Goal: Task Accomplishment & Management: Use online tool/utility

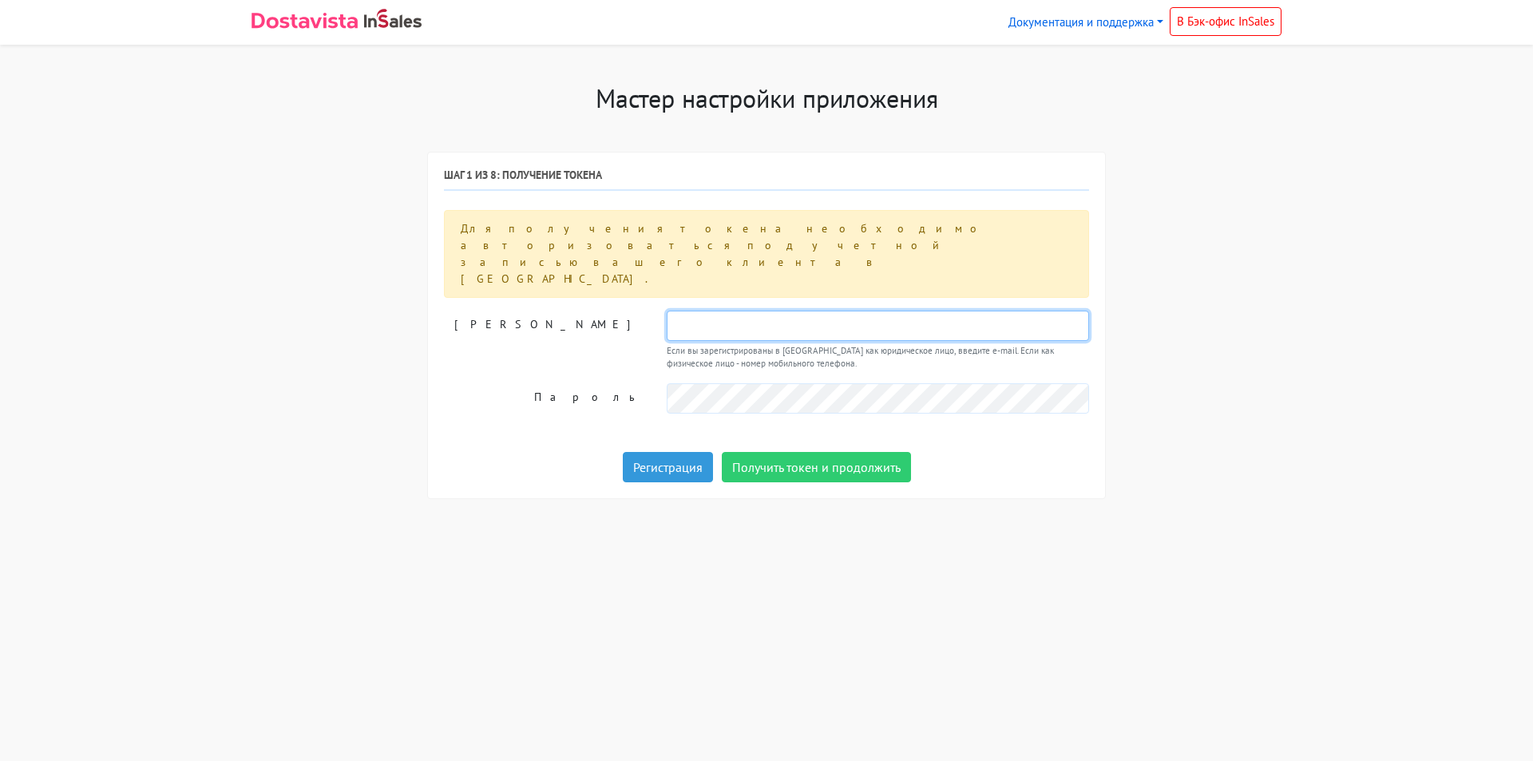
click at [705, 311] on input "text" at bounding box center [878, 326] width 422 height 30
type input "89186843079"
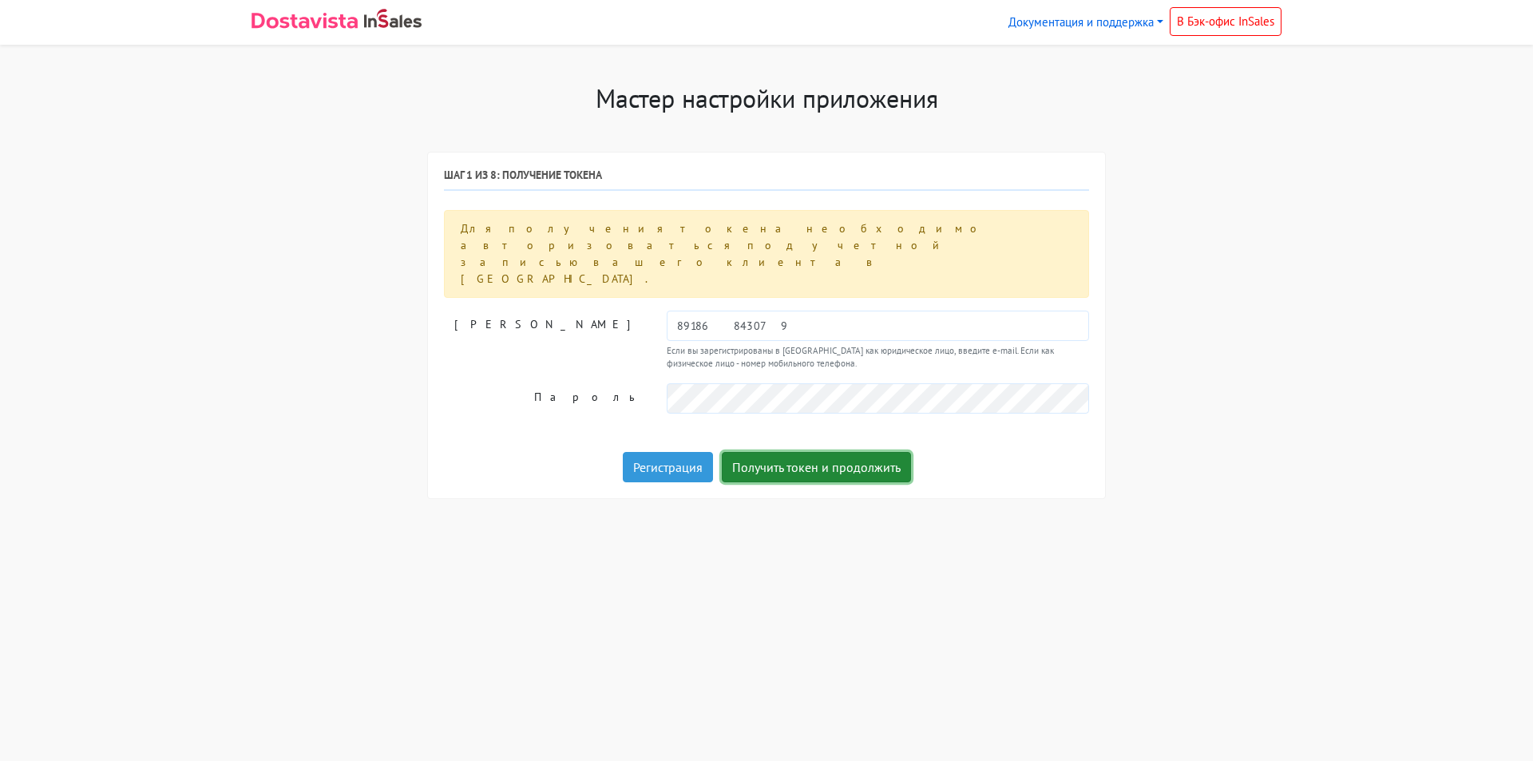
click at [736, 452] on button "Получить токен и продолжить" at bounding box center [816, 467] width 189 height 30
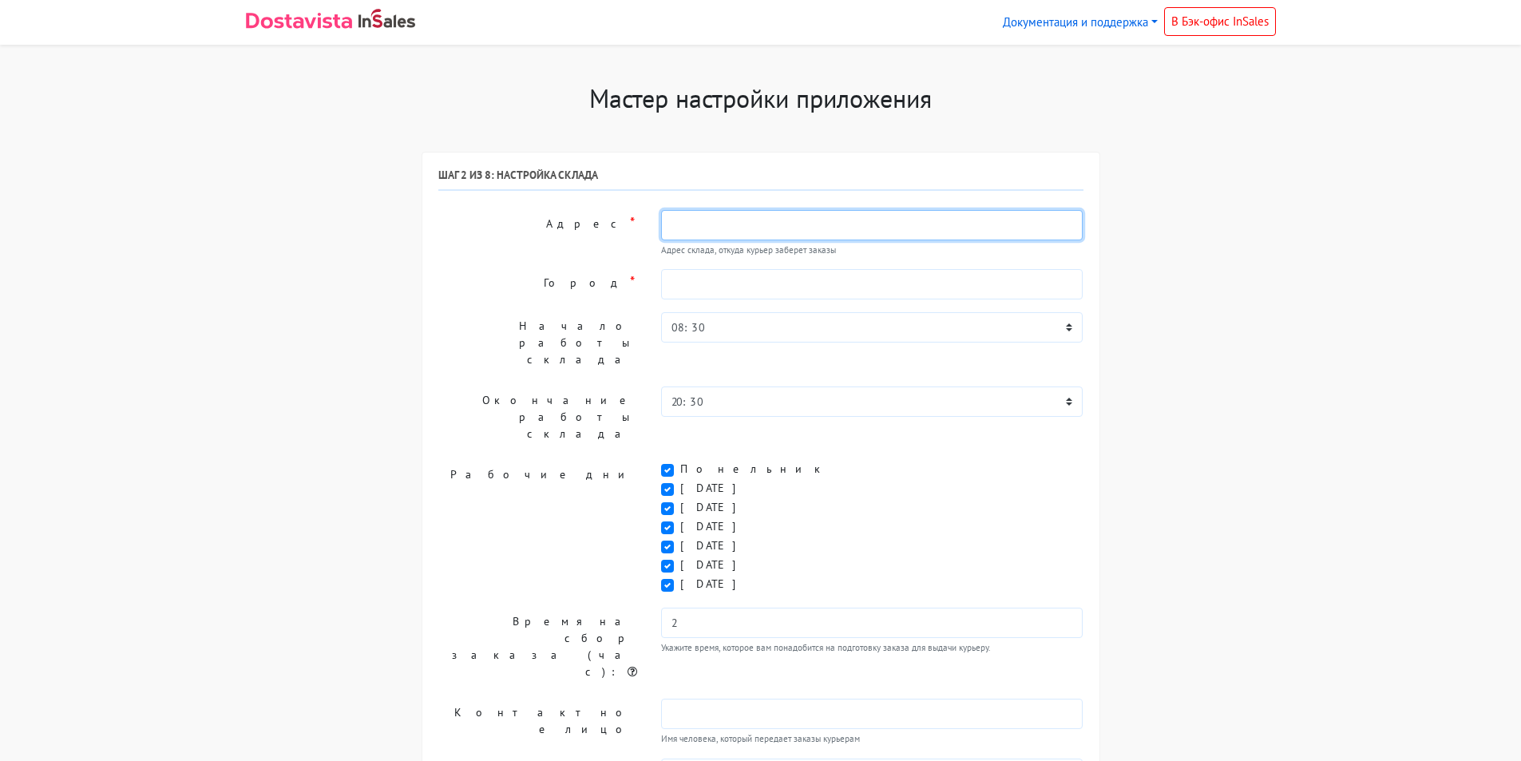
click at [818, 221] on input "text" at bounding box center [872, 225] width 422 height 30
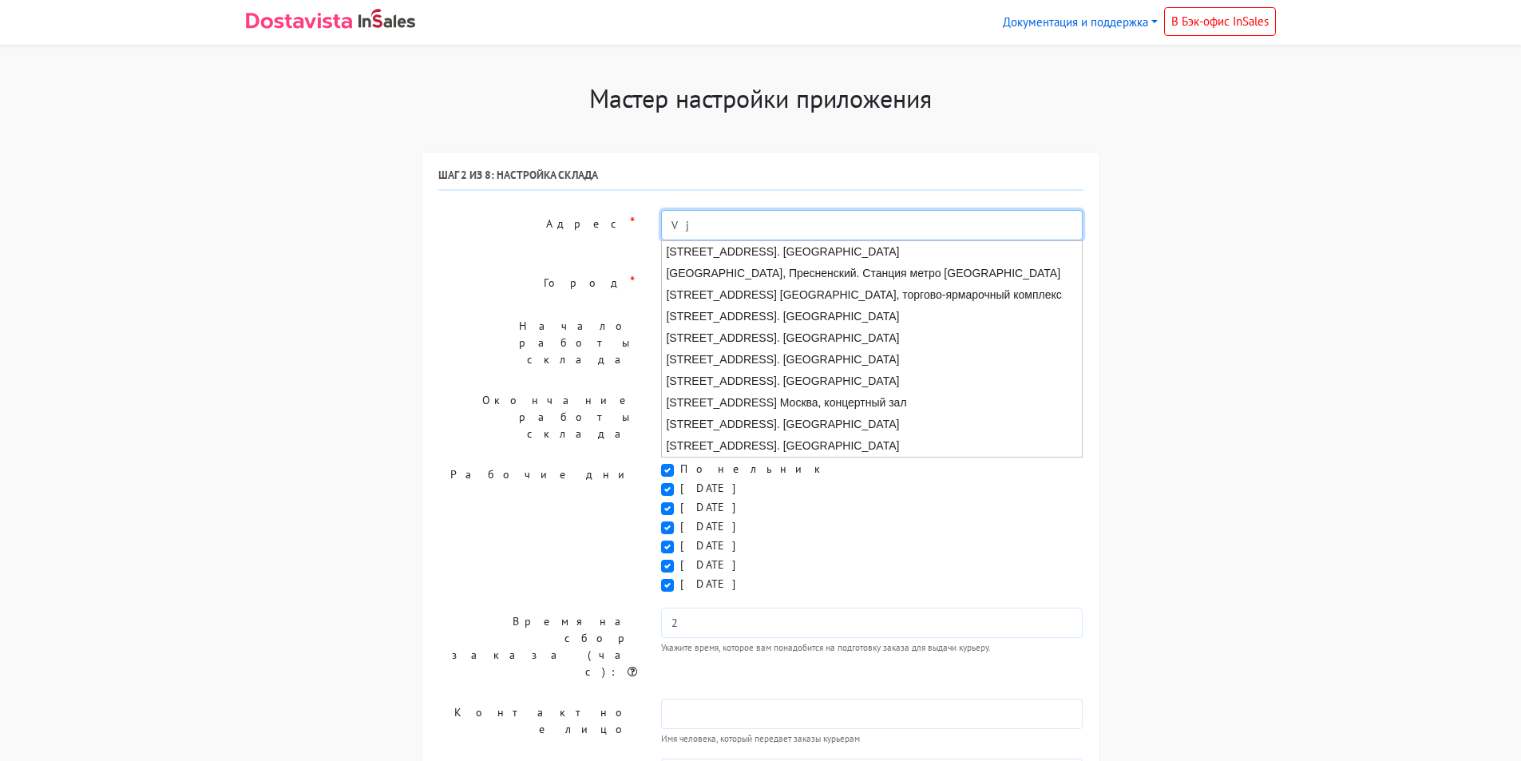
type input "V"
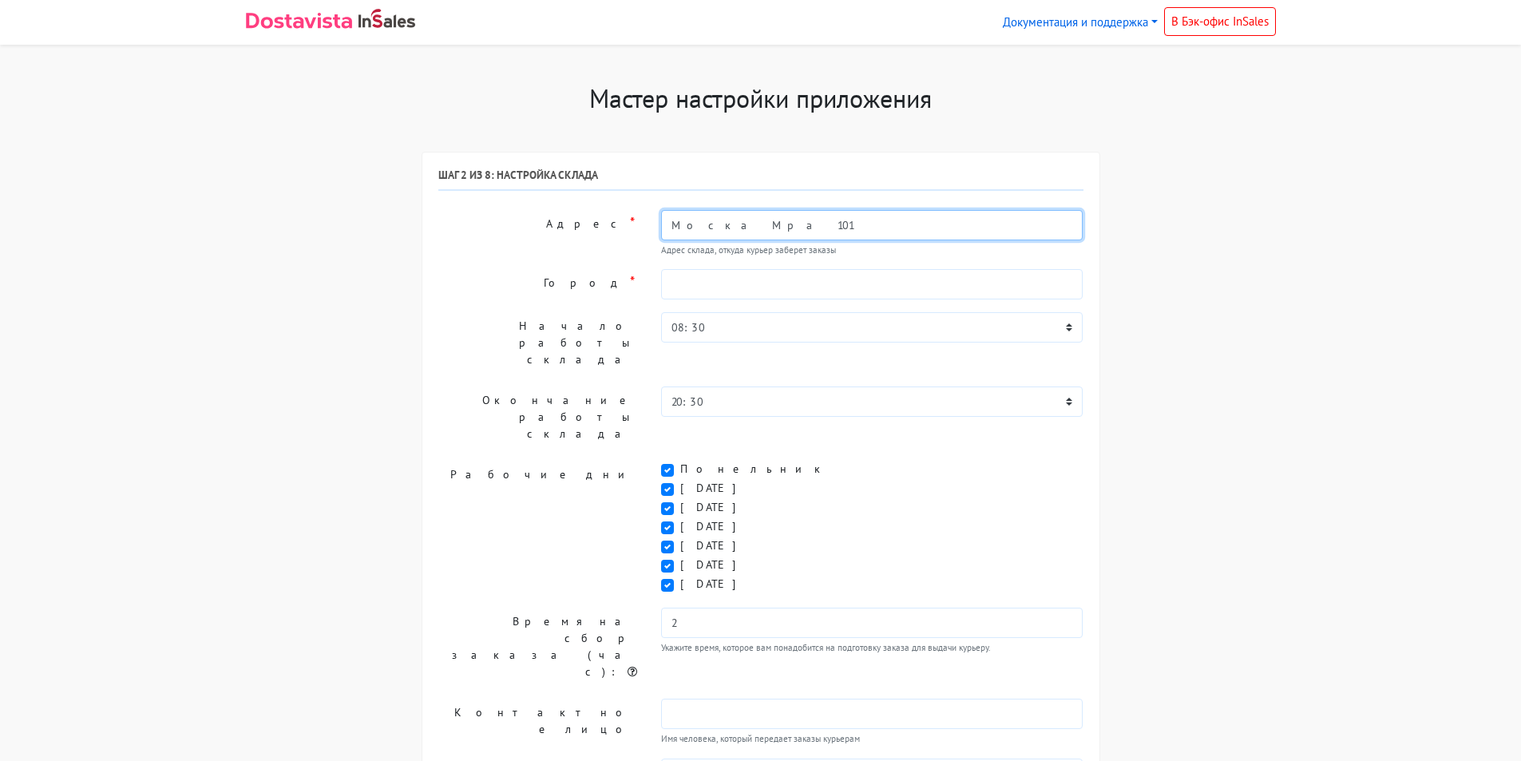
click at [714, 228] on input "Моска Мра 101" at bounding box center [872, 225] width 422 height 30
click at [699, 228] on input "Моска Мира 101" at bounding box center [872, 225] width 422 height 30
click at [771, 224] on input "Москва Мира 101" at bounding box center [872, 225] width 422 height 30
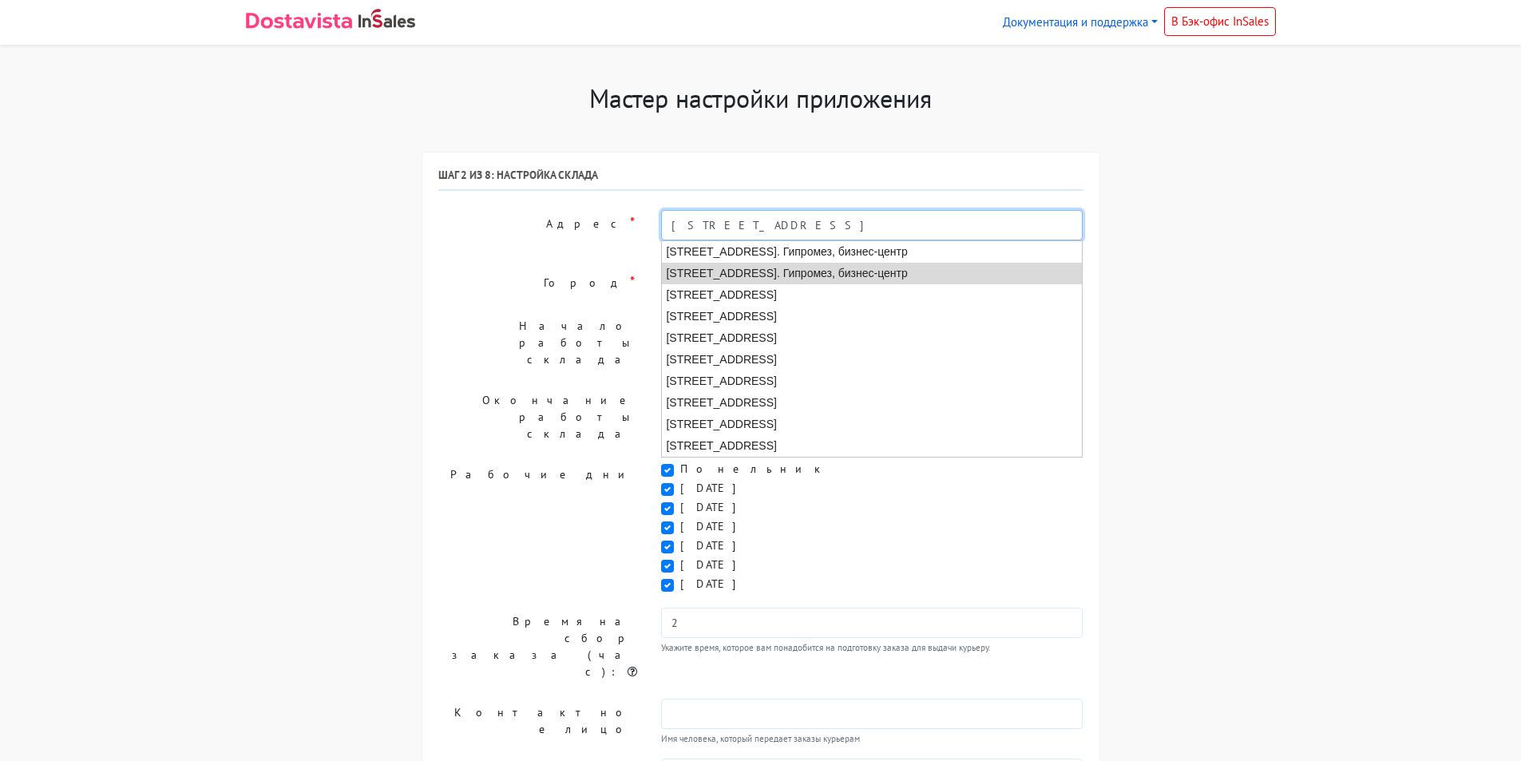
click at [797, 269] on li "Москва, проспект Мира, 101 ст2. Гипромез, бизнес-центр" at bounding box center [872, 274] width 421 height 22
type input "Москва, проспект Мира, 101 ст2. Гипромез, бизнес-центр"
type input "Москва, проспект Мира, 101 ст2"
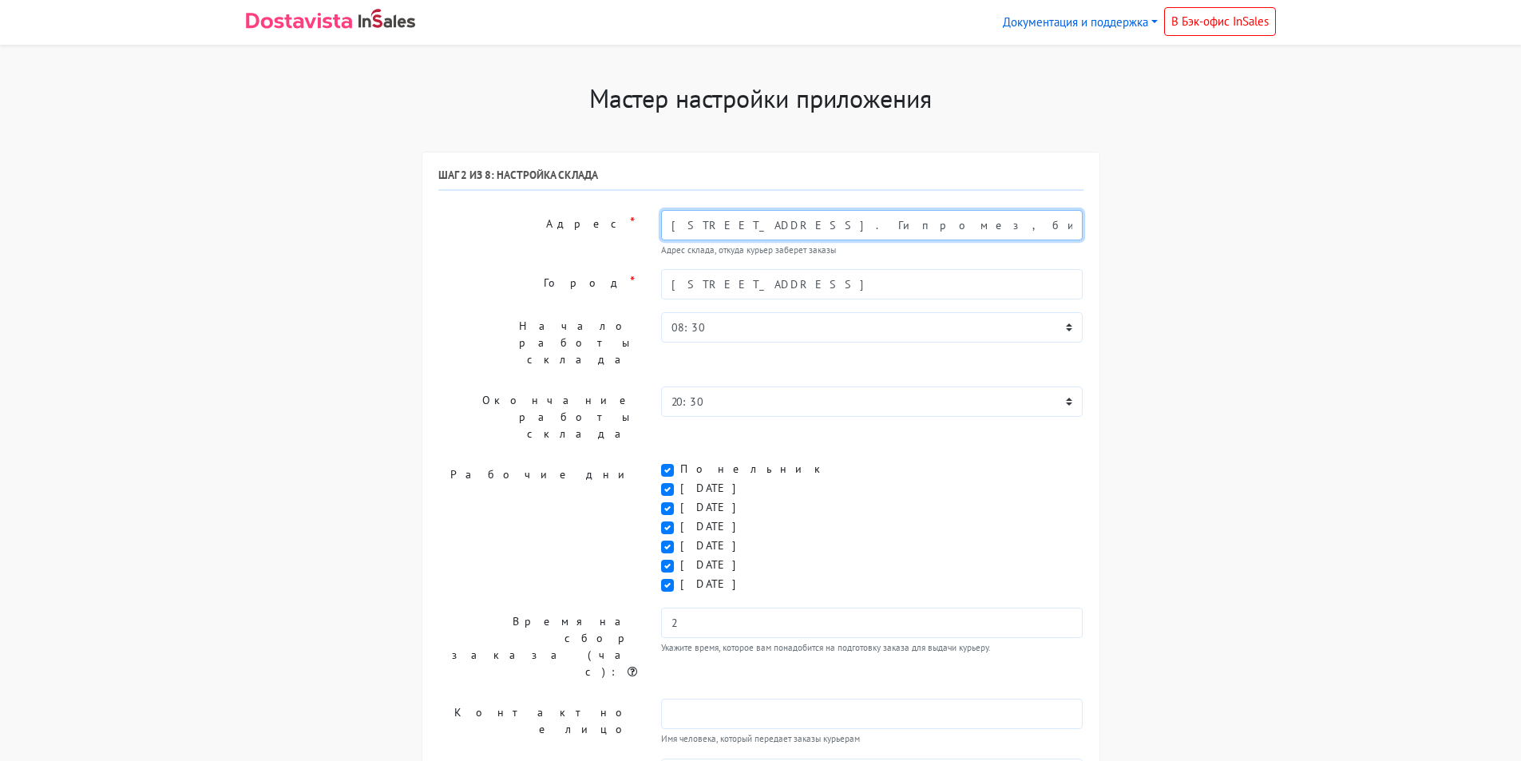
drag, startPoint x: 960, startPoint y: 224, endPoint x: 810, endPoint y: 232, distance: 150.3
click at [810, 232] on input "Москва, проспект Мира, 101 ст2. Гипромез, бизнес-центр" at bounding box center [872, 225] width 422 height 30
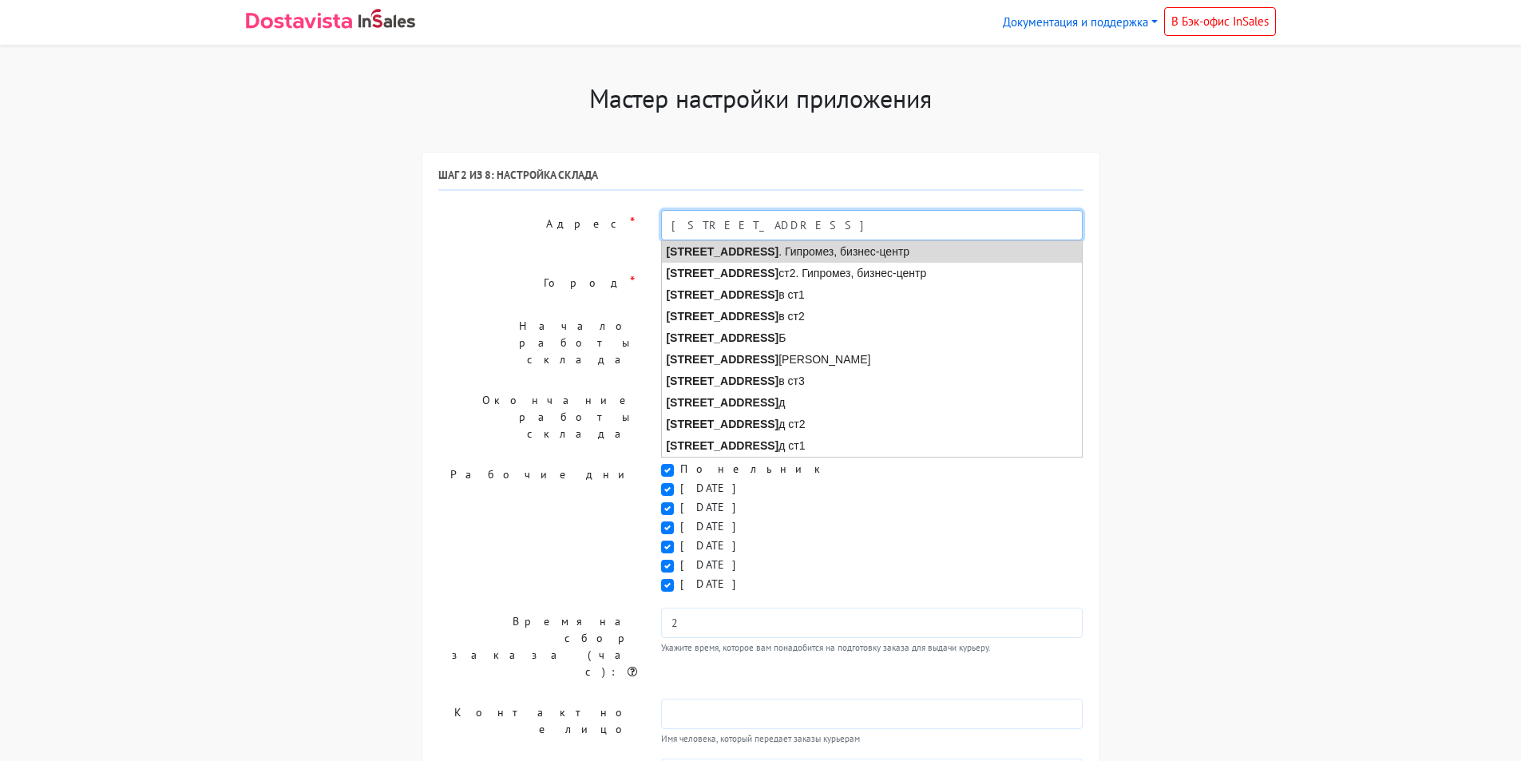
click at [778, 253] on strong "Москва, проспект Мира, 101" at bounding box center [722, 251] width 113 height 13
type input "Москва, проспект Мира, 101. Гипромез, бизнес-центр"
type input "Москва, проспект Мира, 101"
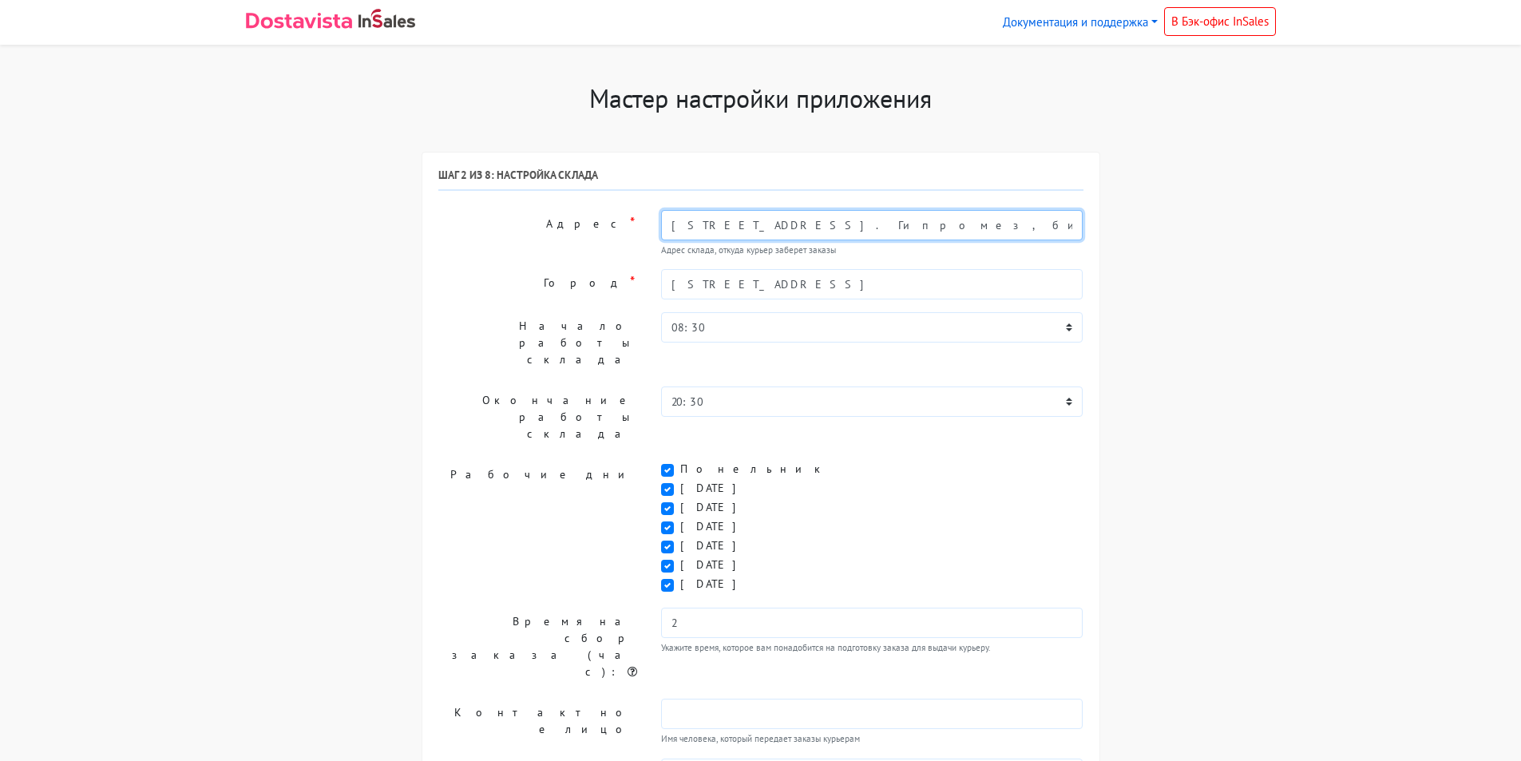
type input "Москва, проспект Мира, 101. Гипромез, бизнес-центр"
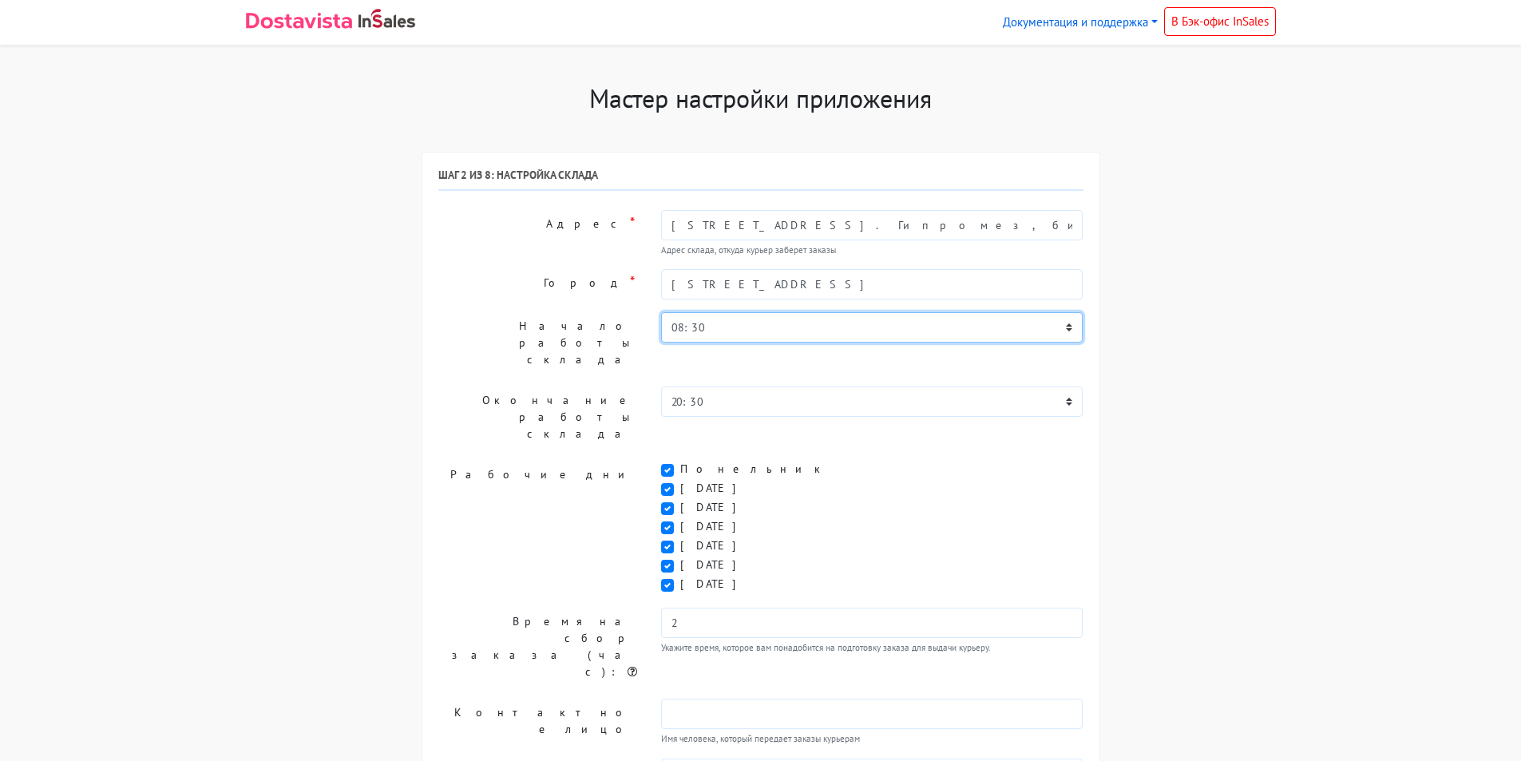
click at [738, 327] on select "00:00 00:30 01:00 01:30 02:00 02:30 03:00 03:30 04:00 04:30 05:00 05:30 06:00 0…" at bounding box center [872, 327] width 422 height 30
click at [590, 347] on div "Шаг 2 из 8: Настройка склада Адрес * Москва, проспект Мира, 101. Гипромез, бизн…" at bounding box center [760, 598] width 645 height 861
click at [702, 329] on select "00:00 00:30 01:00 01:30 02:00 02:30 03:00 03:30 04:00 04:30 05:00 05:30 06:00 0…" at bounding box center [872, 327] width 422 height 30
select select "15:00"
click at [661, 312] on select "00:00 00:30 01:00 01:30 02:00 02:30 03:00 03:30 04:00 04:30 05:00 05:30 06:00 0…" at bounding box center [872, 327] width 422 height 30
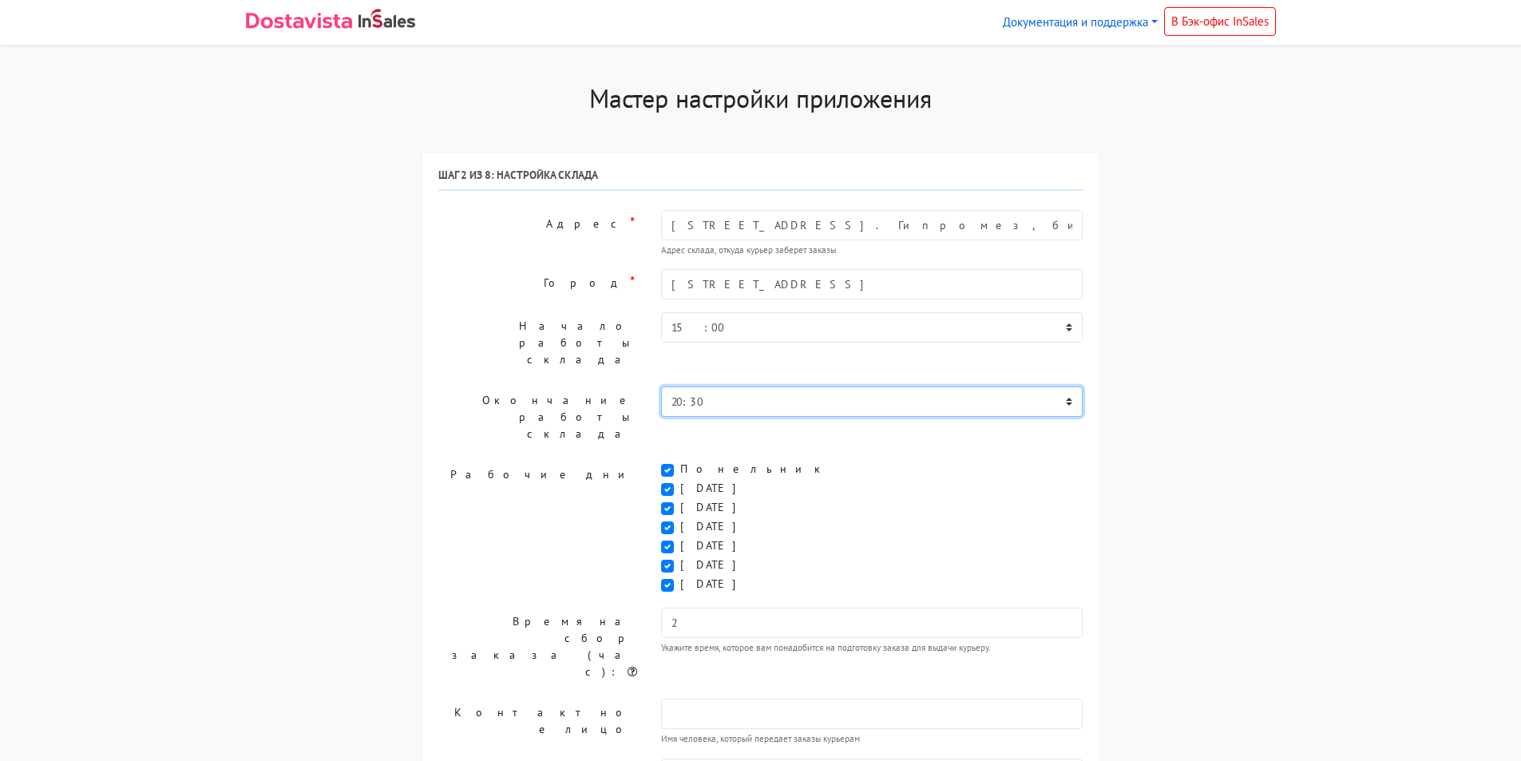
click at [728, 386] on select "00:00 00:30 01:00 01:30 02:00 02:30 03:00 03:30 04:00 04:30 05:00 05:30 06:00 0…" at bounding box center [872, 401] width 422 height 30
select select "17:00"
click at [661, 386] on select "00:00 00:30 01:00 01:30 02:00 02:30 03:00 03:30 04:00 04:30 05:00 05:30 06:00 0…" at bounding box center [872, 401] width 422 height 30
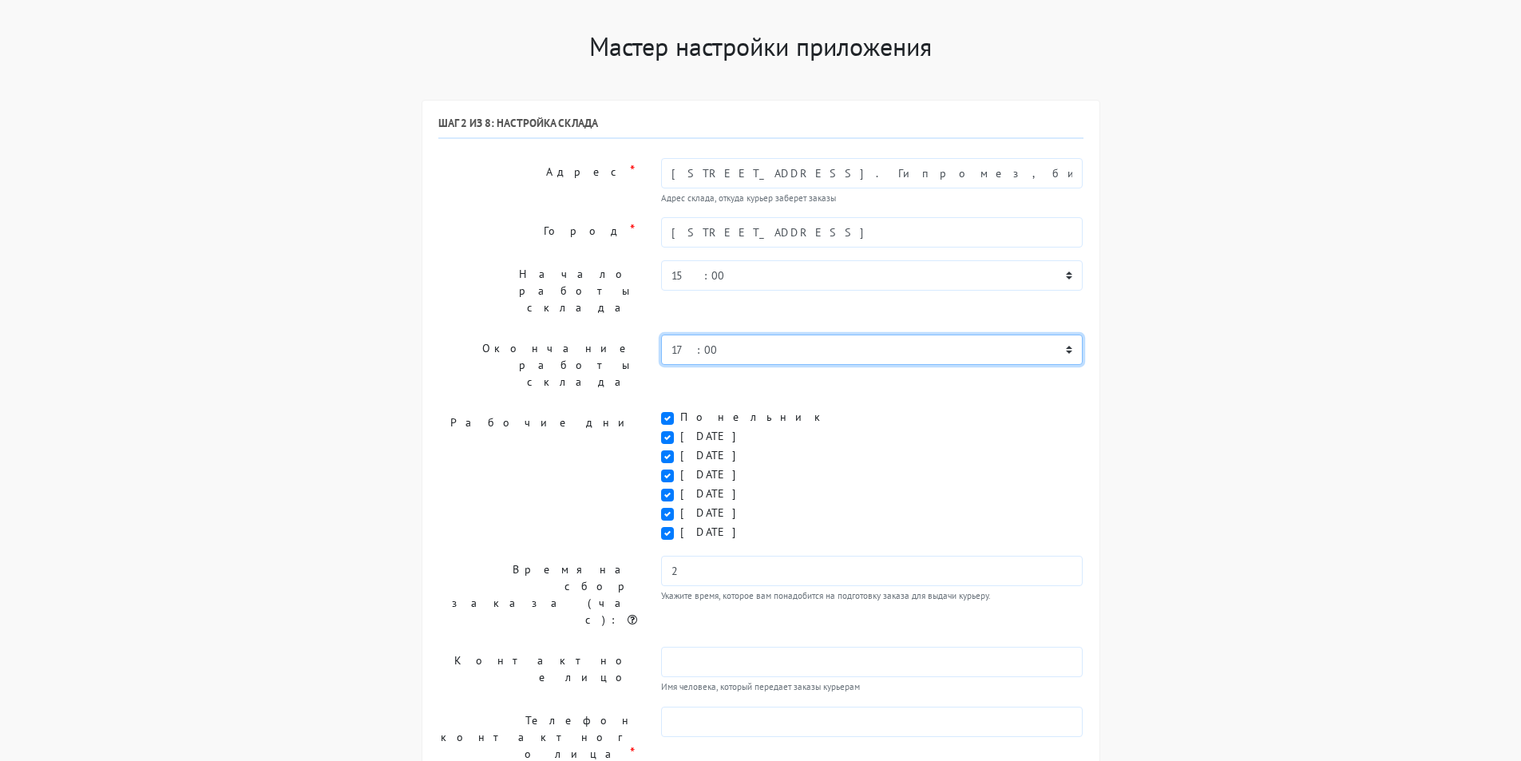
scroll to position [80, 0]
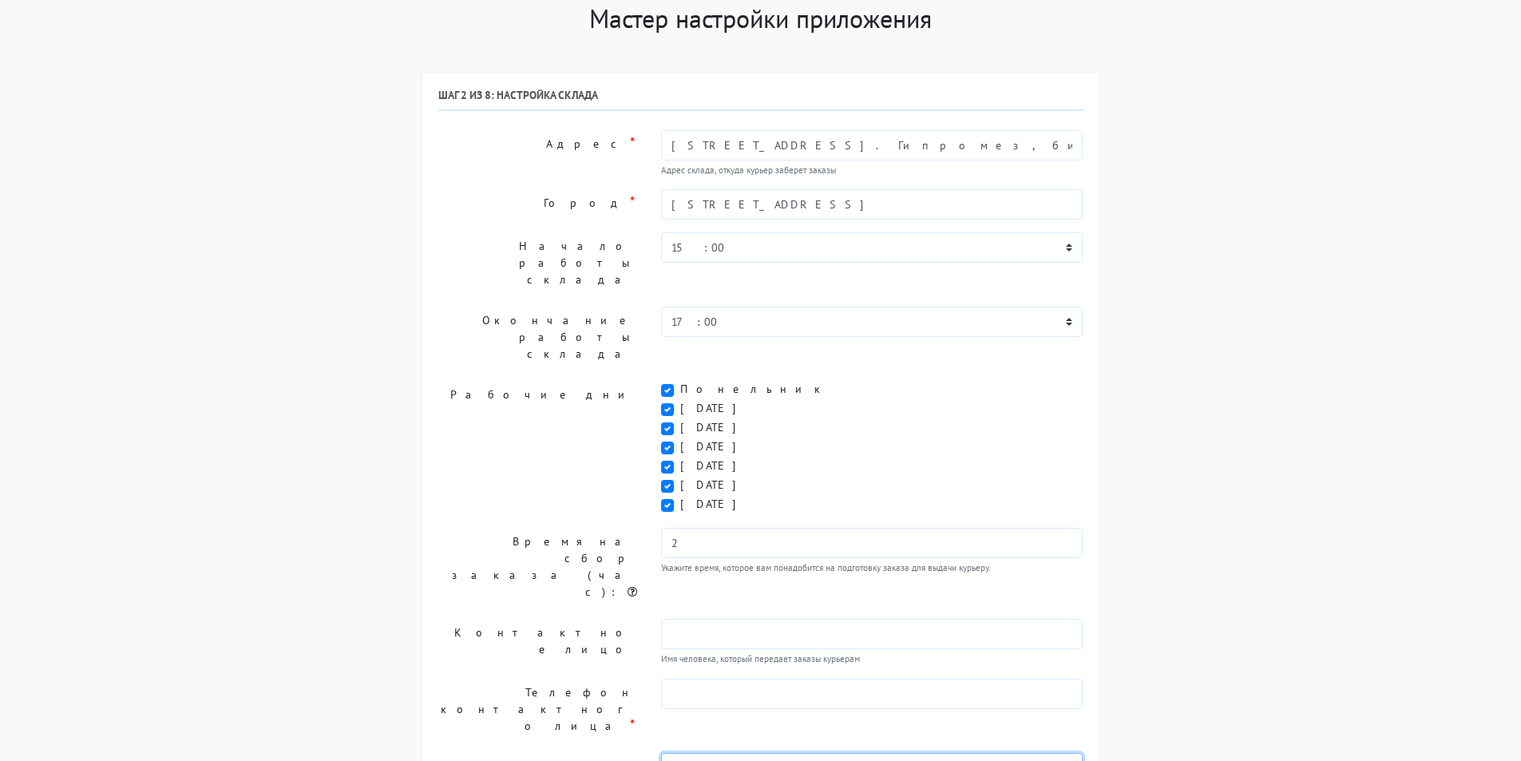
paste textarea "главный взод со стороны проспекта мира, на озране сказать «в 516 к Ласкееву и с…"
type textarea "главный взод со стороны проспекта мира, на озране сказать «в 516 к Ласкееву и с…"
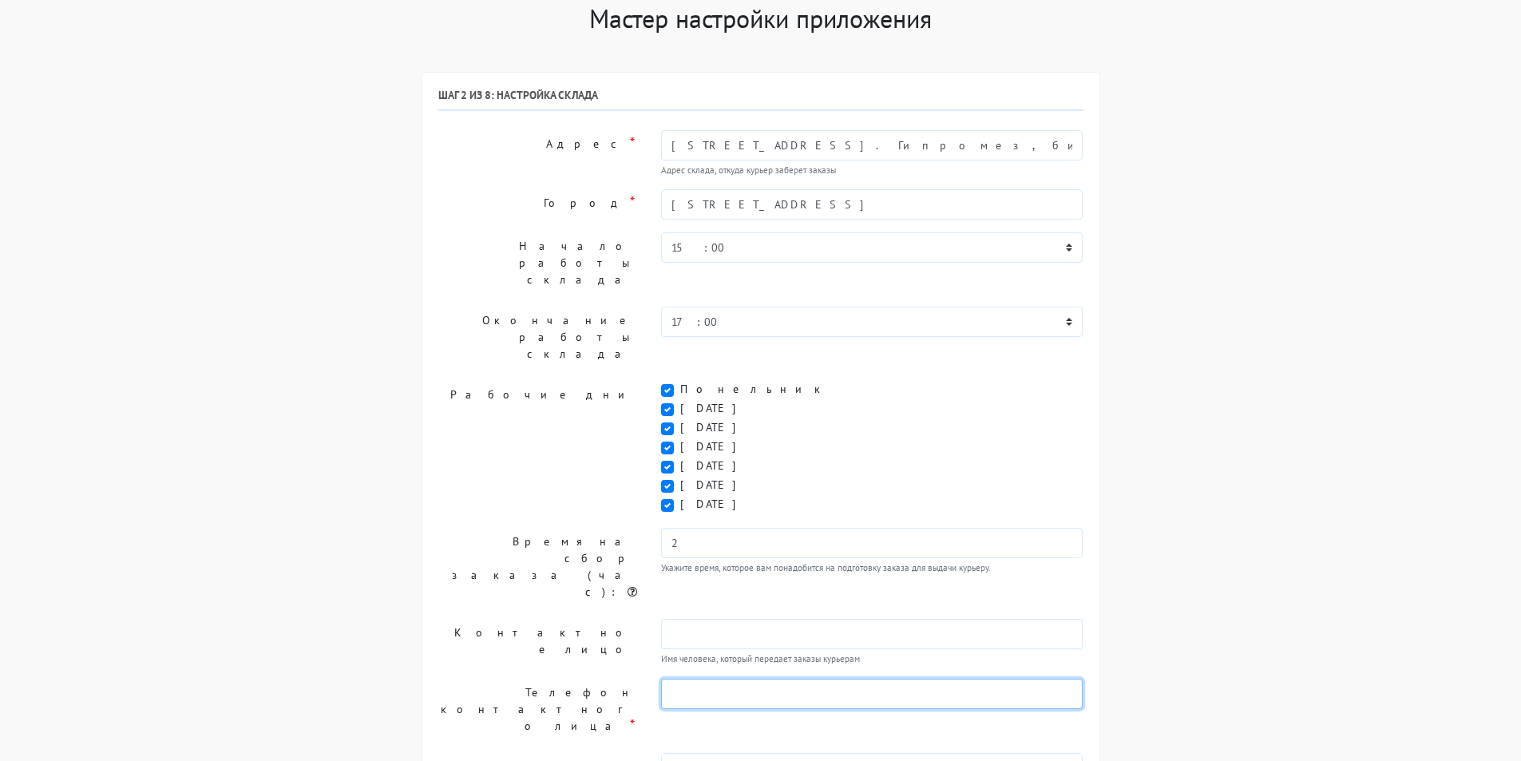
click at [688, 679] on input "text" at bounding box center [872, 694] width 422 height 30
click at [628, 679] on label "Телефон контактного лица *" at bounding box center [537, 709] width 223 height 61
click at [634, 715] on span "*" at bounding box center [633, 724] width 10 height 18
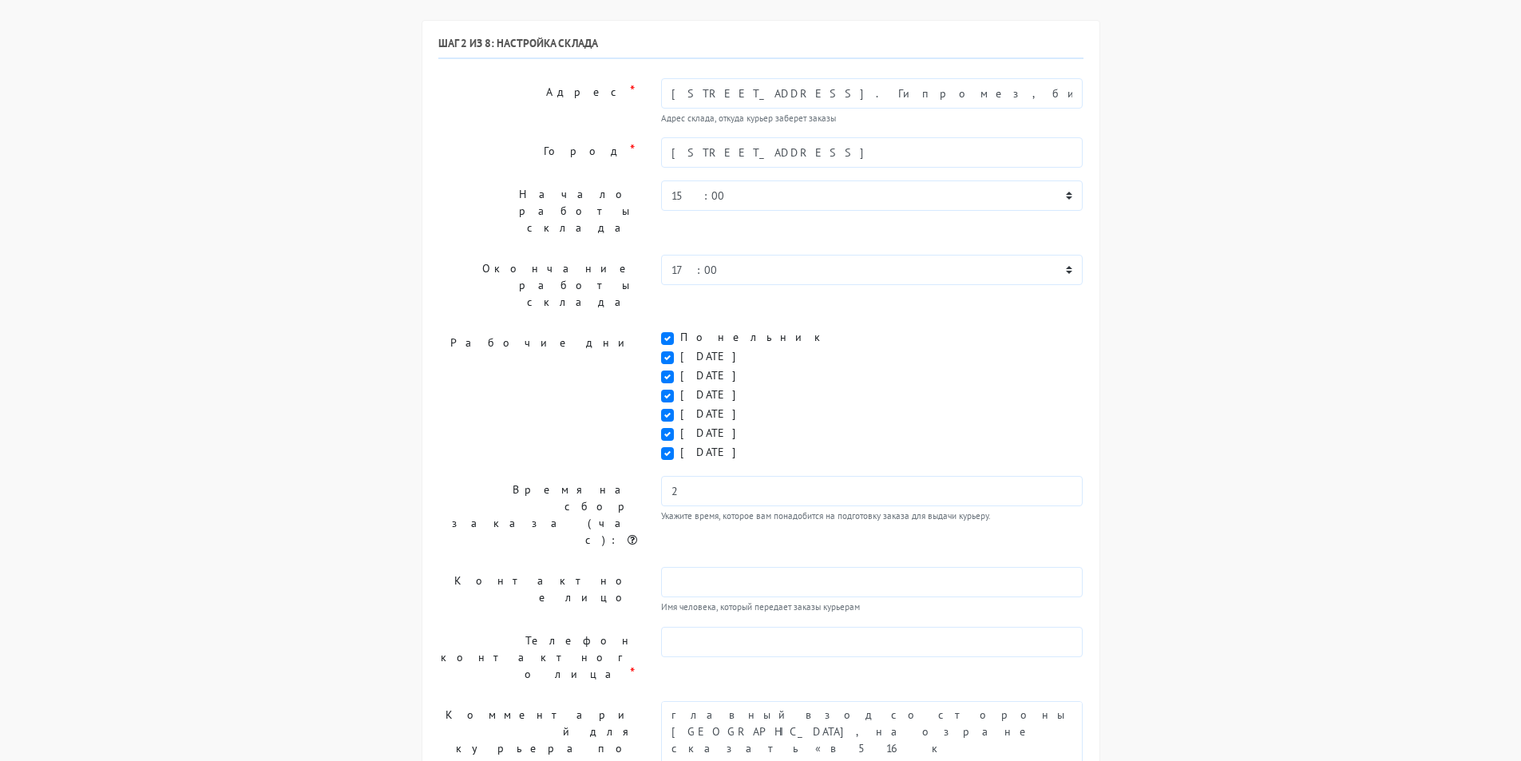
scroll to position [160, 0]
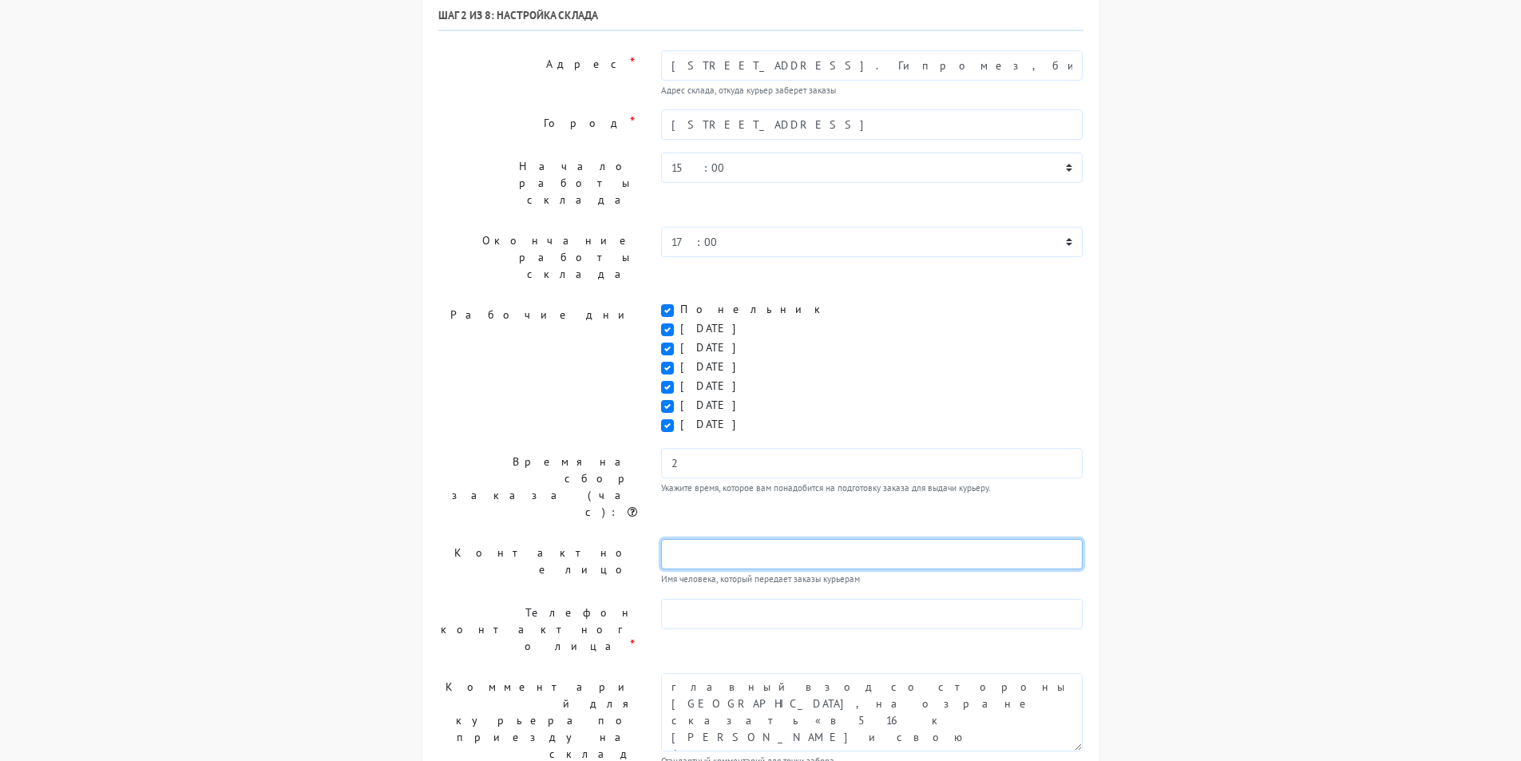
click at [684, 539] on input "text" at bounding box center [872, 554] width 422 height 30
paste input "+7 981 975-98-03"
type input "+7 981 975-98-03"
click at [621, 599] on label "Телефон контактного лица *" at bounding box center [537, 629] width 223 height 61
click at [680, 599] on input "text" at bounding box center [872, 614] width 422 height 30
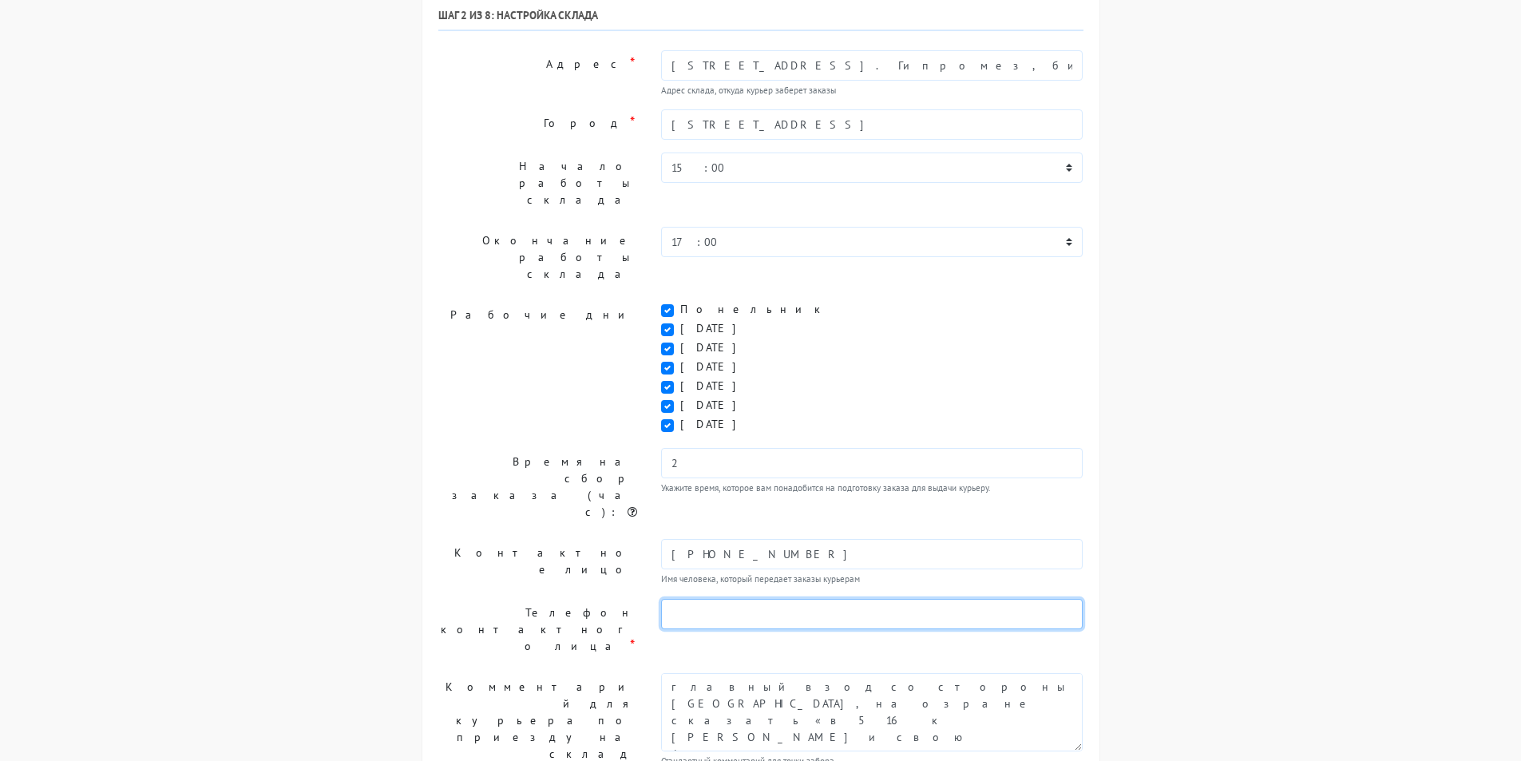
paste input "+7 981 975-98-03"
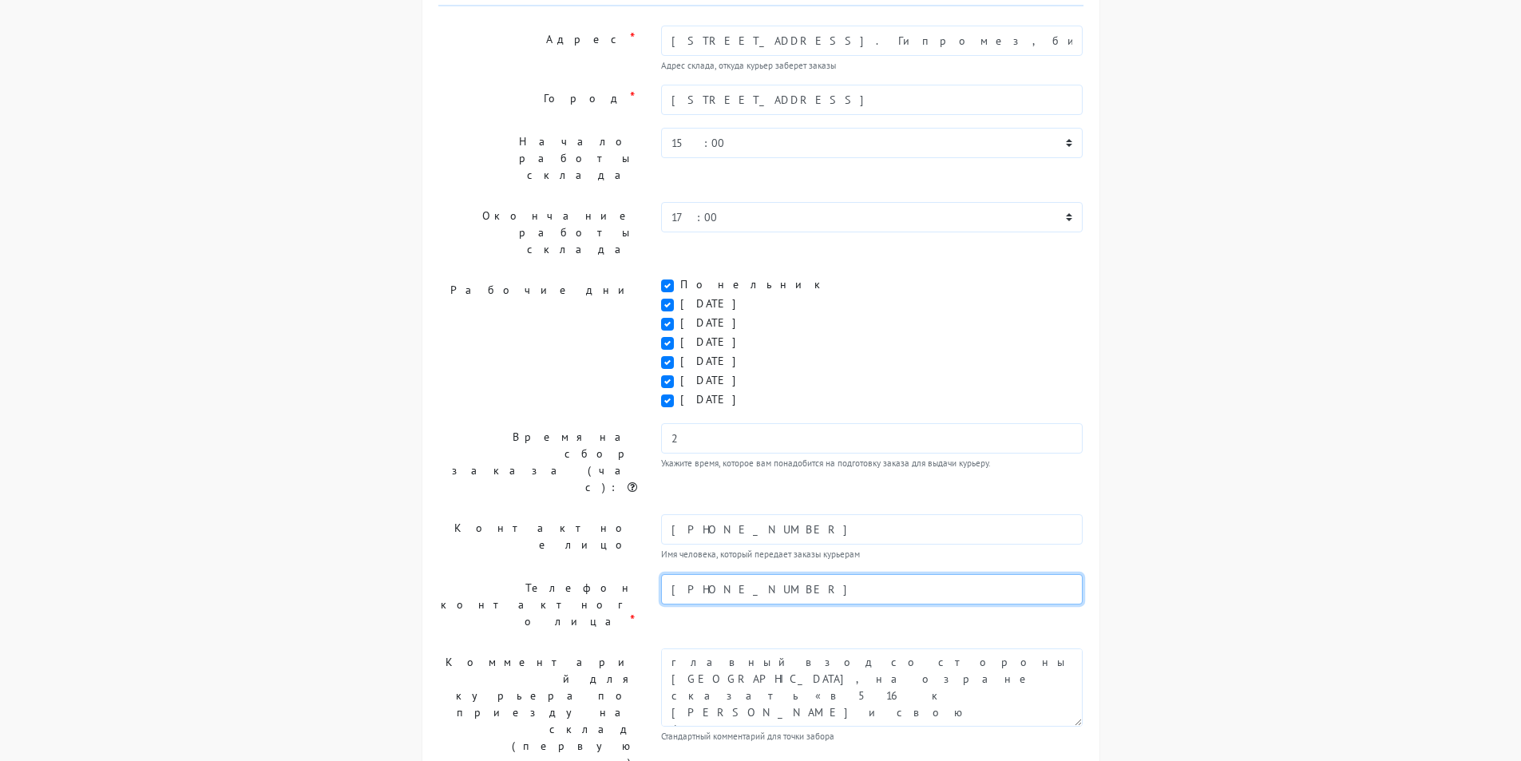
type input "+7 981 975-98-03"
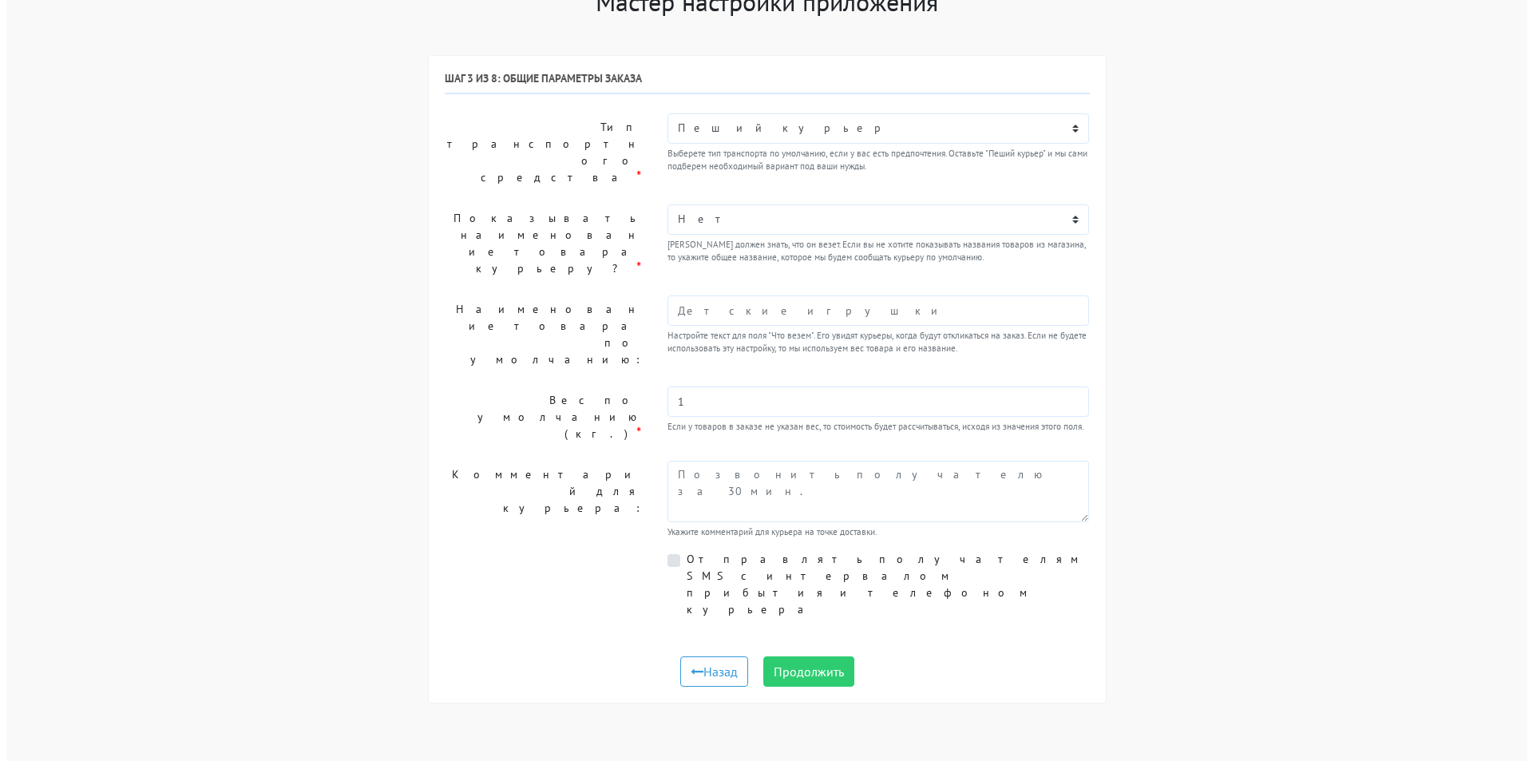
scroll to position [0, 0]
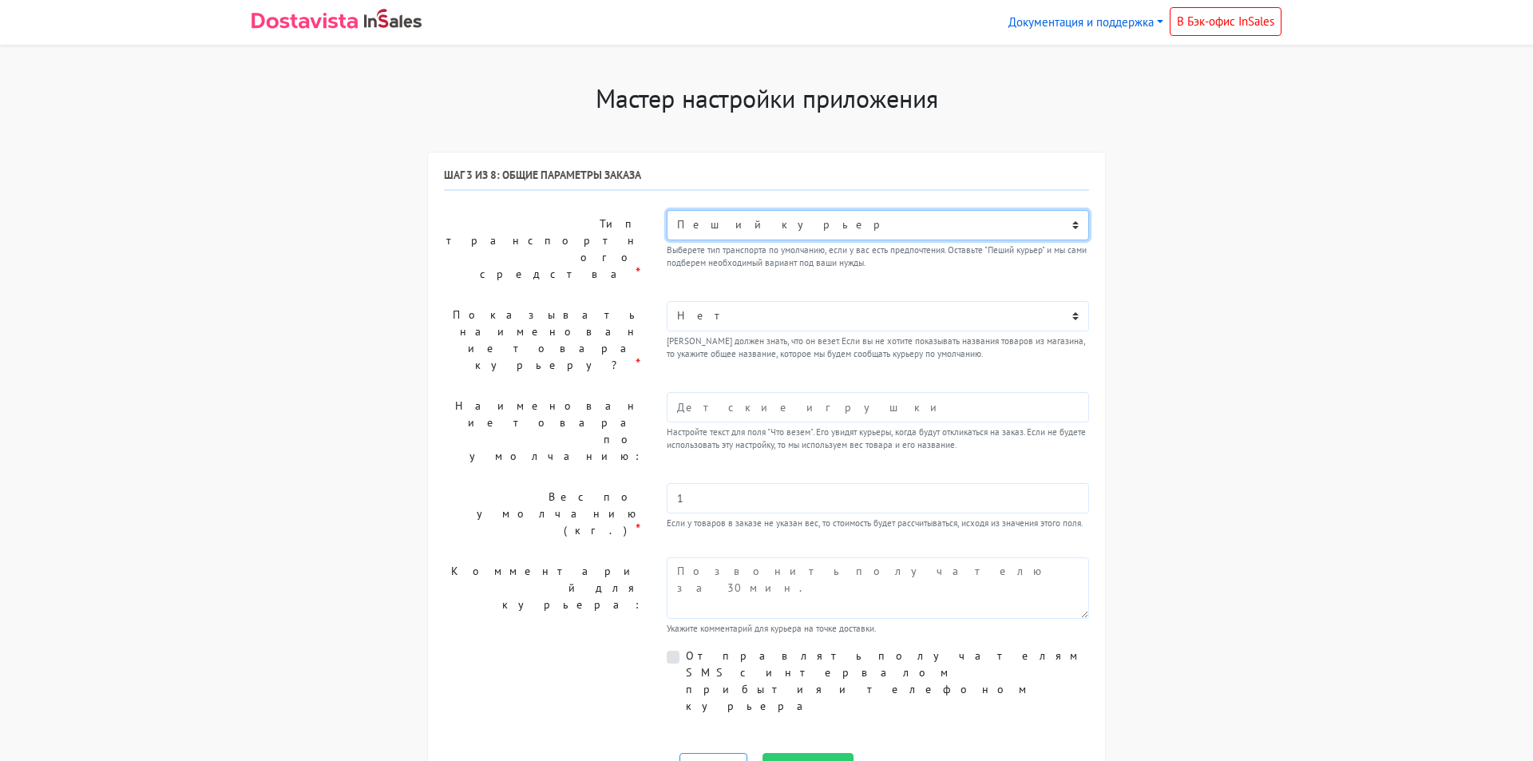
click at [739, 220] on select "Пеший курьер Легковой автомобиль Каблук (до 700 кг) Микроавтобус / портер (до 1…" at bounding box center [878, 225] width 422 height 30
click at [798, 234] on select "Пеший курьер Легковой автомобиль Каблук (до 700 кг) Микроавтобус / портер (до 1…" at bounding box center [878, 225] width 422 height 30
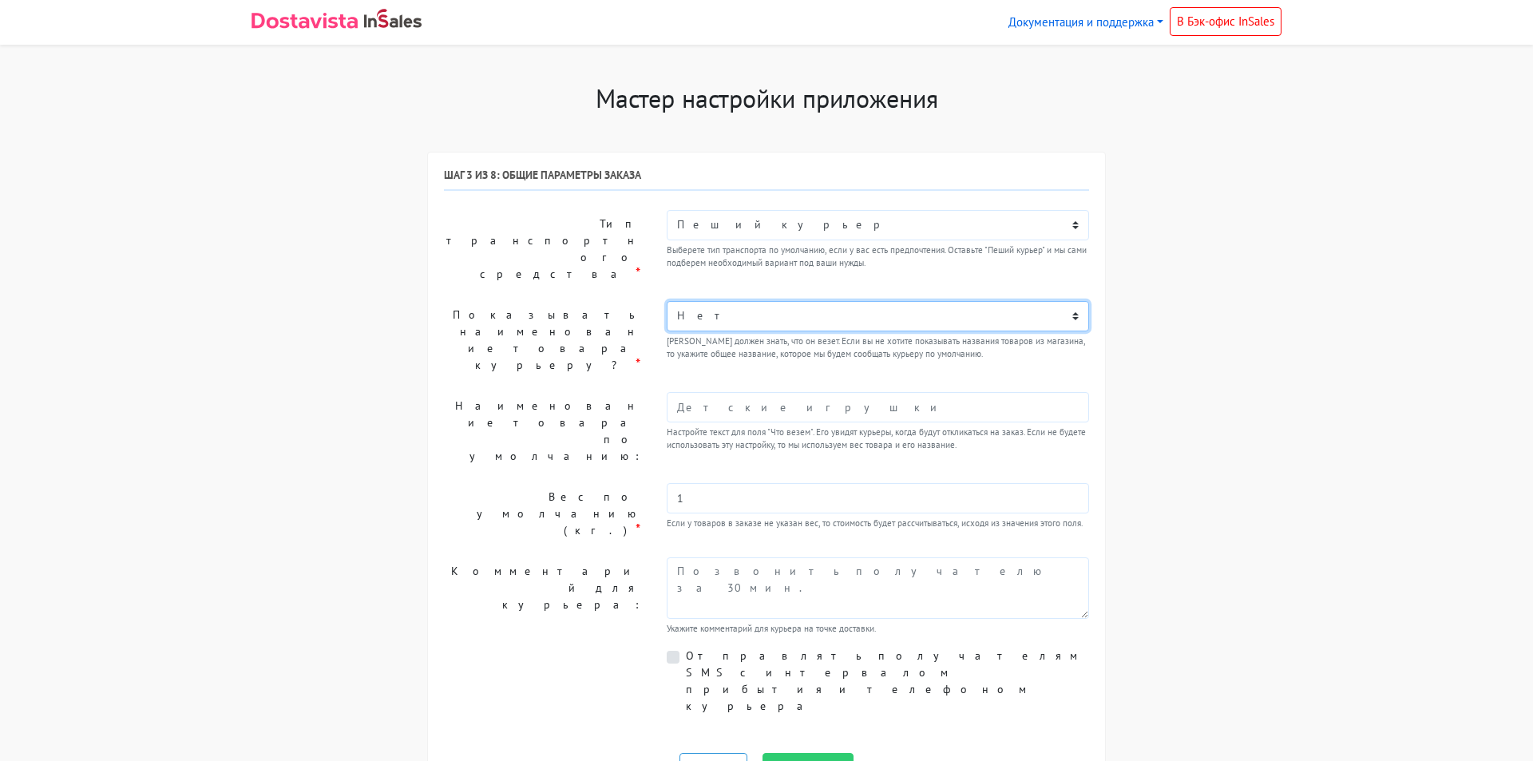
click at [722, 303] on select "Нет Да" at bounding box center [878, 316] width 422 height 30
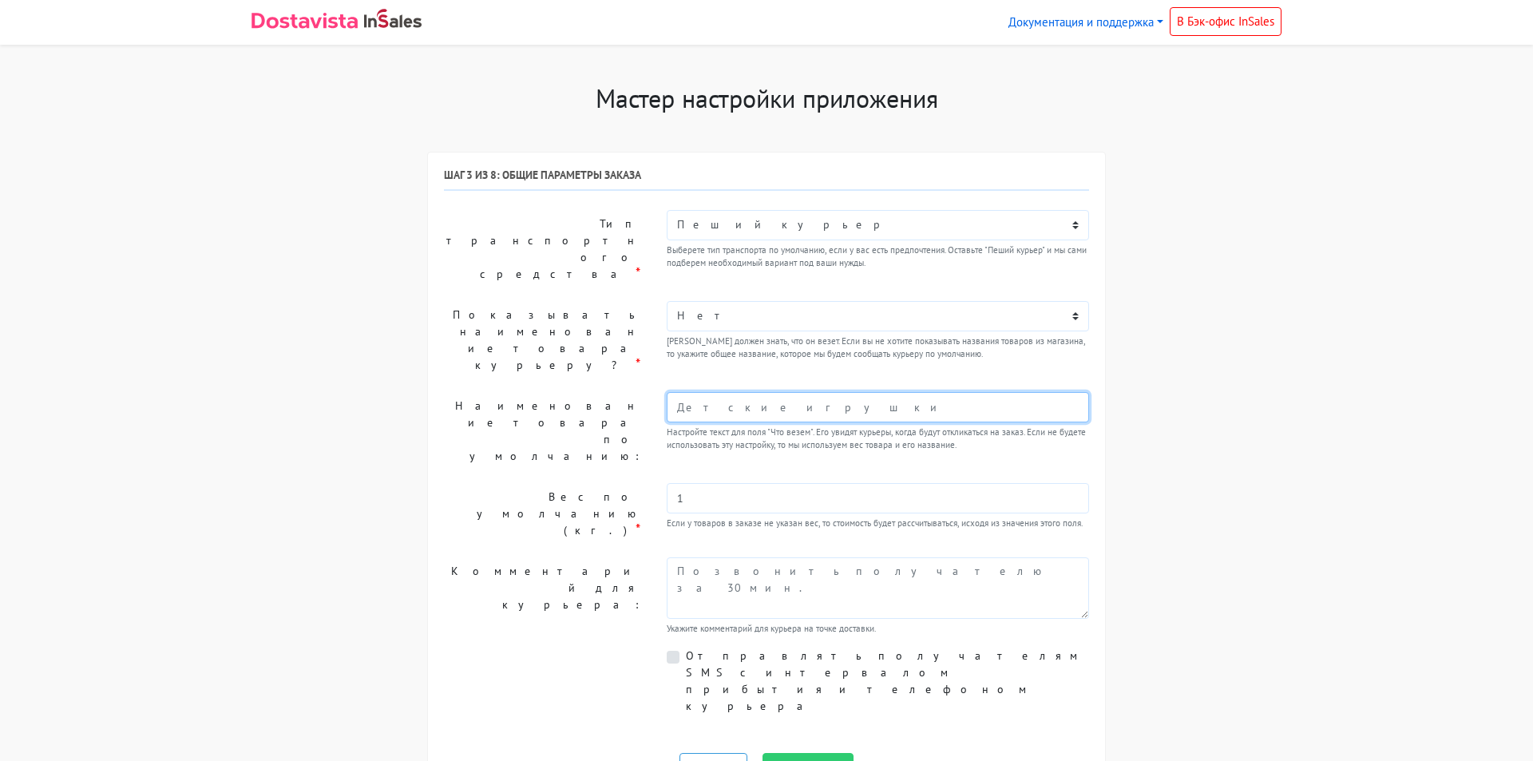
click at [716, 392] on input "text" at bounding box center [878, 407] width 422 height 30
type input "Косметика"
click at [595, 417] on div "Шаг 3 из 8: Общие параметры заказа Тип транспортного средства * Пеший курьер Ле…" at bounding box center [766, 475] width 645 height 614
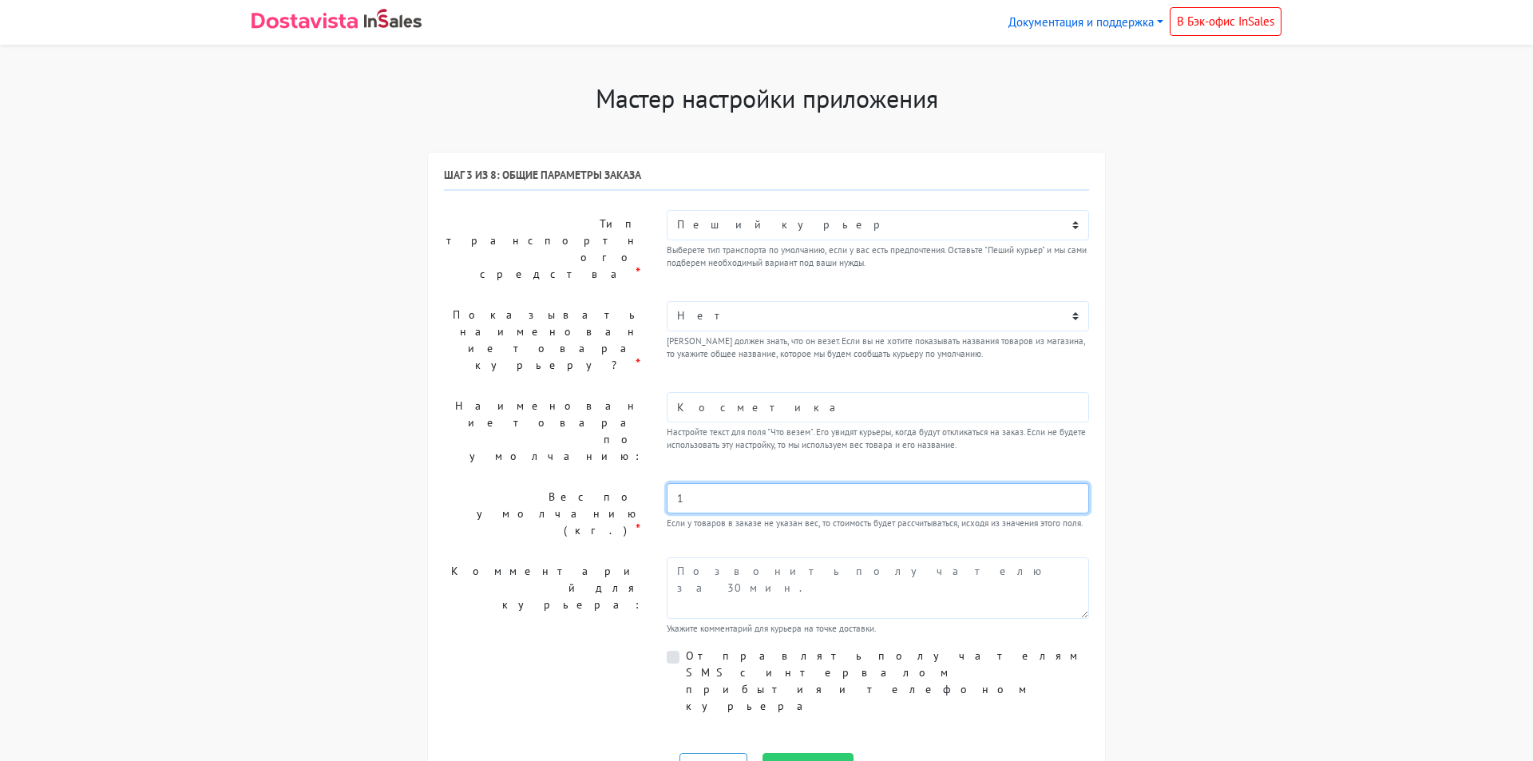
click at [690, 483] on input "1" at bounding box center [878, 498] width 422 height 30
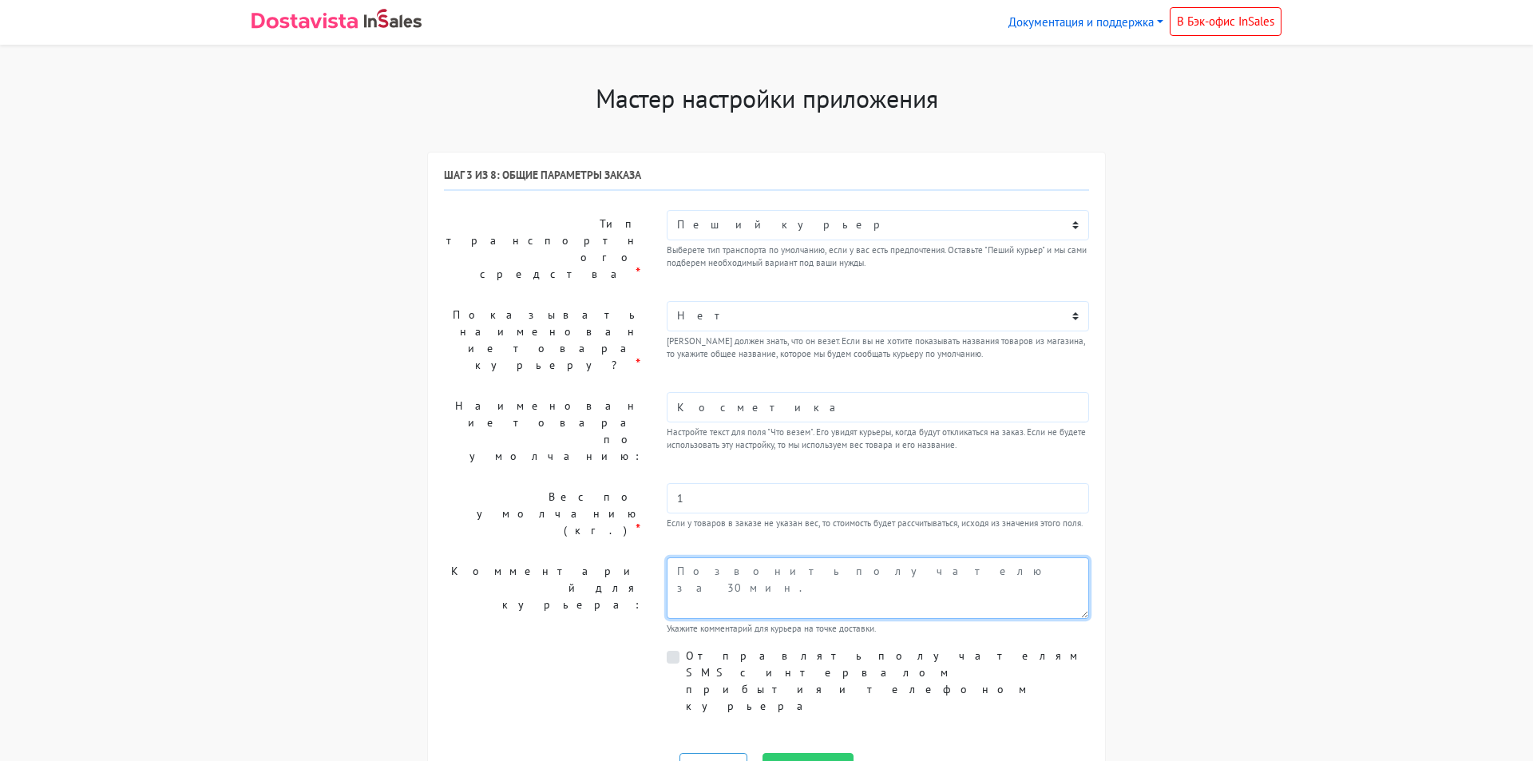
click at [715, 557] on textarea at bounding box center [878, 587] width 422 height 61
click at [686, 648] on label "Отправлять получателям SMS с интервалом прибытия и телефоном курьера" at bounding box center [887, 681] width 403 height 67
click at [686, 648] on input "Отправлять получателям SMS с интервалом прибытия и телефоном курьера" at bounding box center [691, 653] width 10 height 10
click at [686, 648] on label "Отправлять получателям SMS с интервалом прибытия и телефоном курьера" at bounding box center [887, 681] width 403 height 67
click at [686, 648] on input "Отправлять получателям SMS с интервалом прибытия и телефоном курьера" at bounding box center [691, 653] width 10 height 10
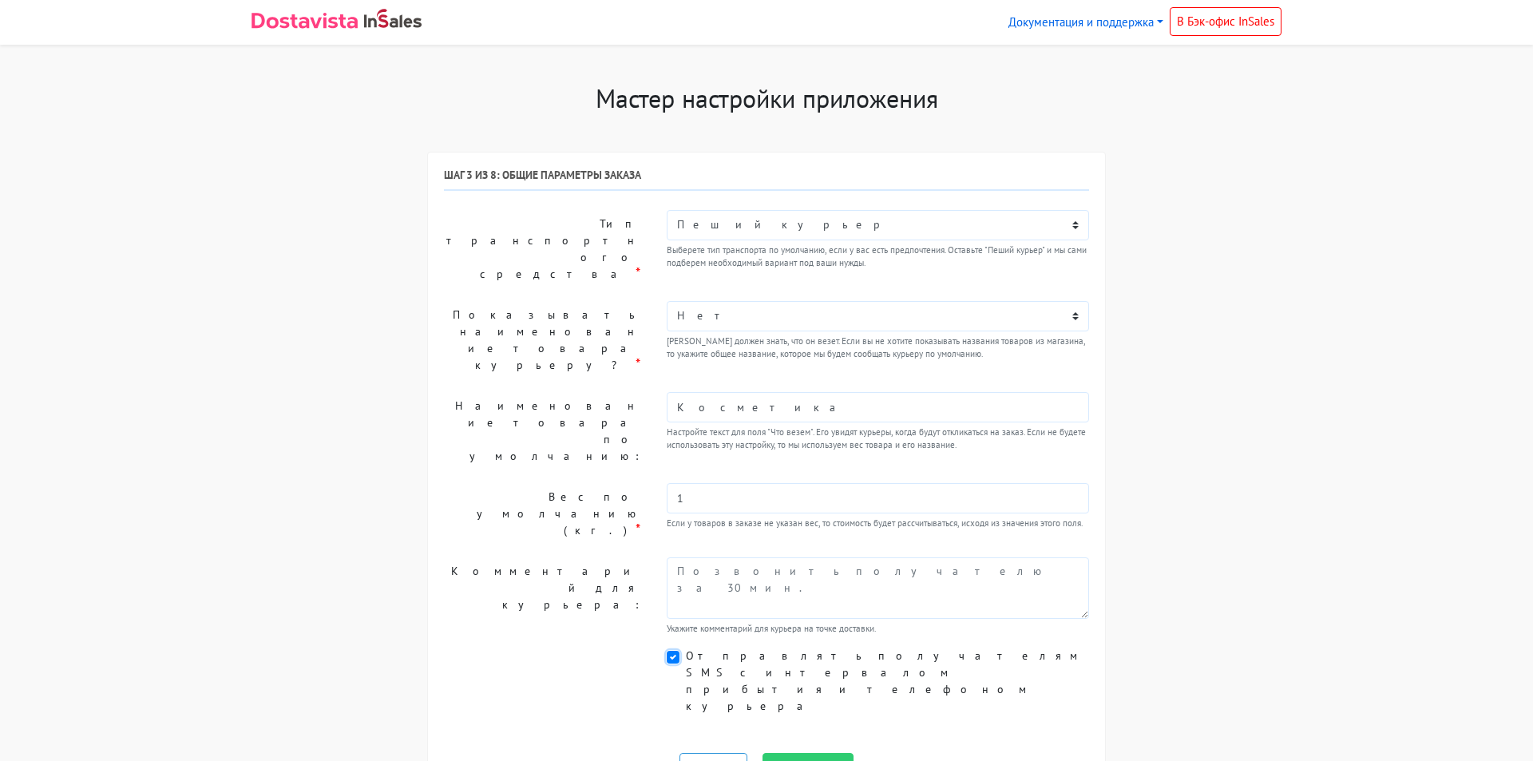
checkbox input "false"
click at [825, 753] on button "Продолжить" at bounding box center [807, 768] width 91 height 30
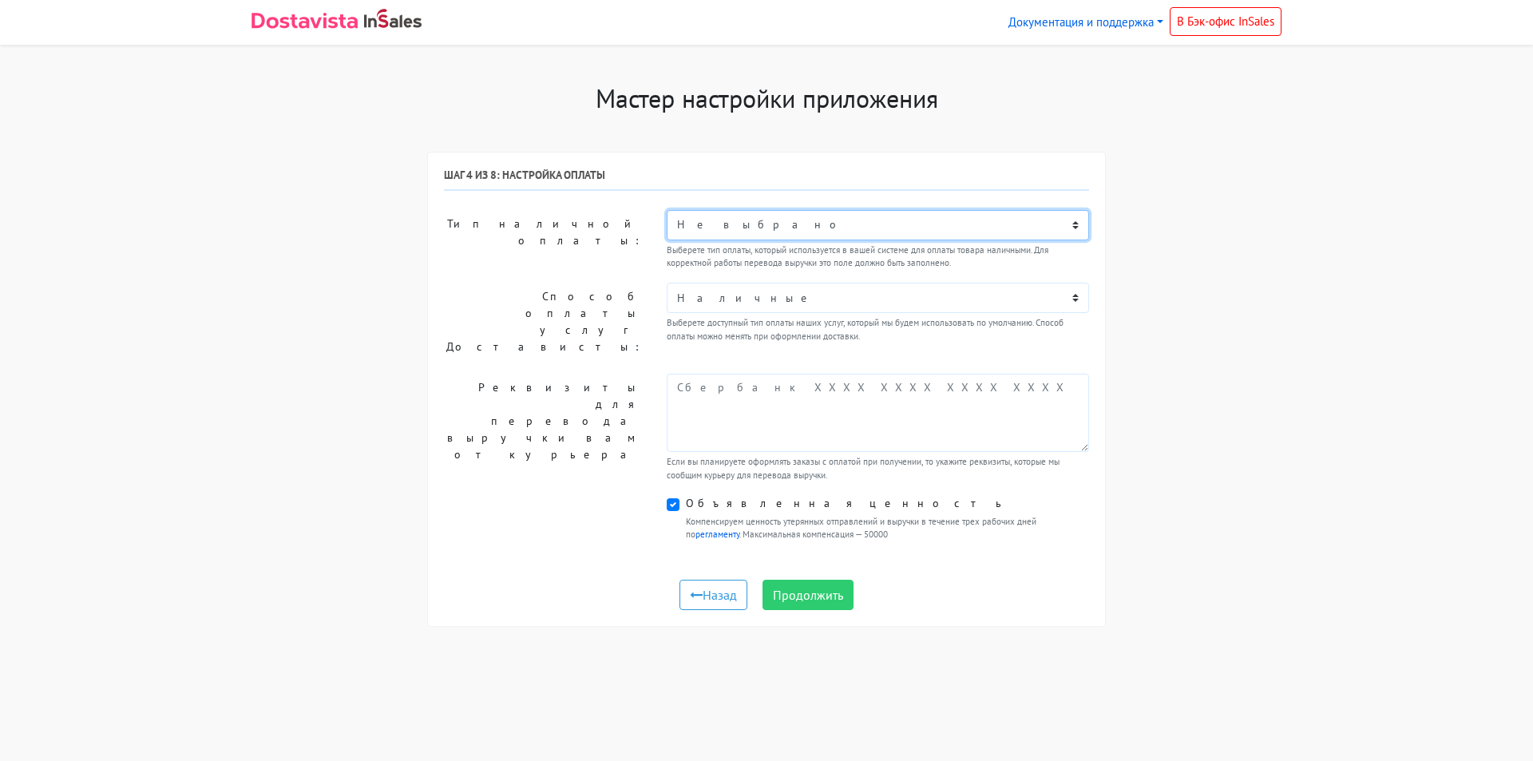
click at [716, 232] on select "Не выбрано Оплата картой онлайн Оплата в точке самовывоза Связь с менеджером Оп…" at bounding box center [878, 225] width 422 height 30
select select "4011099"
click at [667, 210] on select "Не выбрано Оплата картой онлайн Оплата в точке самовывоза Связь с менеджером Оп…" at bounding box center [878, 225] width 422 height 30
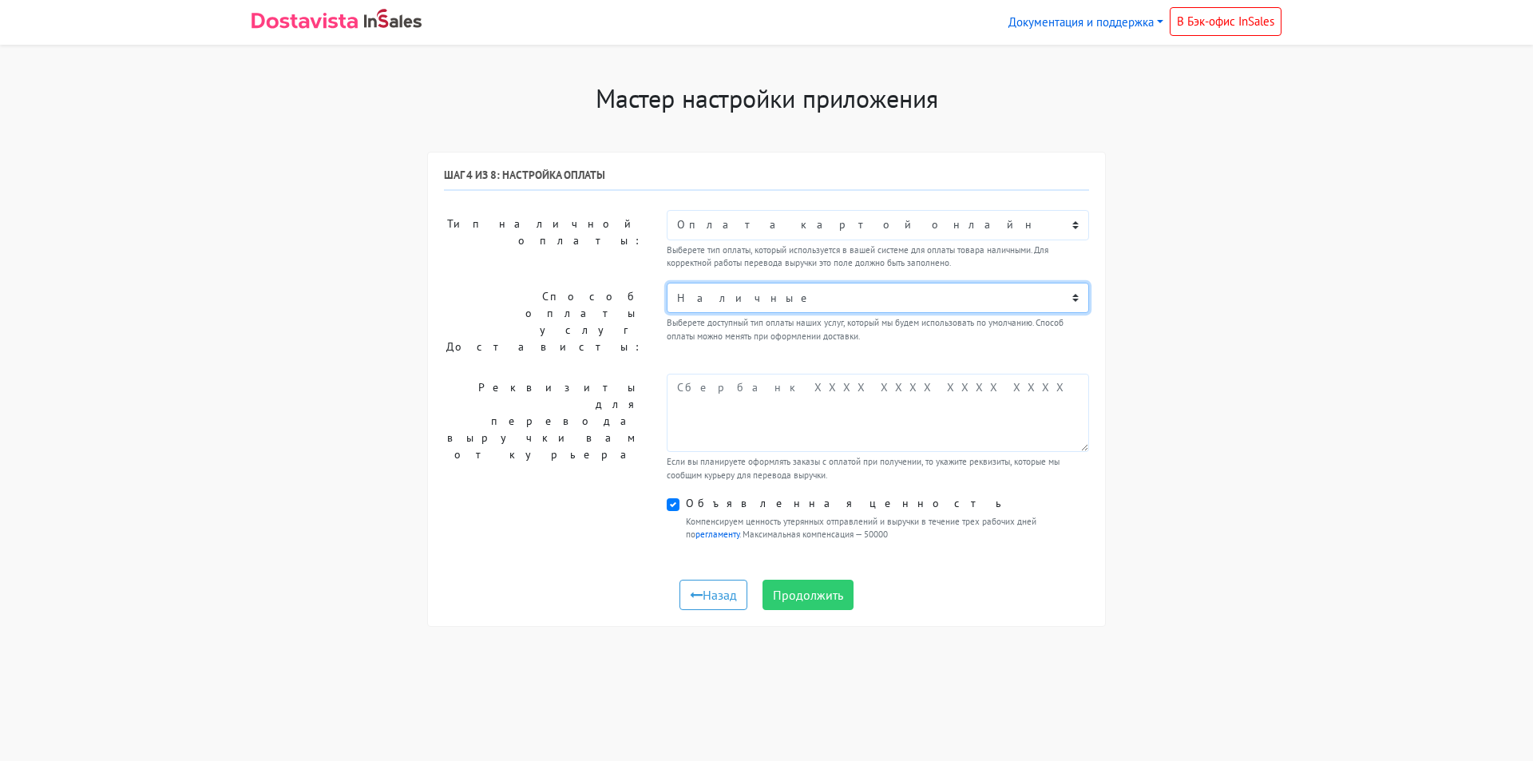
click at [715, 309] on select "Наличные Карта 220220******4554" at bounding box center [878, 298] width 422 height 30
select select "4644700"
click at [667, 283] on select "Наличные Карта 220220******4554" at bounding box center [878, 298] width 422 height 30
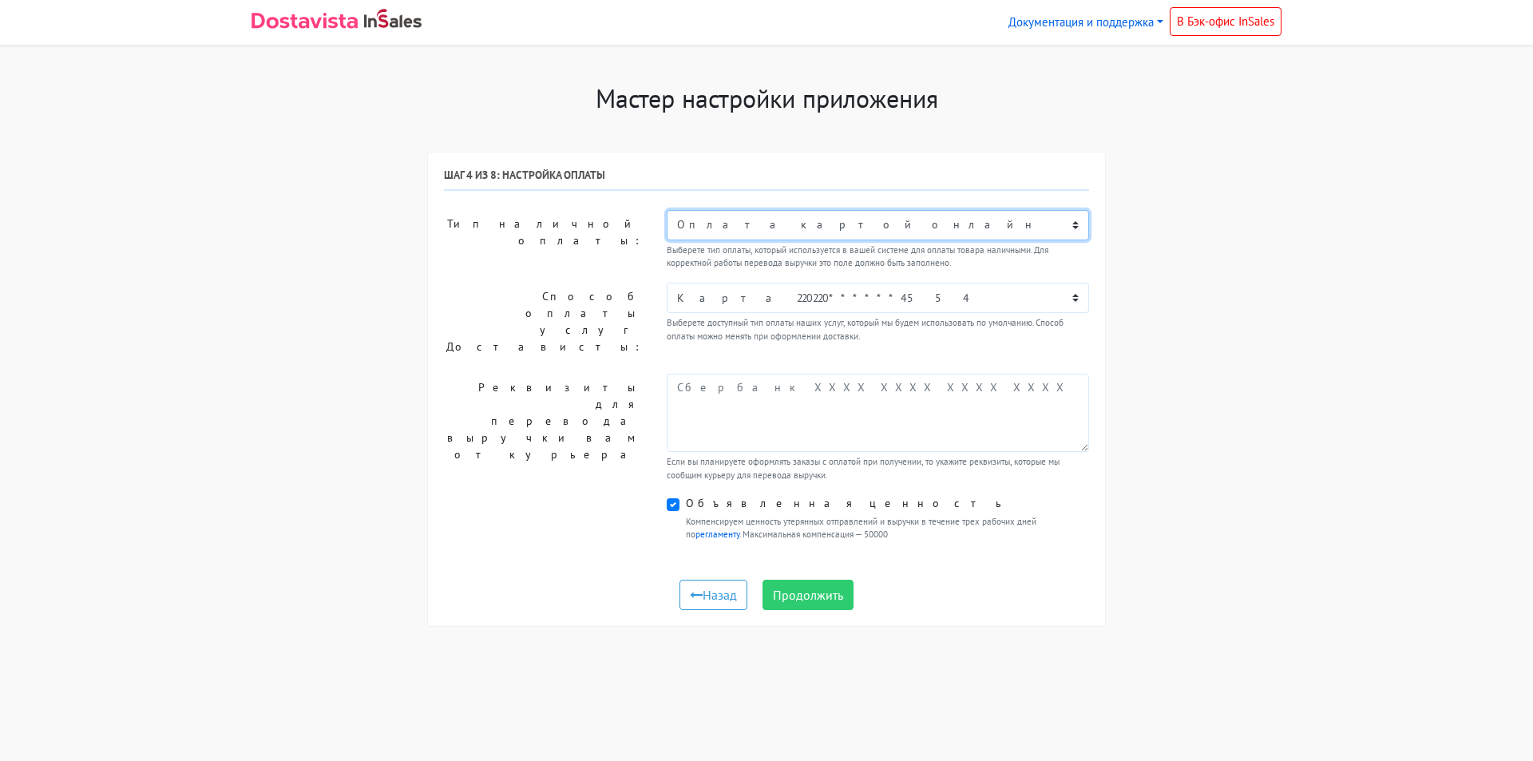
drag, startPoint x: 793, startPoint y: 226, endPoint x: 804, endPoint y: 249, distance: 25.7
click at [804, 249] on div "Не выбрано Оплата картой онлайн Оплата в точке самовывоза Связь с менеджером Оп…" at bounding box center [878, 240] width 446 height 61
click at [809, 228] on select "Не выбрано Оплата картой онлайн Оплата в точке самовывоза Связь с менеджером Оп…" at bounding box center [878, 225] width 422 height 30
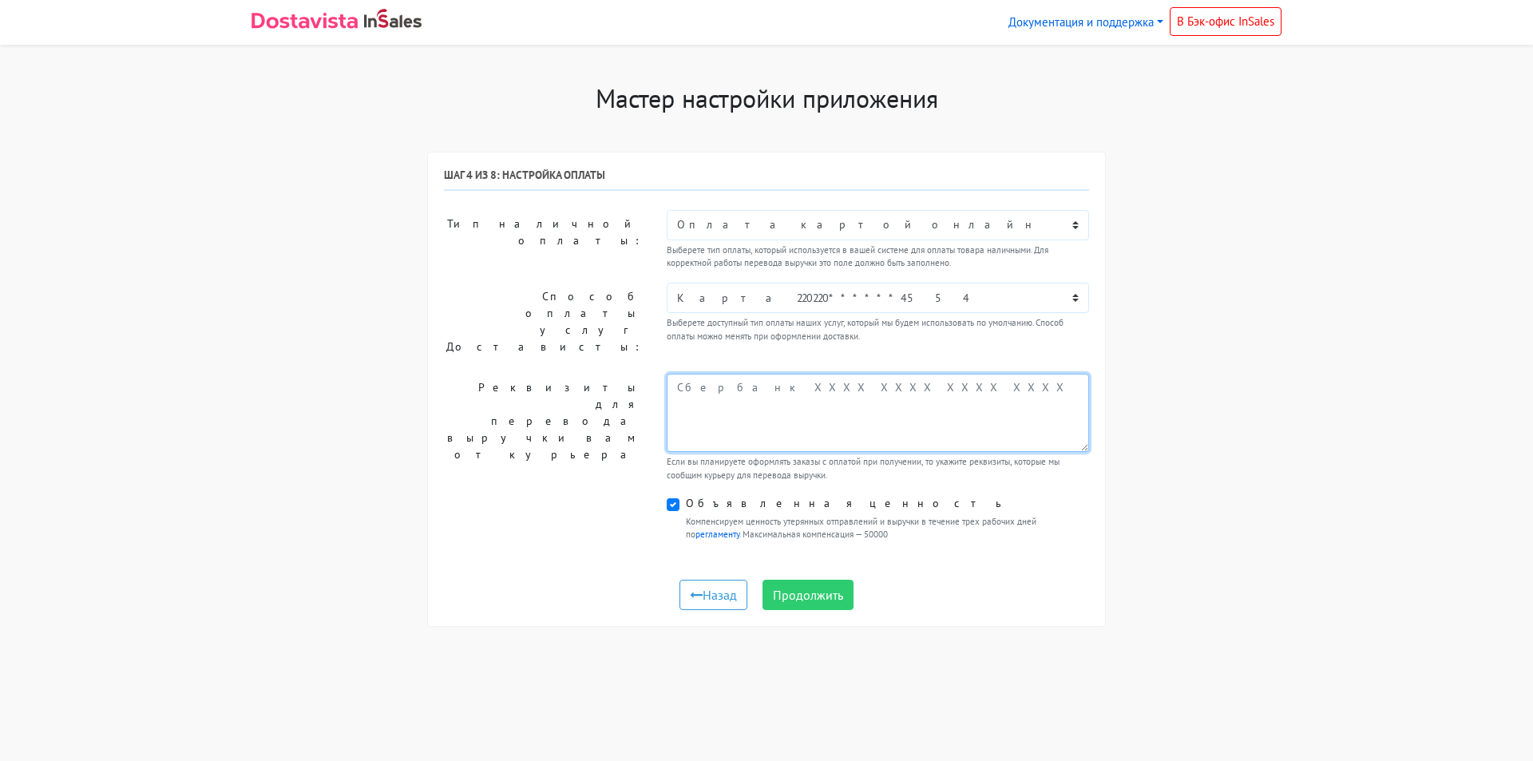
click at [690, 378] on textarea at bounding box center [878, 413] width 422 height 78
paste textarea "Вы можете оплатить переводом на карту: 🟢СБЕР 2202 2067 0475 4949 🔴АЛЬФА 5559 49…"
type textarea "Вы можете оплатить переводом на карту: 🟢СБЕР 2202 2067 0475 4949 🔴АЛЬФА 5559 49…"
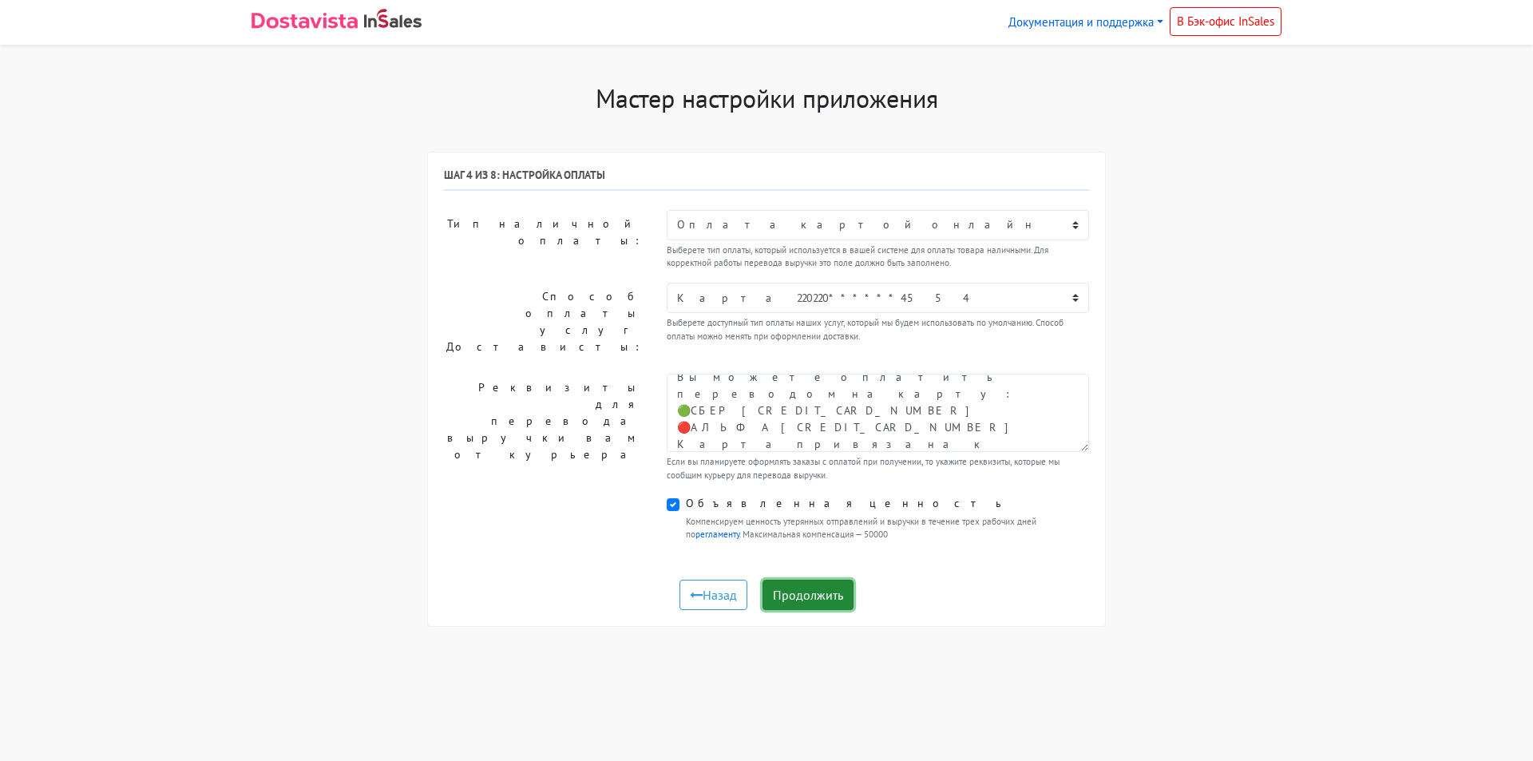
click at [814, 581] on button "Продолжить" at bounding box center [807, 595] width 91 height 30
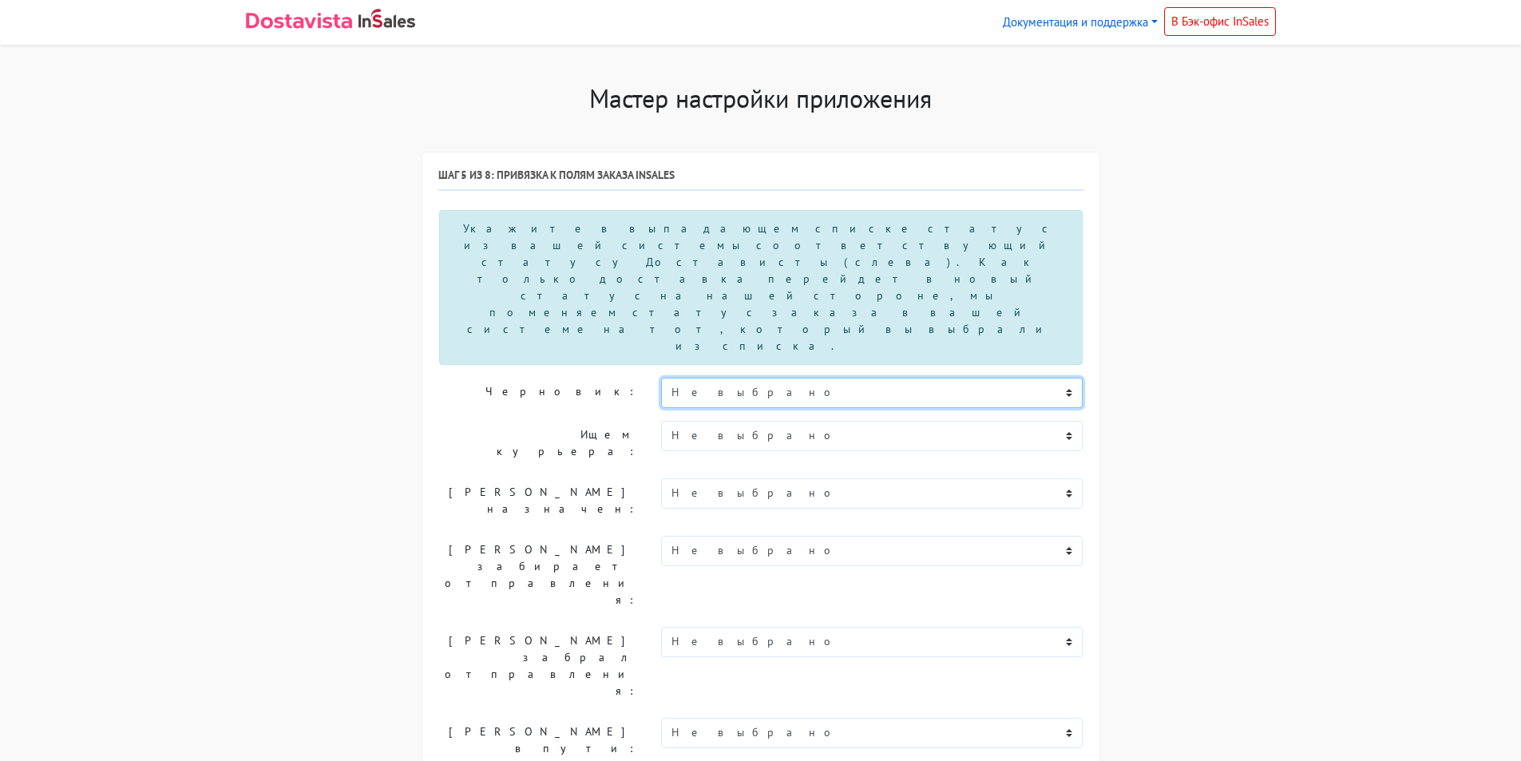
click at [725, 378] on select "Не выбрано Новый В обработке Согласован Отгружен Доставлен В процессе возврата …" at bounding box center [872, 393] width 422 height 30
click at [724, 378] on select "Не выбрано Новый В обработке Согласован Отгружен Доставлен В процессе возврата …" at bounding box center [872, 393] width 422 height 30
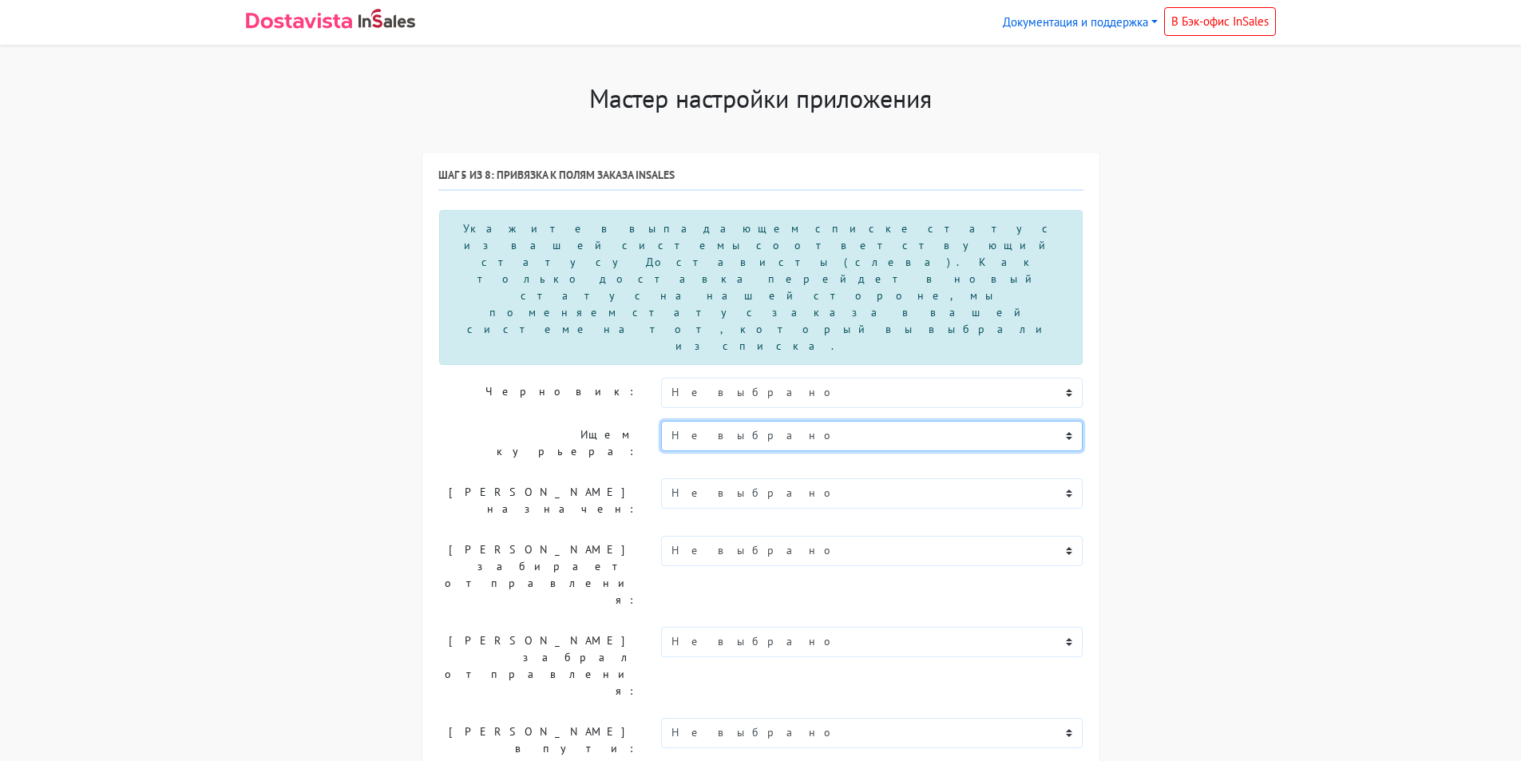
click at [743, 421] on select "Не выбрано Новый В обработке Согласован Отгружен Доставлен В процессе возврата …" at bounding box center [872, 436] width 422 height 30
select select "v-obrabotke"
click at [661, 421] on select "Не выбрано Новый В обработке Согласован Отгружен Доставлен В процессе возврата …" at bounding box center [872, 436] width 422 height 30
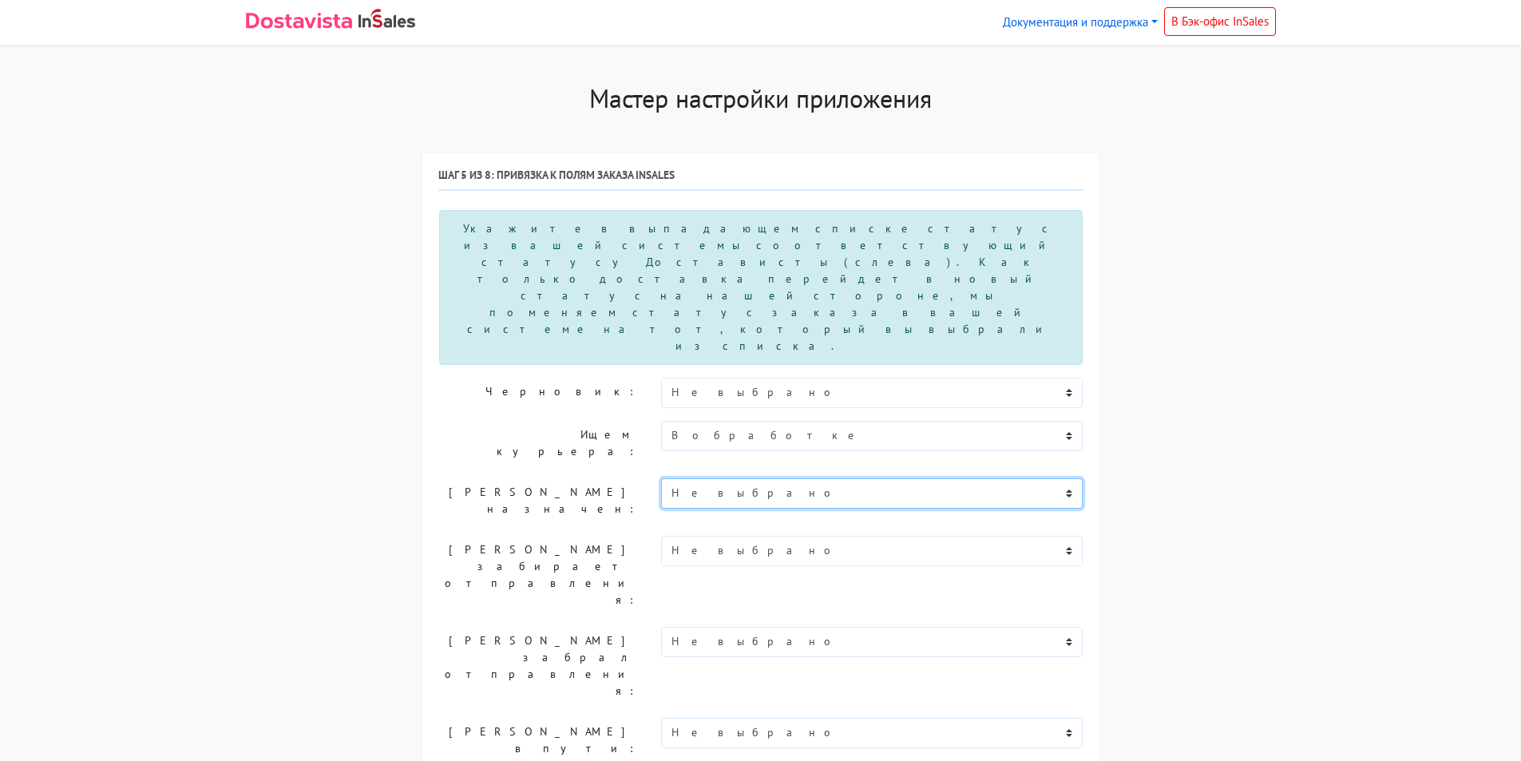
click at [701, 478] on select "Не выбрано Новый В обработке Согласован Отгружен Доставлен В процессе возврата …" at bounding box center [872, 493] width 422 height 30
select select "soglasovan"
click at [661, 478] on select "Не выбрано Новый В обработке Согласован Отгружен Доставлен В процессе возврата …" at bounding box center [872, 493] width 422 height 30
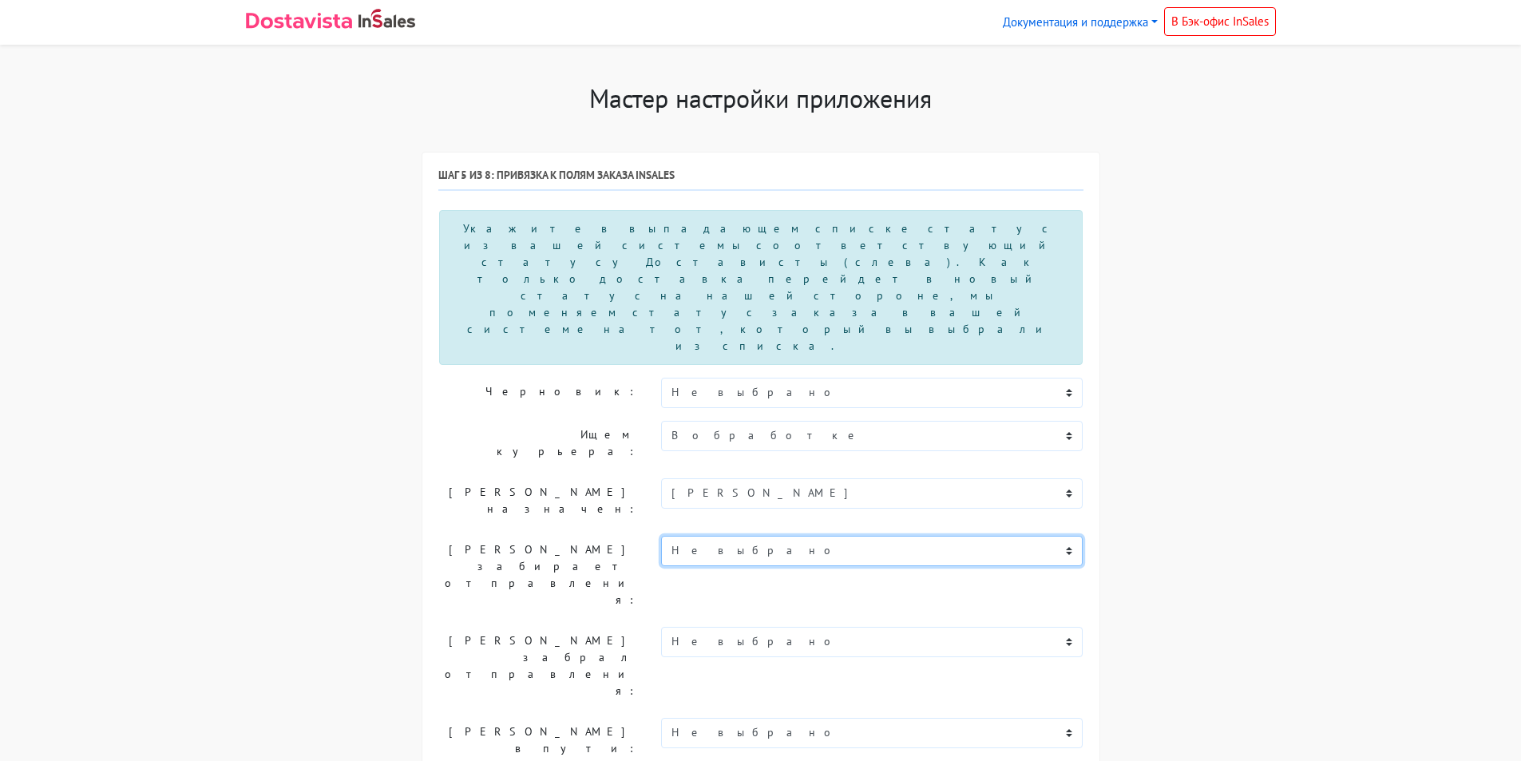
click at [756, 536] on select "Не выбрано Новый В обработке Согласован Отгружен Доставлен В процессе возврата …" at bounding box center [872, 551] width 422 height 30
select select "soglasovan"
click at [661, 536] on select "Не выбрано Новый В обработке Согласован Отгружен Доставлен В процессе возврата …" at bounding box center [872, 551] width 422 height 30
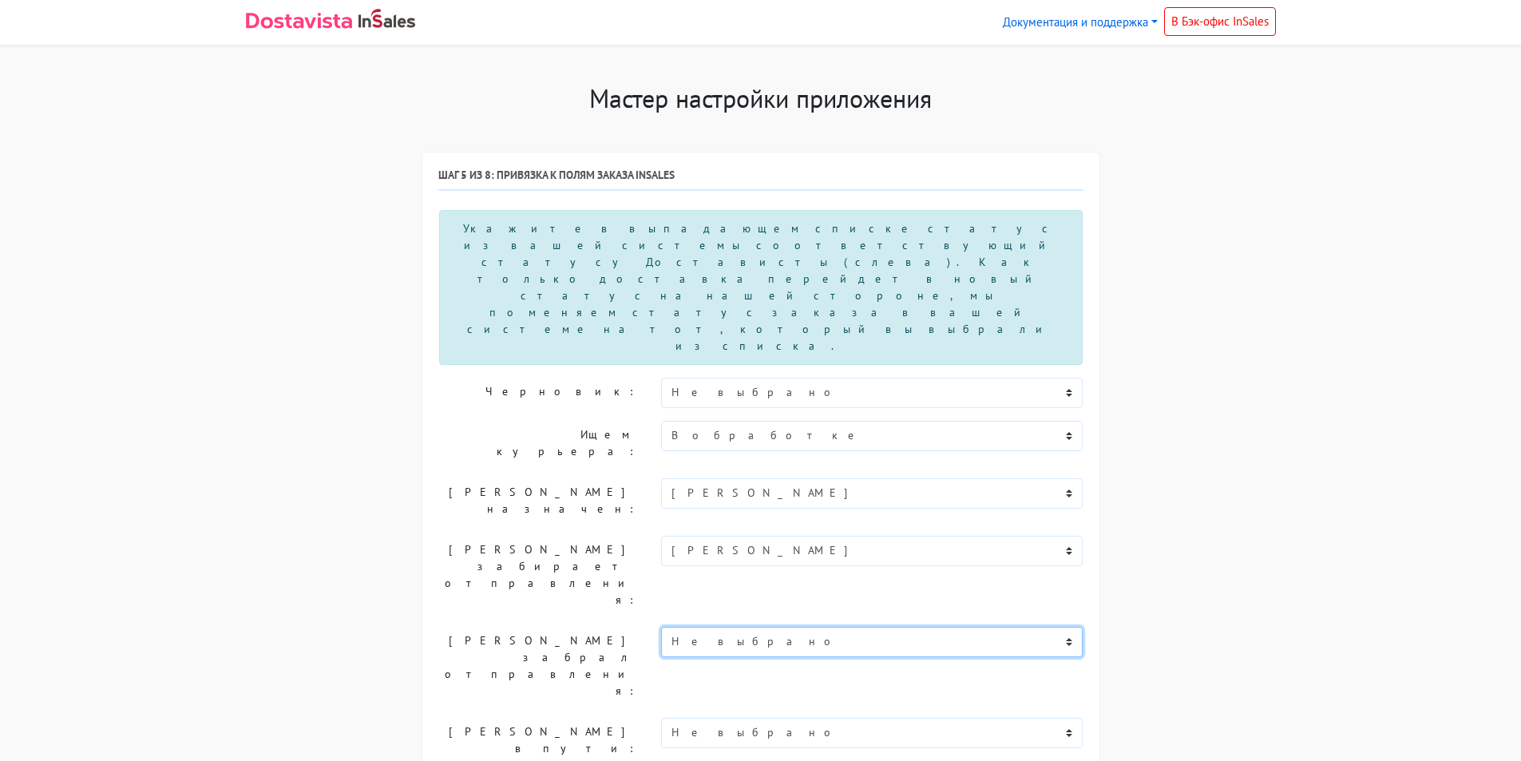
click at [721, 627] on select "Не выбрано Новый В обработке Согласован Отгружен Доставлен В процессе возврата …" at bounding box center [872, 642] width 422 height 30
select select "otgruzhen"
click at [661, 627] on select "Не выбрано Новый В обработке Согласован Отгружен Доставлен В процессе возврата …" at bounding box center [872, 642] width 422 height 30
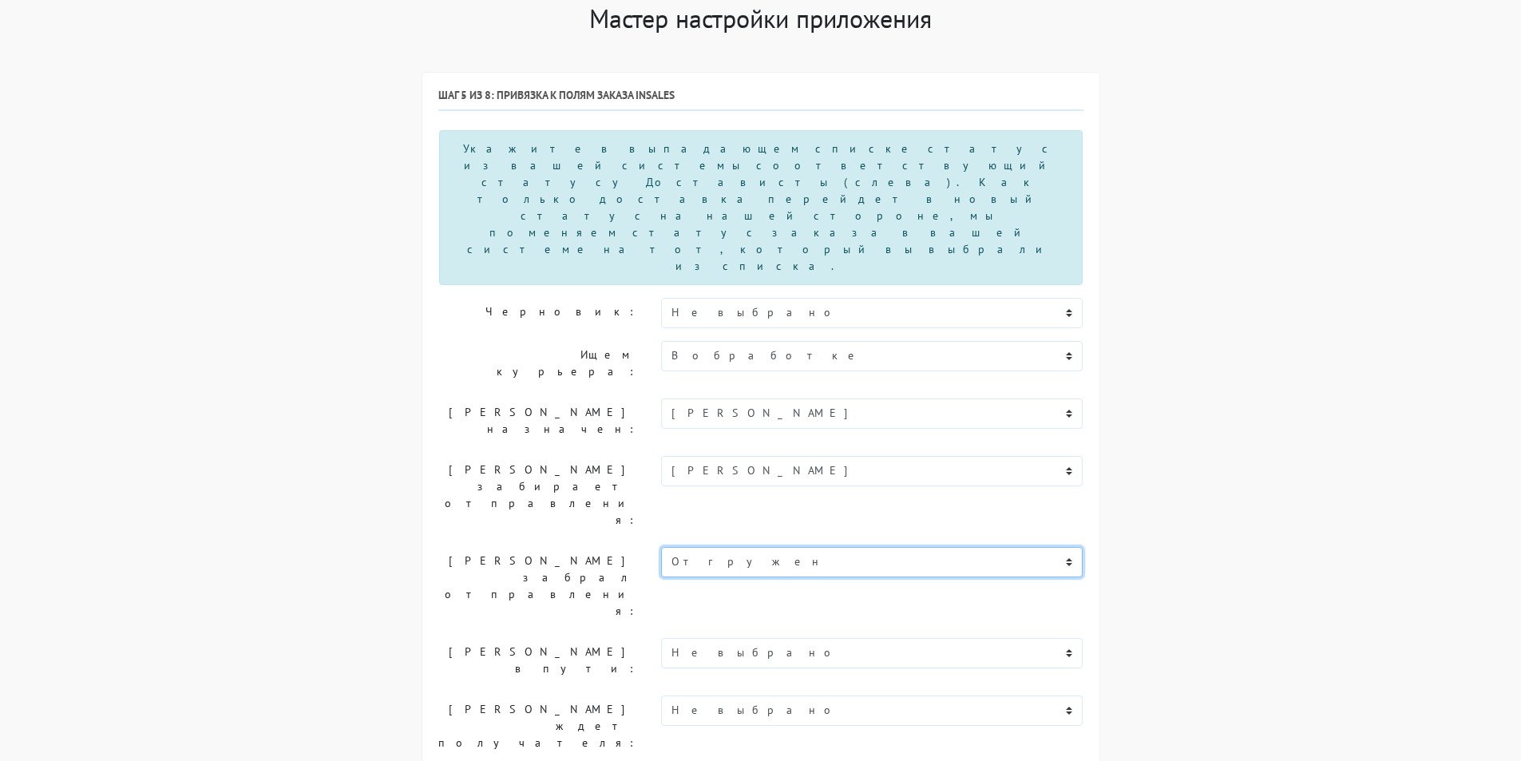
scroll to position [160, 0]
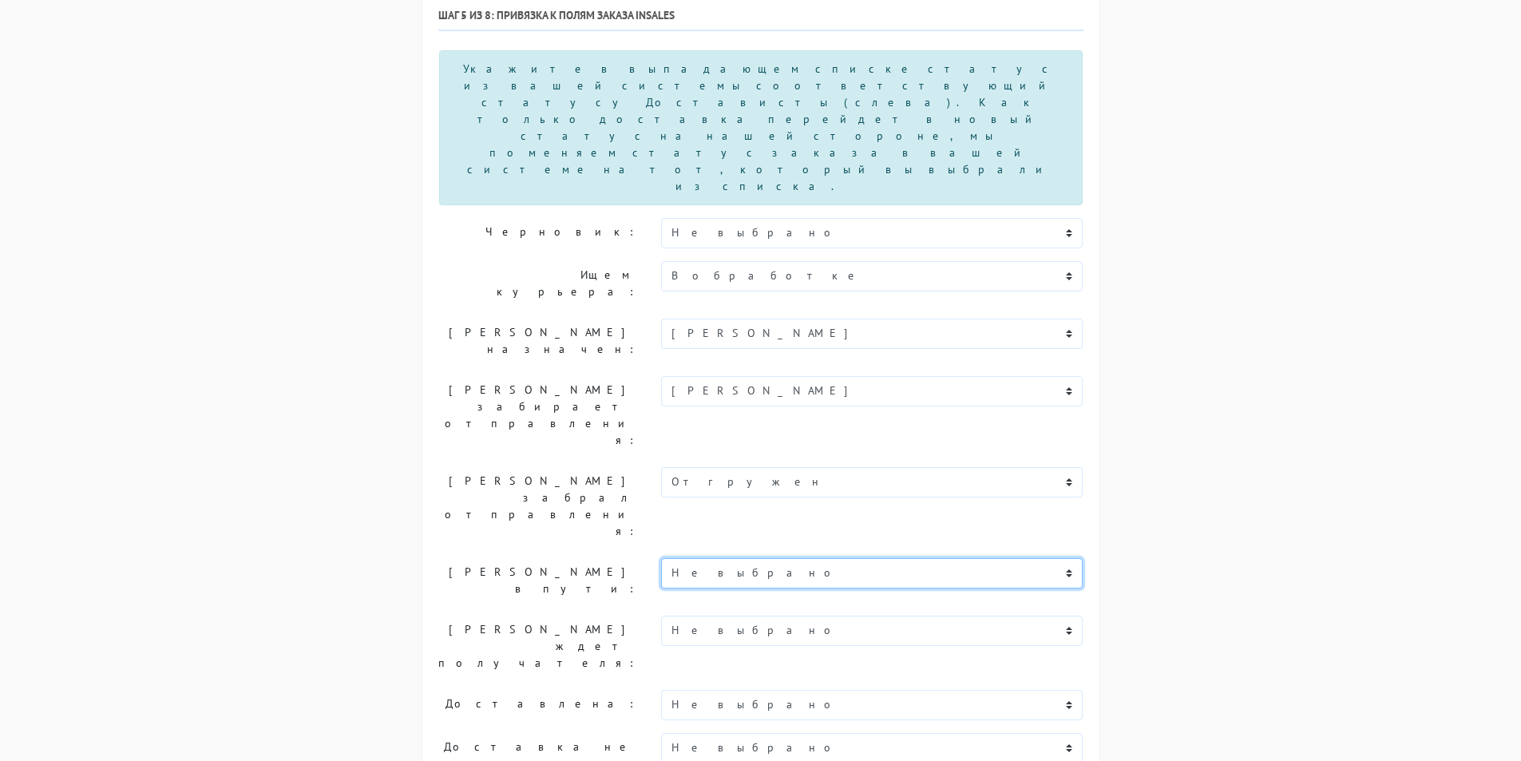
click at [711, 558] on select "Не выбрано Новый В обработке Согласован Отгружен Доставлен В процессе возврата …" at bounding box center [872, 573] width 422 height 30
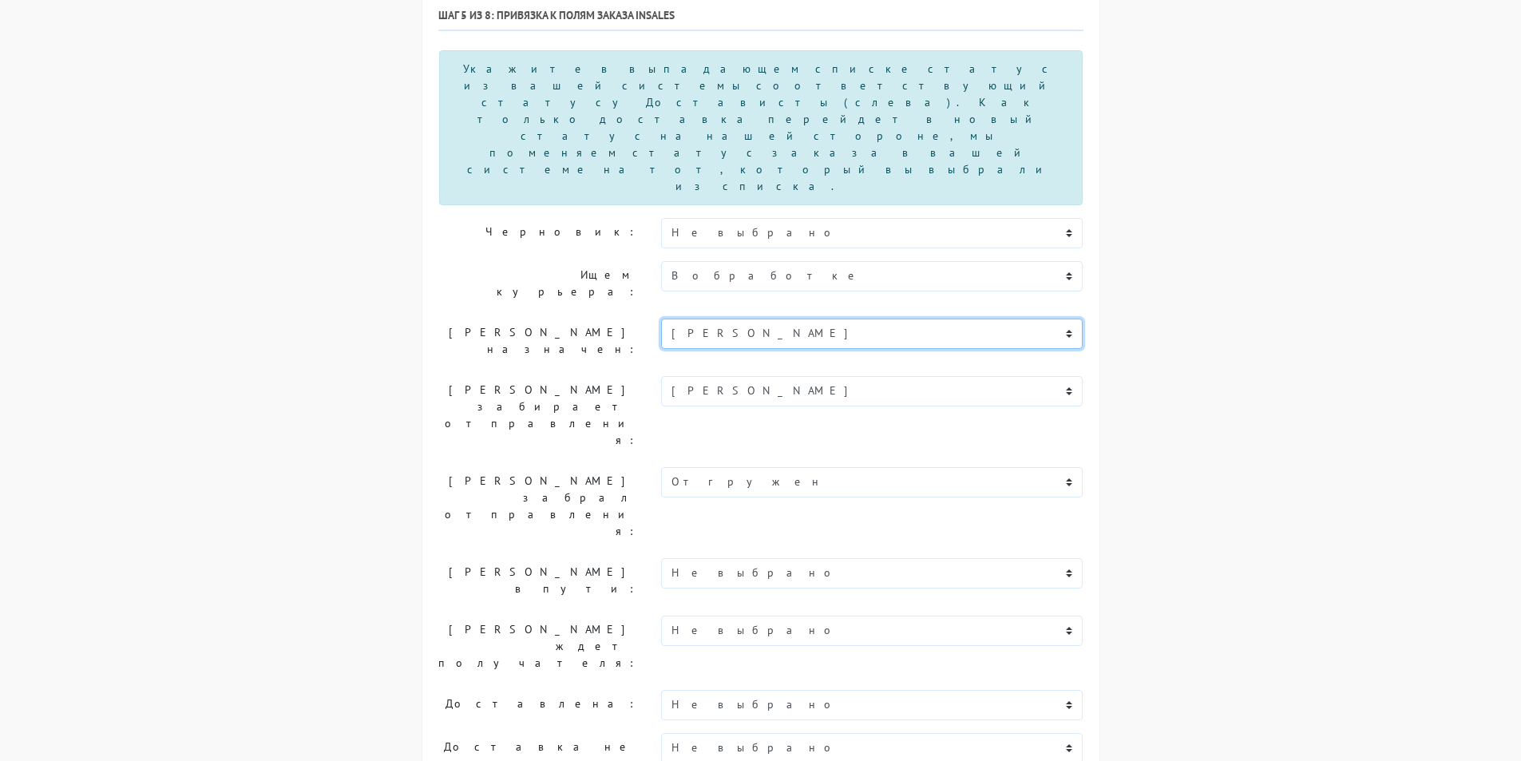
drag, startPoint x: 735, startPoint y: 235, endPoint x: 735, endPoint y: 243, distance: 8.0
click at [735, 319] on select "Не выбрано Новый В обработке Согласован Отгружен Доставлен В процессе возврата …" at bounding box center [872, 334] width 422 height 30
select select "v-obrabotke"
click at [661, 319] on select "Не выбрано Новый В обработке Согласован Отгружен Доставлен В процессе возврата …" at bounding box center [872, 334] width 422 height 30
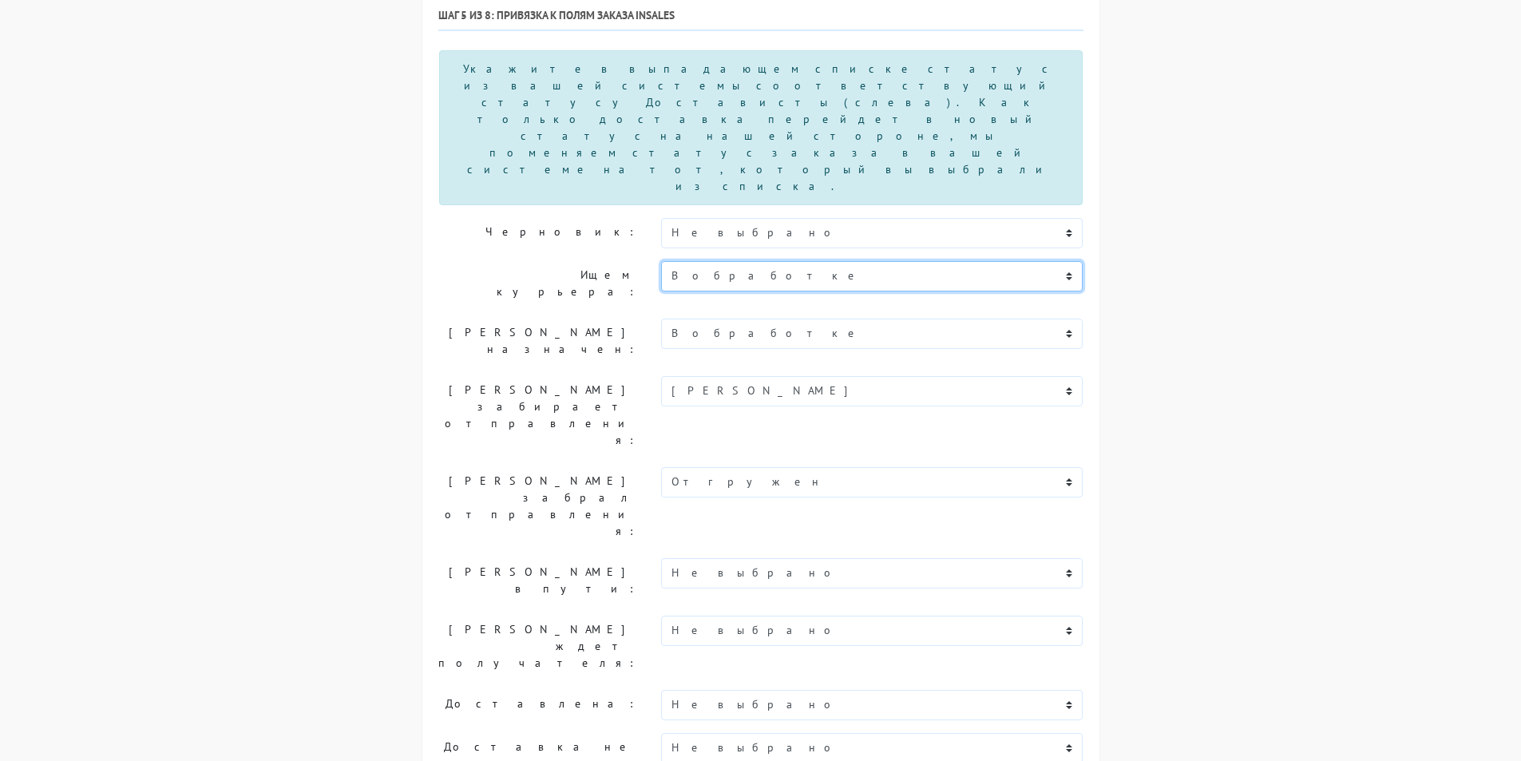
click at [728, 261] on select "Не выбрано Новый В обработке Согласован Отгружен Доставлен В процессе возврата …" at bounding box center [872, 276] width 422 height 30
select select "soglasovan"
click at [661, 261] on select "Не выбрано Новый В обработке Согласован Отгружен Доставлен В процессе возврата …" at bounding box center [872, 276] width 422 height 30
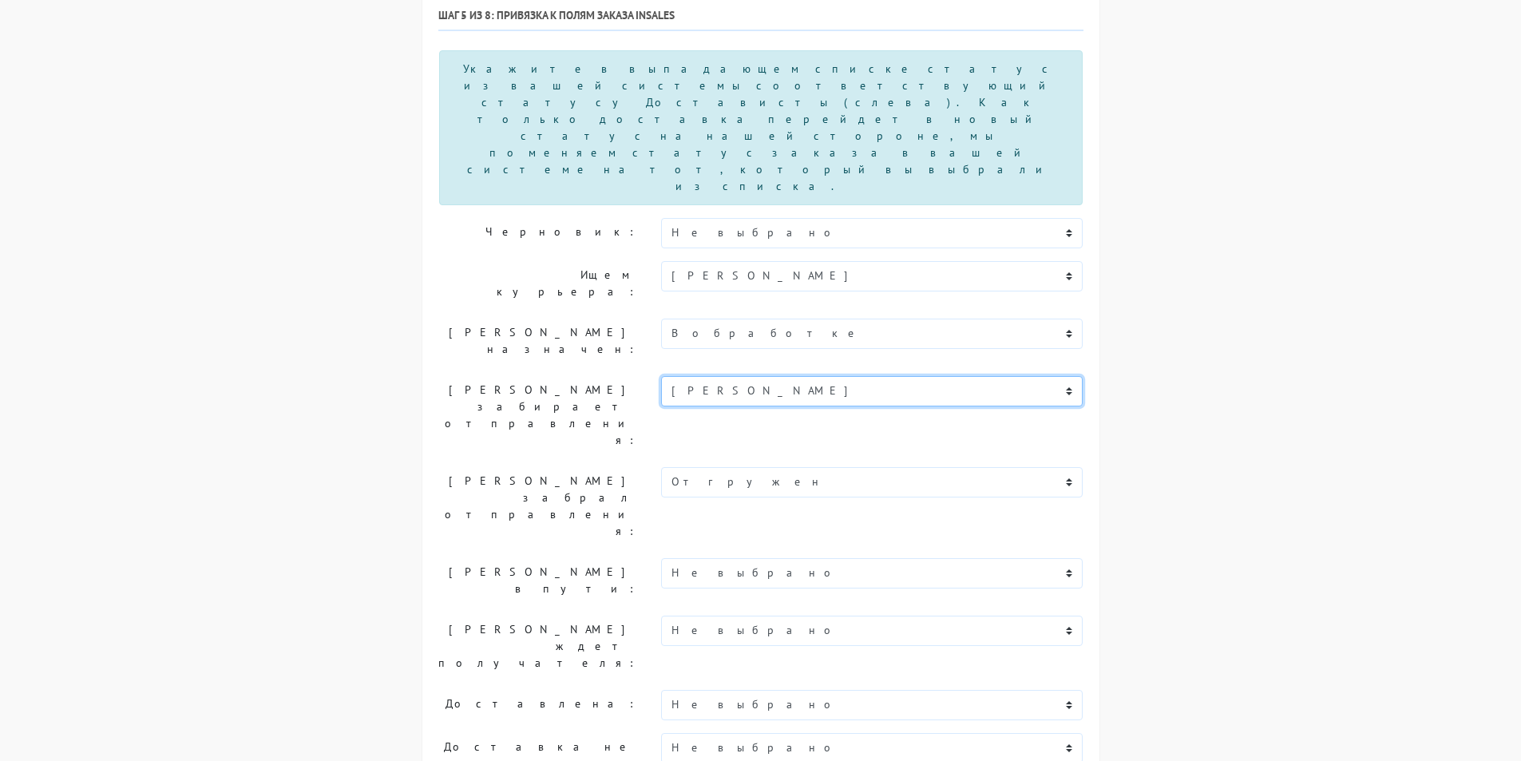
click at [712, 376] on select "Не выбрано Новый В обработке Согласован Отгружен Доставлен В процессе возврата …" at bounding box center [872, 391] width 422 height 30
select select "v-obrabotke"
click at [661, 376] on select "Не выбрано Новый В обработке Согласован Отгружен Доставлен В процессе возврата …" at bounding box center [872, 391] width 422 height 30
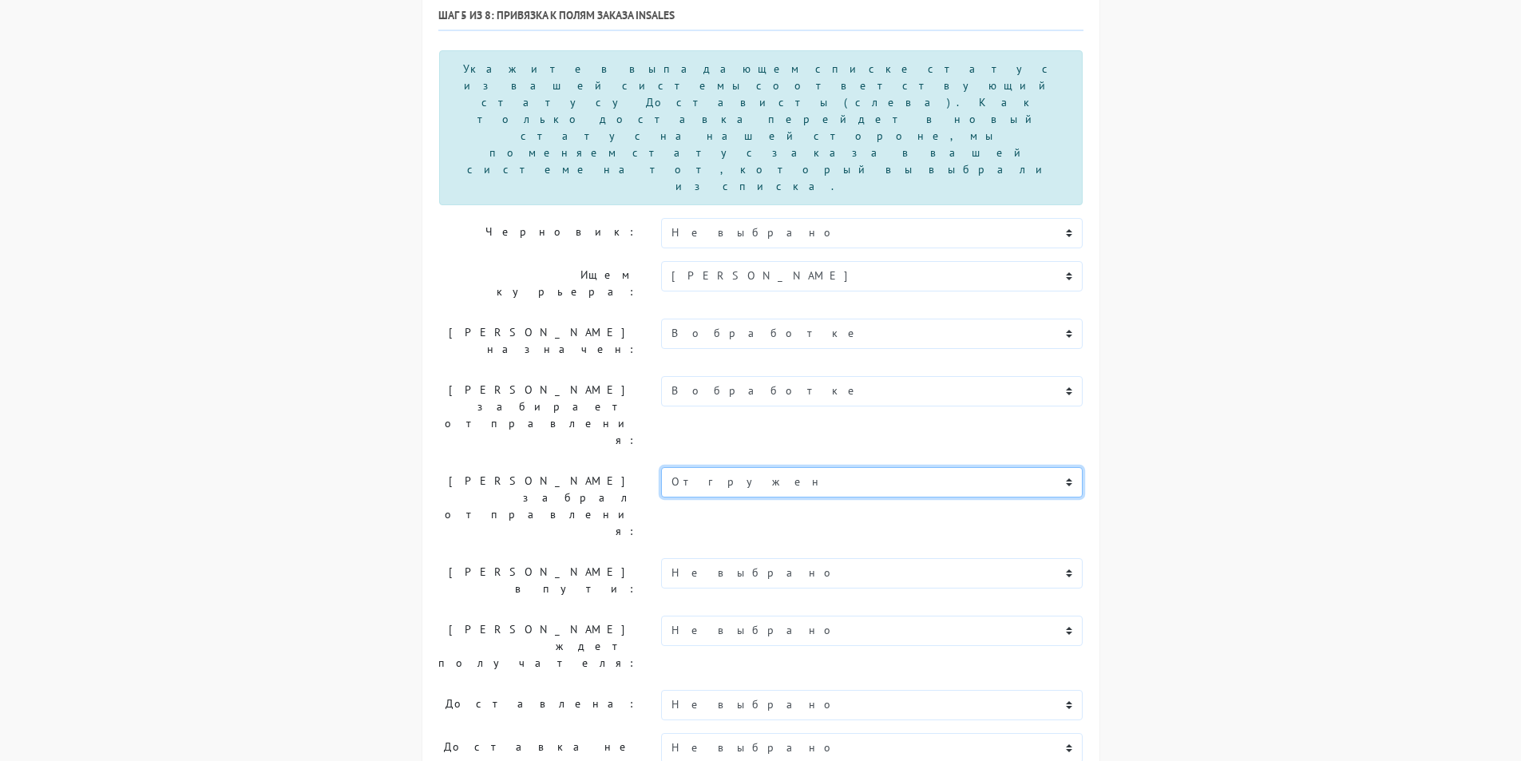
click at [703, 467] on select "Не выбрано Новый В обработке Согласован Отгружен Доставлен В процессе возврата …" at bounding box center [872, 482] width 422 height 30
select select "v-obrabotke"
click at [661, 467] on select "Не выбрано Новый В обработке Согласован Отгружен Доставлен В процессе возврата …" at bounding box center [872, 482] width 422 height 30
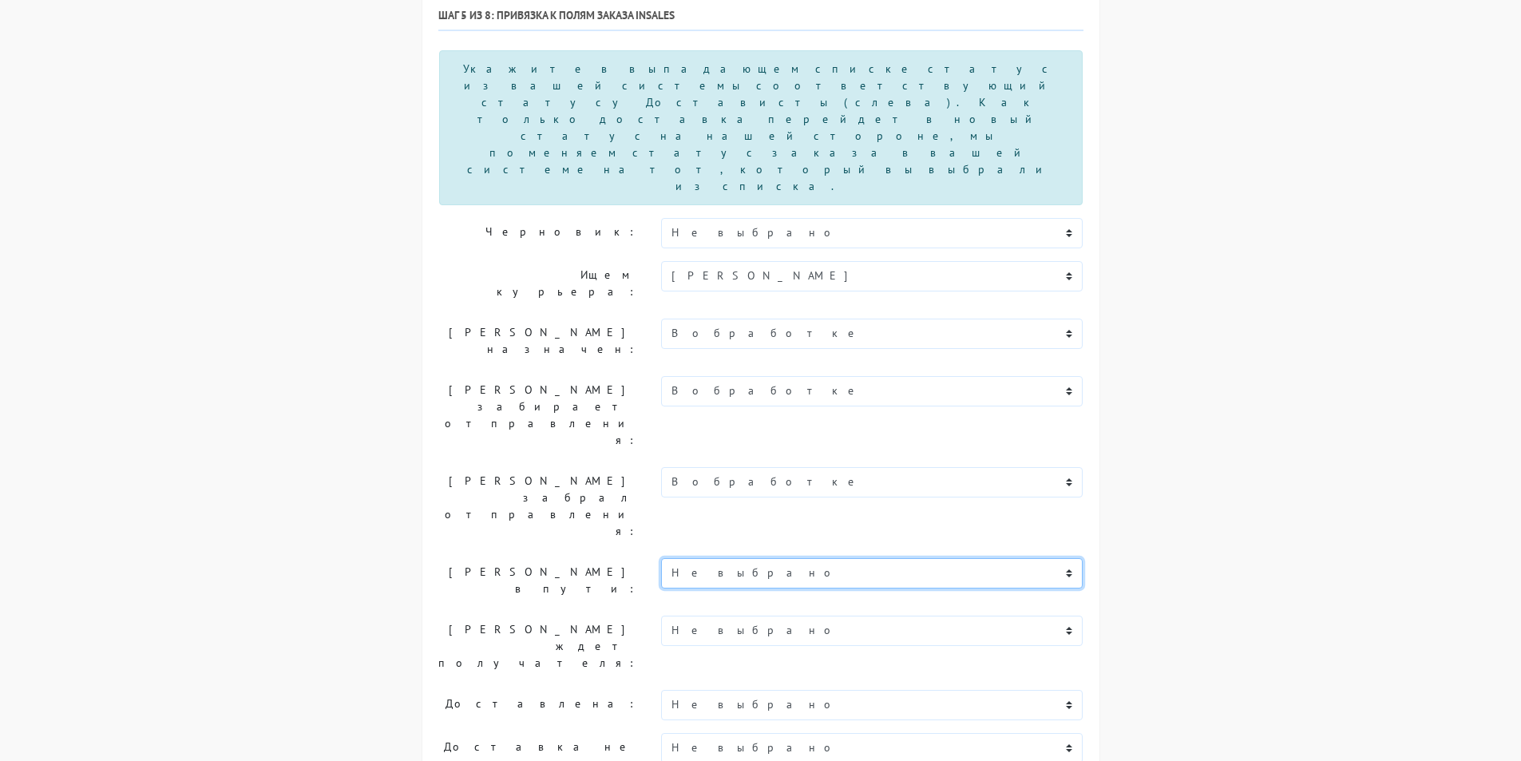
click at [694, 558] on select "Не выбрано Новый В обработке Согласован Отгружен Доставлен В процессе возврата …" at bounding box center [872, 573] width 422 height 30
select select "v-obrabotke"
click at [661, 558] on select "Не выбрано Новый В обработке Согласован Отгружен Доставлен В процессе возврата …" at bounding box center [872, 573] width 422 height 30
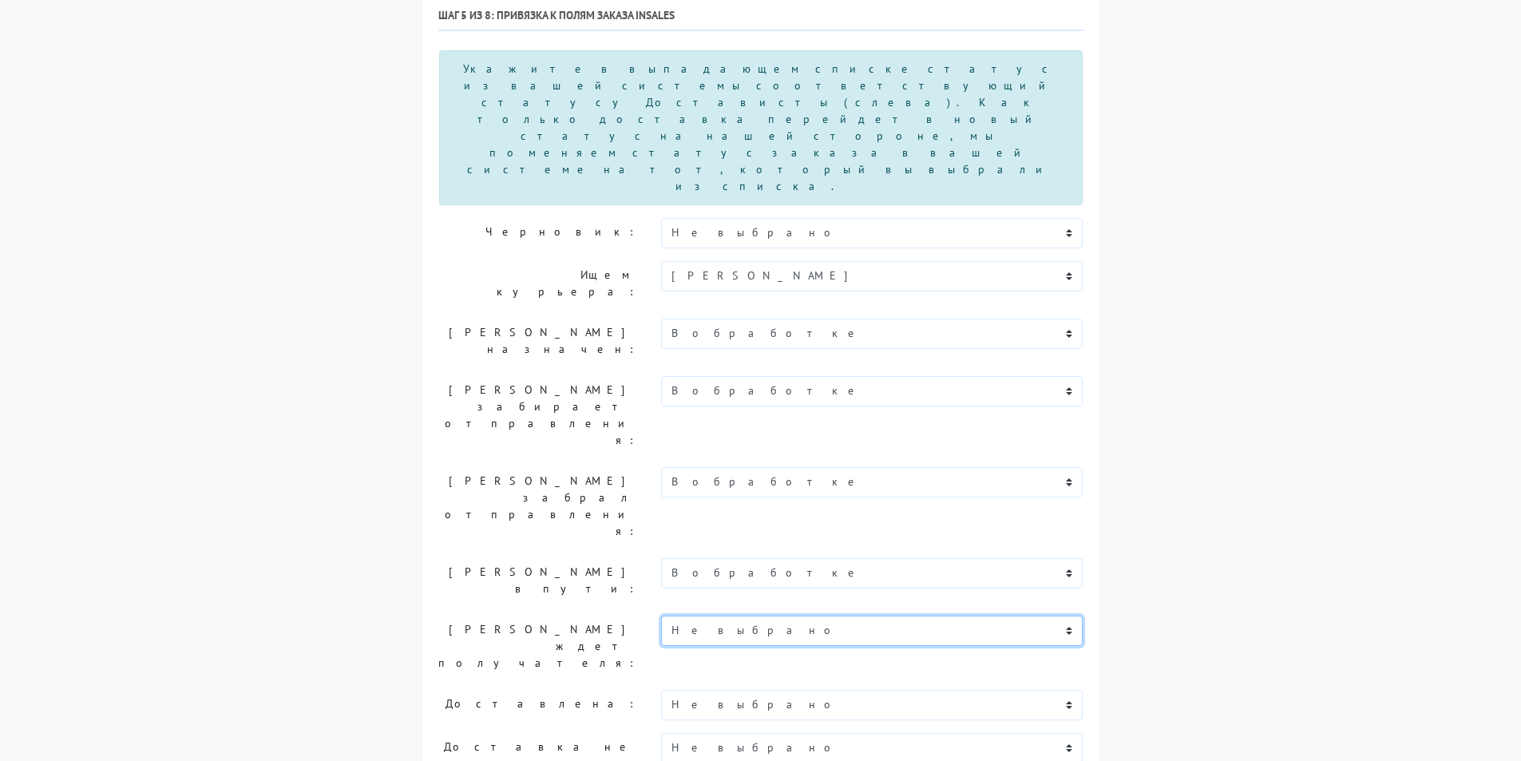
click at [707, 616] on select "Не выбрано Новый В обработке Согласован Отгружен Доставлен В процессе возврата …" at bounding box center [872, 631] width 422 height 30
select select "v-obrabotke"
click at [661, 616] on select "Не выбрано Новый В обработке Согласован Отгружен Доставлен В процессе возврата …" at bounding box center [872, 631] width 422 height 30
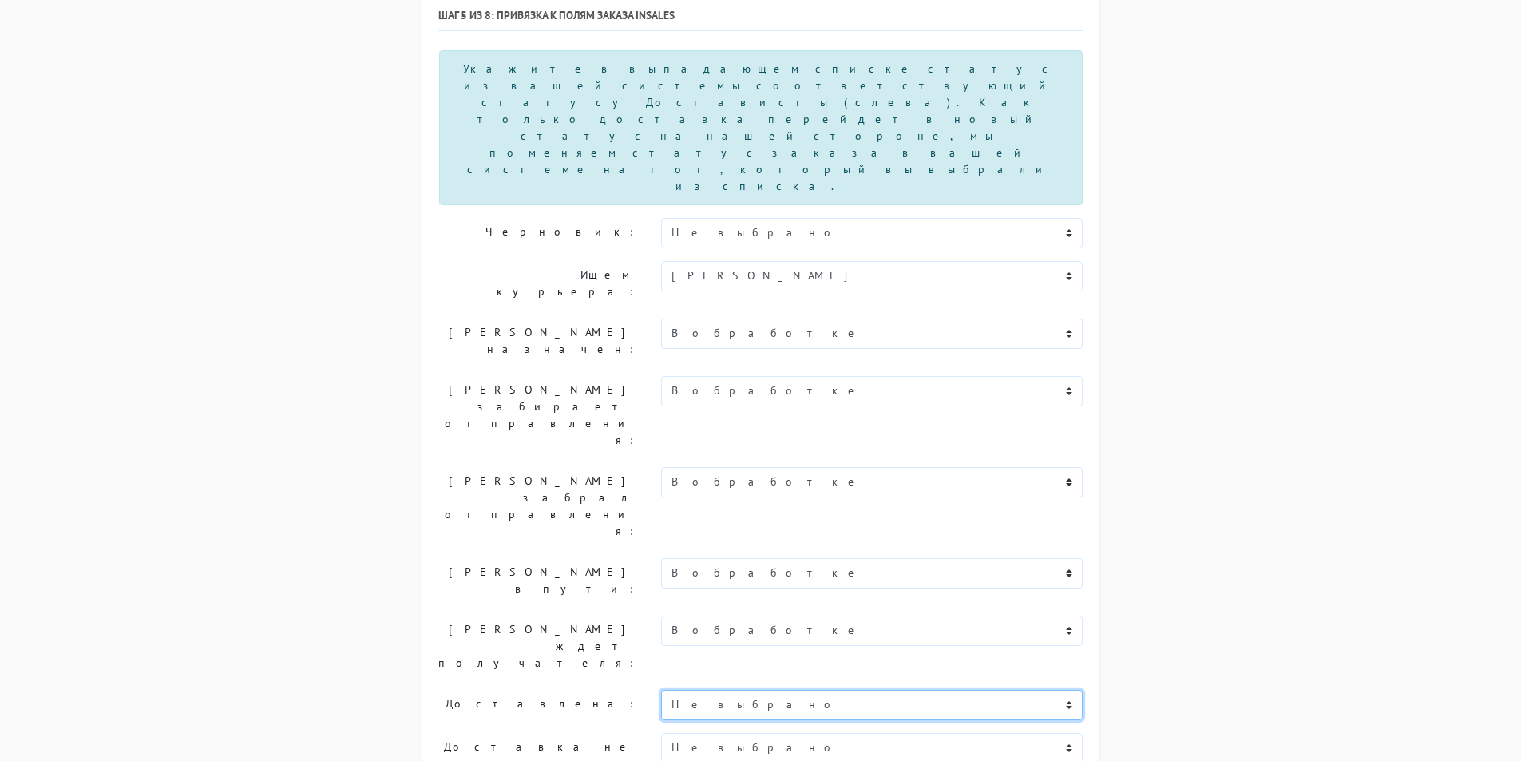
click at [711, 690] on select "Не выбрано Новый В обработке Согласован Отгружен Доставлен В процессе возврата …" at bounding box center [872, 705] width 422 height 30
click at [661, 690] on select "Не выбрано Новый В обработке Согласован Отгружен Доставлен В процессе возврата …" at bounding box center [872, 705] width 422 height 30
click at [692, 690] on select "Не выбрано Новый В обработке Согласован Отгружен Доставлен В процессе возврата …" at bounding box center [872, 705] width 422 height 30
select select "dostavlen"
click at [661, 690] on select "Не выбрано Новый В обработке Согласован Отгружен Доставлен В процессе возврата …" at bounding box center [872, 705] width 422 height 30
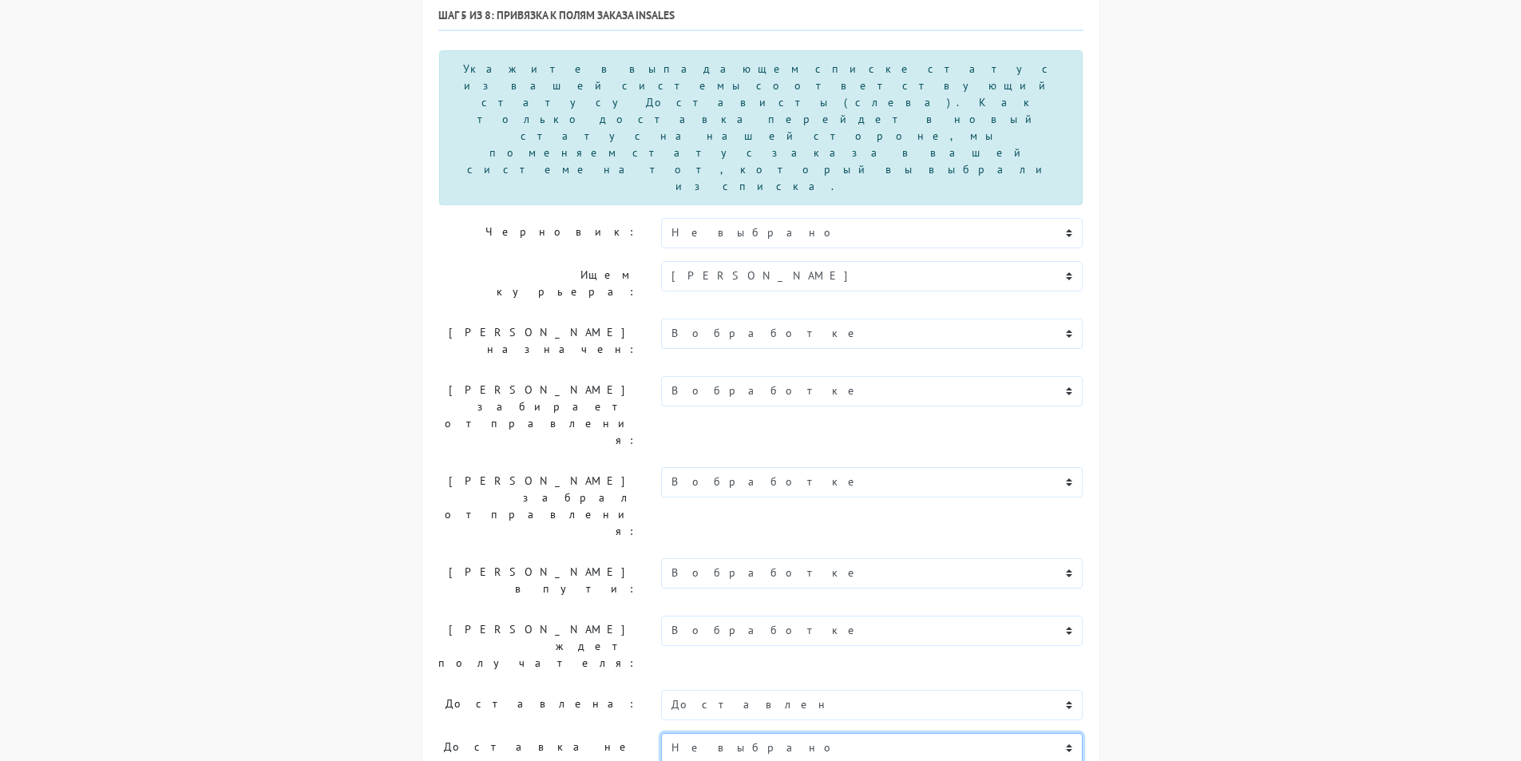
click at [700, 733] on select "Не выбрано Новый В обработке Согласован Отгружен Доставлен В процессе возврата …" at bounding box center [872, 748] width 422 height 30
select select "v-protsesse-vozvrata"
click at [661, 733] on select "Не выбрано Новый В обработке Согласован Отгружен Доставлен В процессе возврата …" at bounding box center [872, 748] width 422 height 30
select select "otmenen"
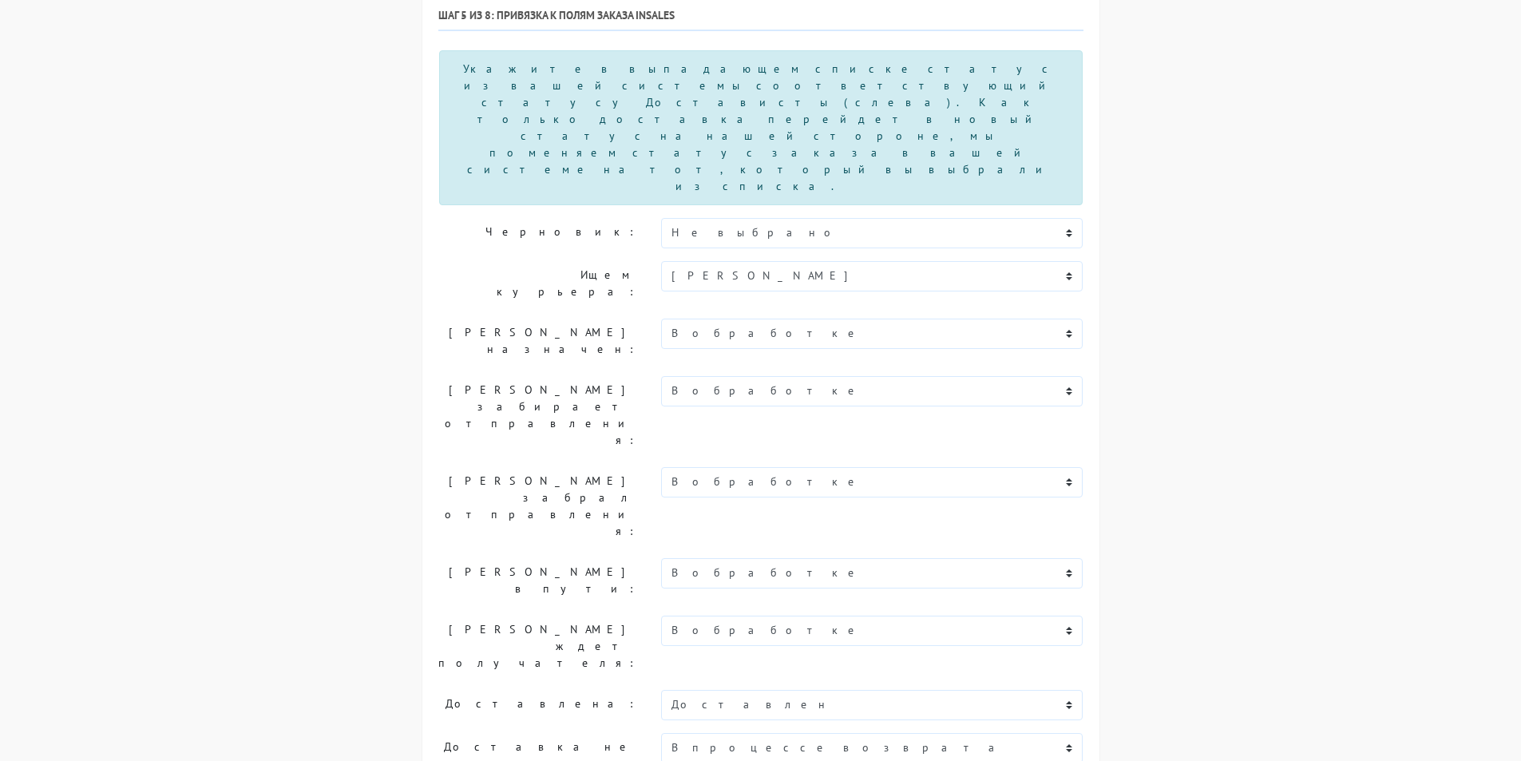
select select "soglasovan"
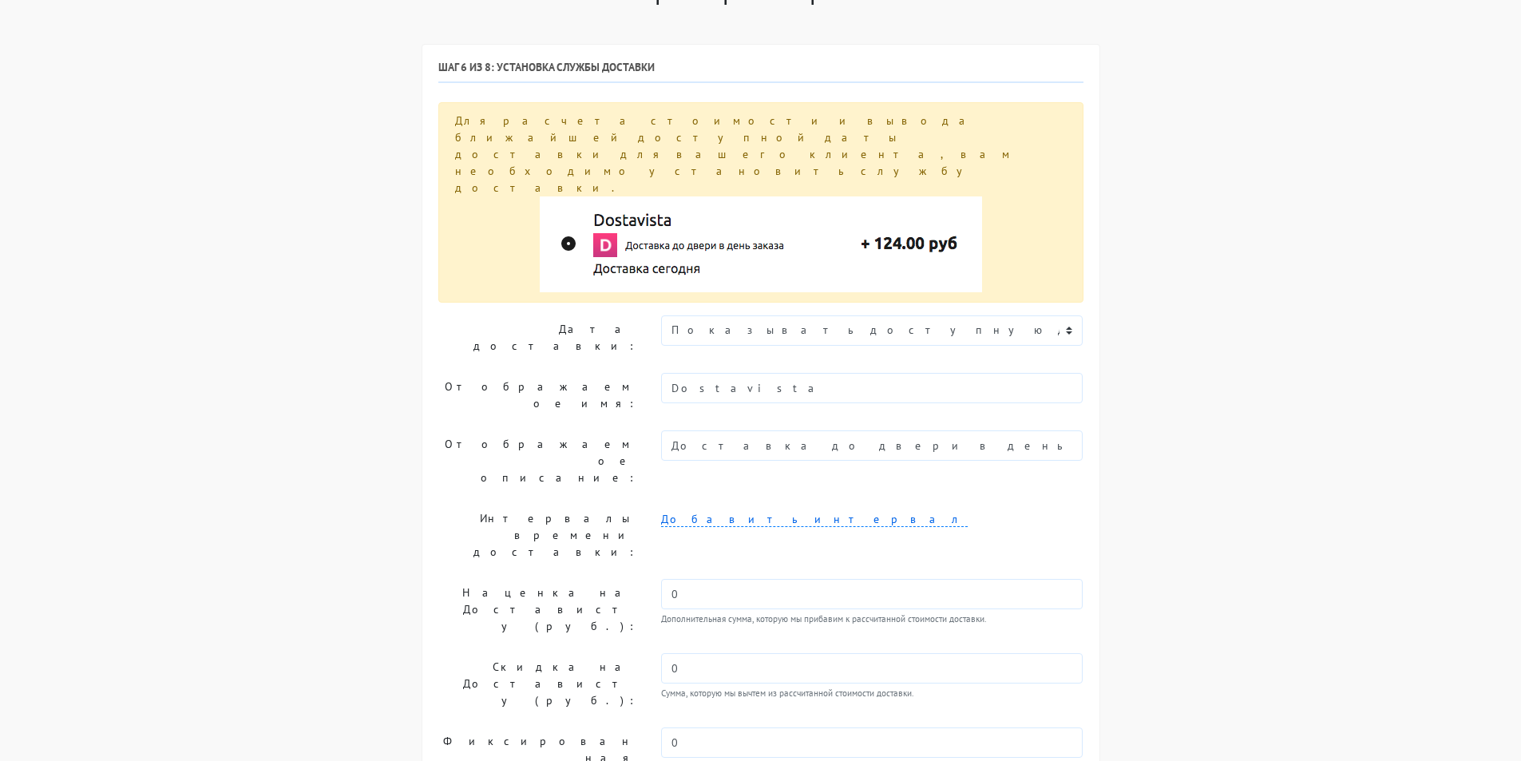
scroll to position [80, 0]
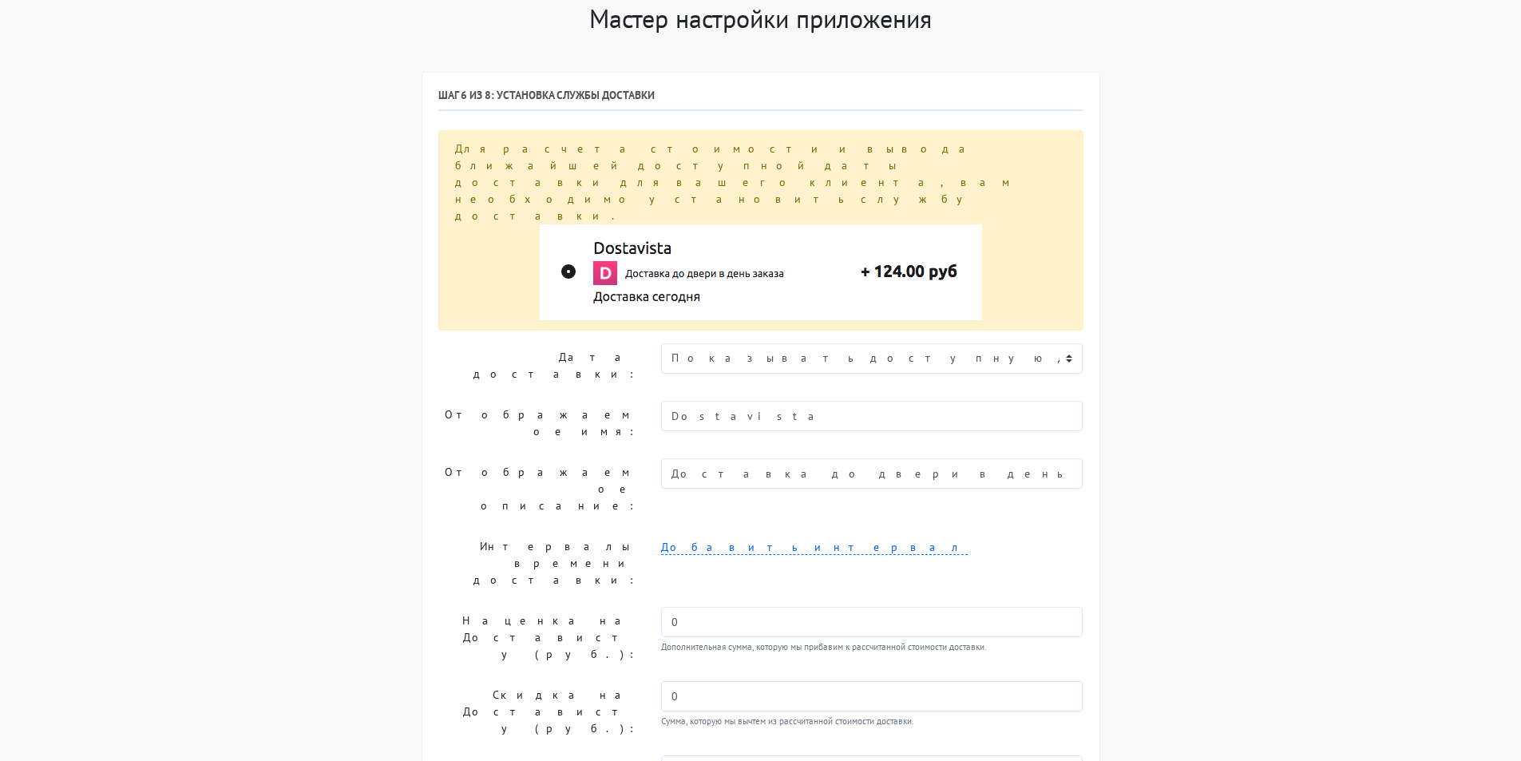
click at [564, 224] on img at bounding box center [761, 272] width 442 height 96
click at [574, 224] on img at bounding box center [761, 272] width 442 height 96
click at [600, 224] on img at bounding box center [761, 272] width 442 height 96
click at [717, 343] on select "Показывать доступную дату доставки Убрать дату доставки Показывать свой текст" at bounding box center [872, 358] width 422 height 30
click at [721, 343] on select "Показывать доступную дату доставки Убрать дату доставки Показывать свой текст" at bounding box center [872, 358] width 422 height 30
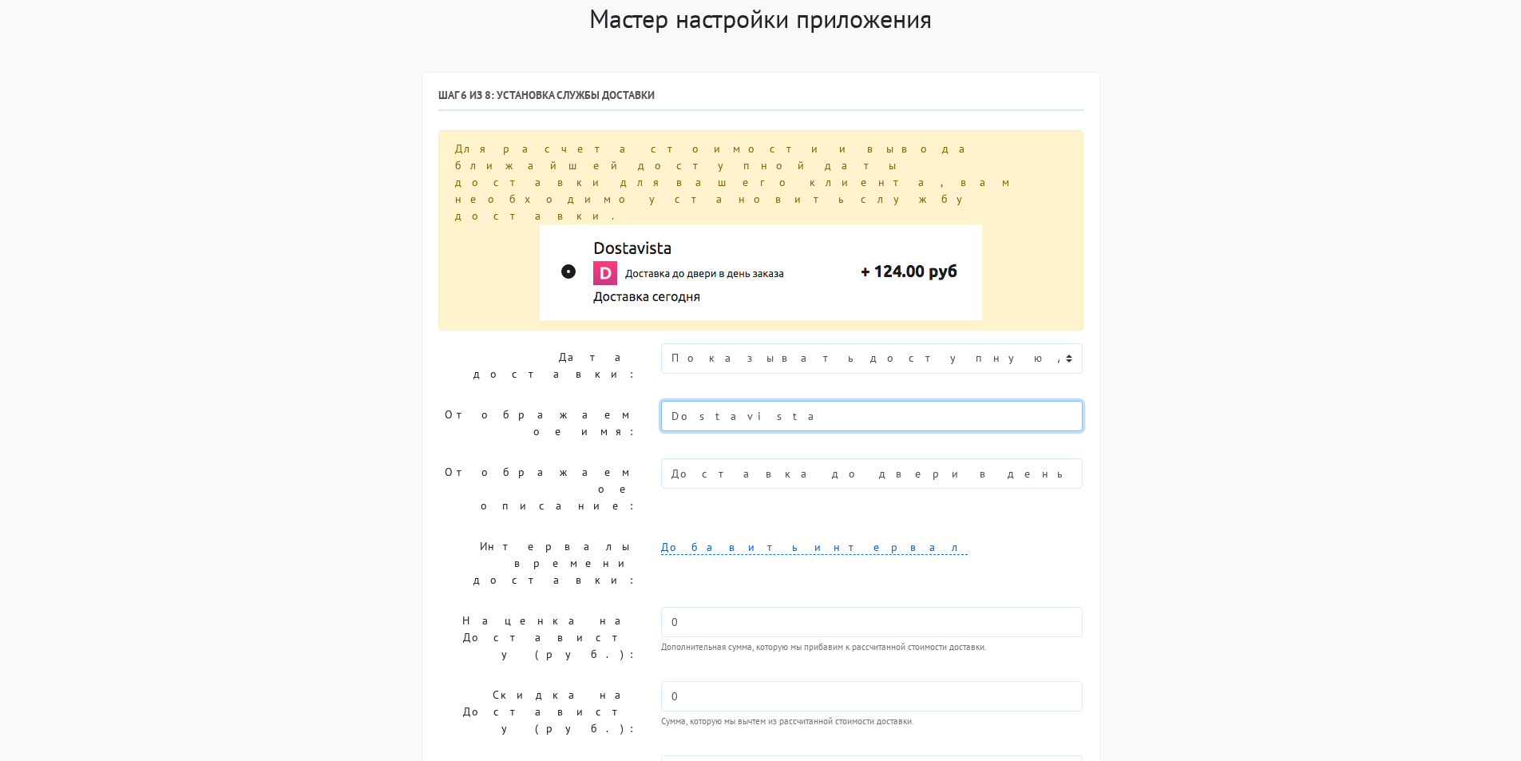
click at [737, 401] on input "Dostavista" at bounding box center [872, 416] width 422 height 30
click at [678, 540] on link "Добавить интервал" at bounding box center [814, 547] width 307 height 15
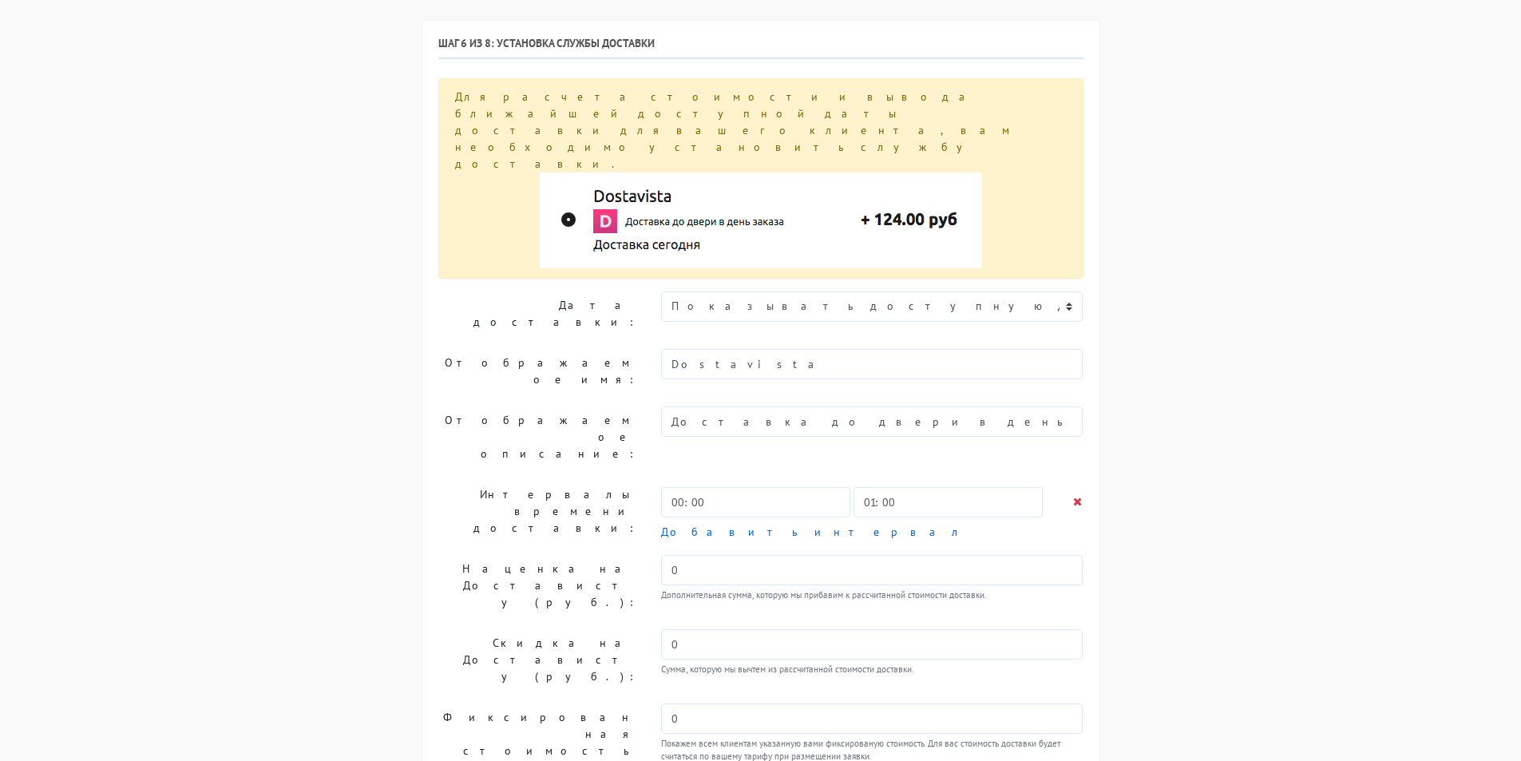
scroll to position [160, 0]
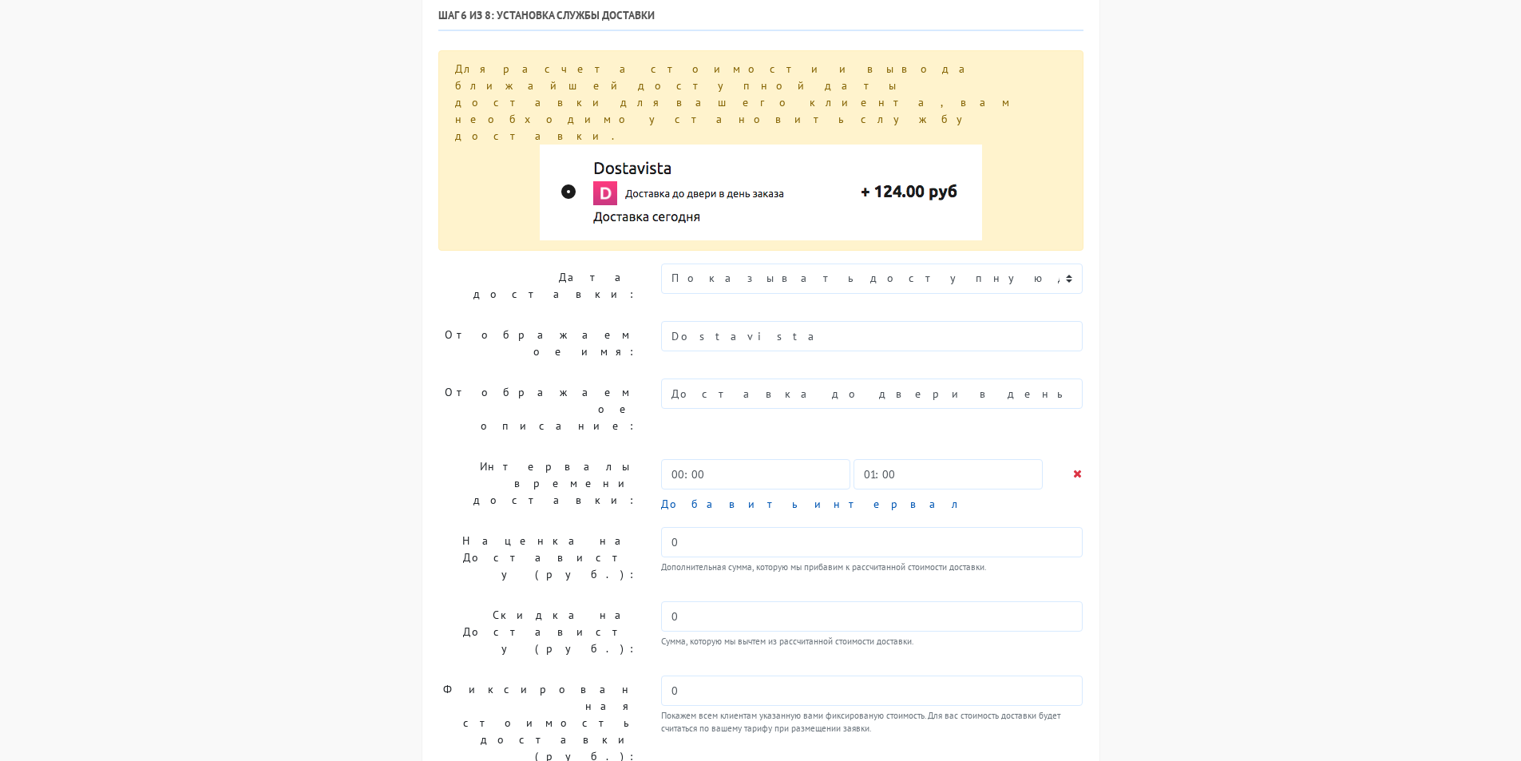
click at [674, 497] on link "Добавить интервал" at bounding box center [814, 504] width 307 height 15
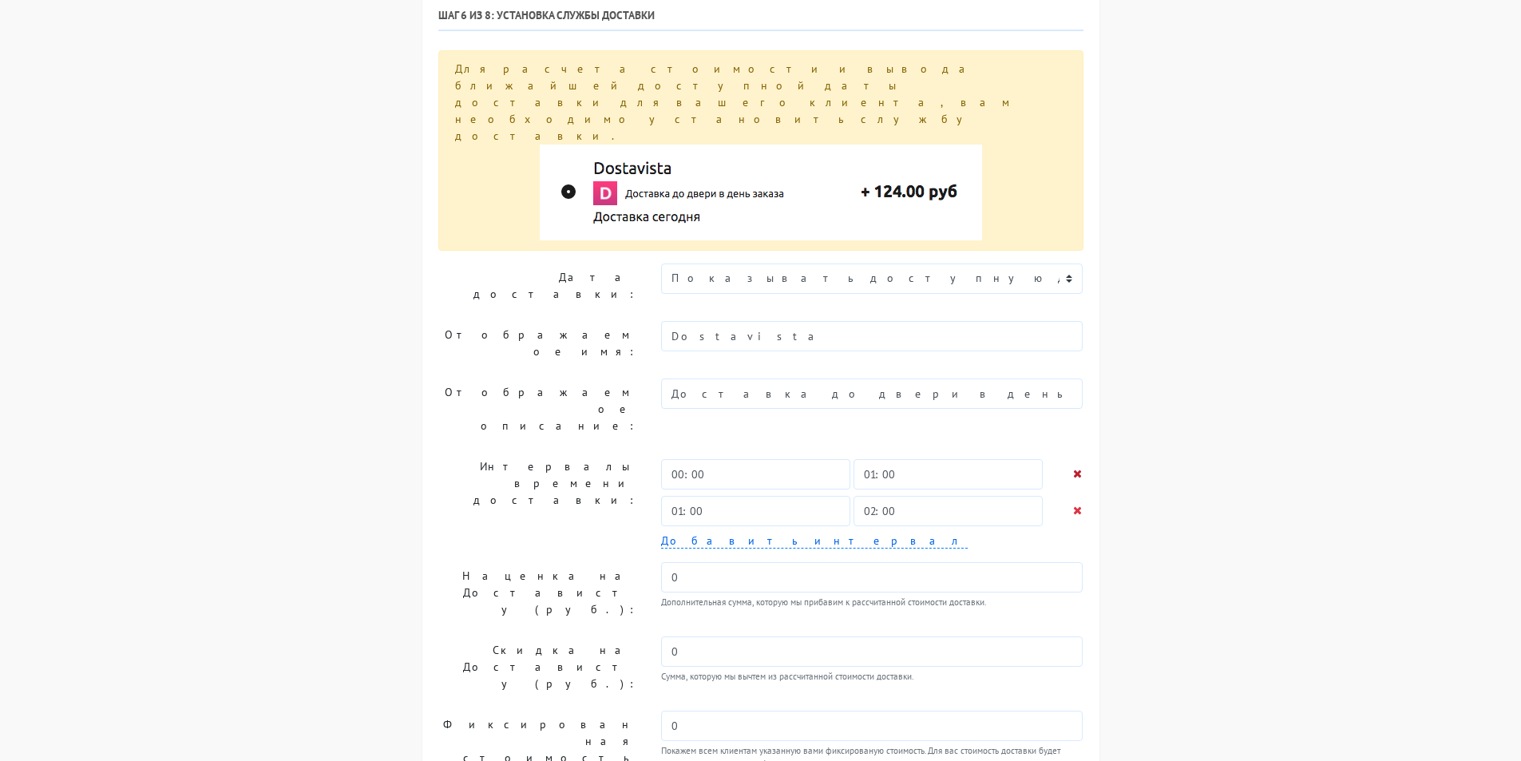
click at [1081, 465] on link at bounding box center [1077, 473] width 9 height 17
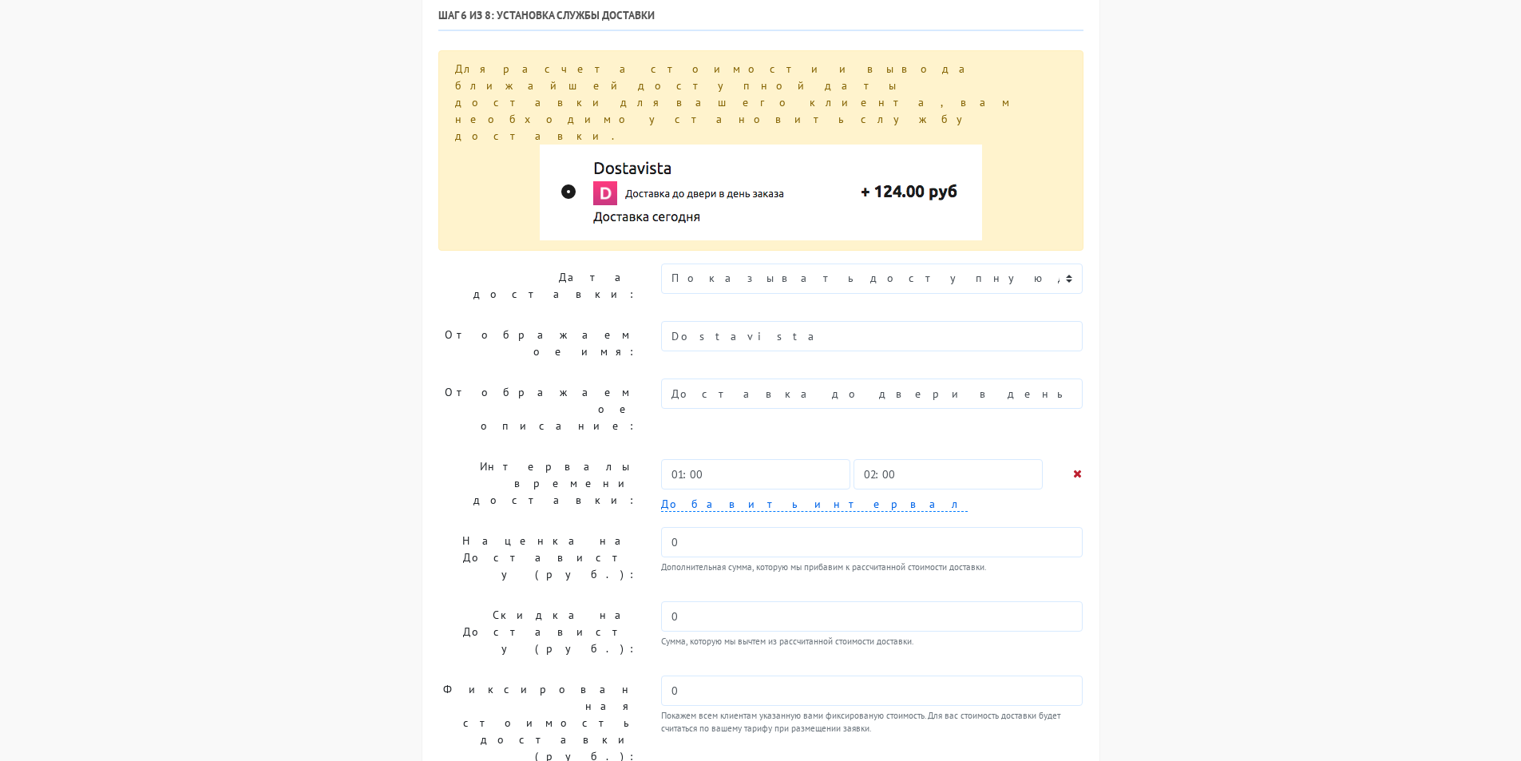
click at [1079, 465] on link at bounding box center [1077, 473] width 9 height 17
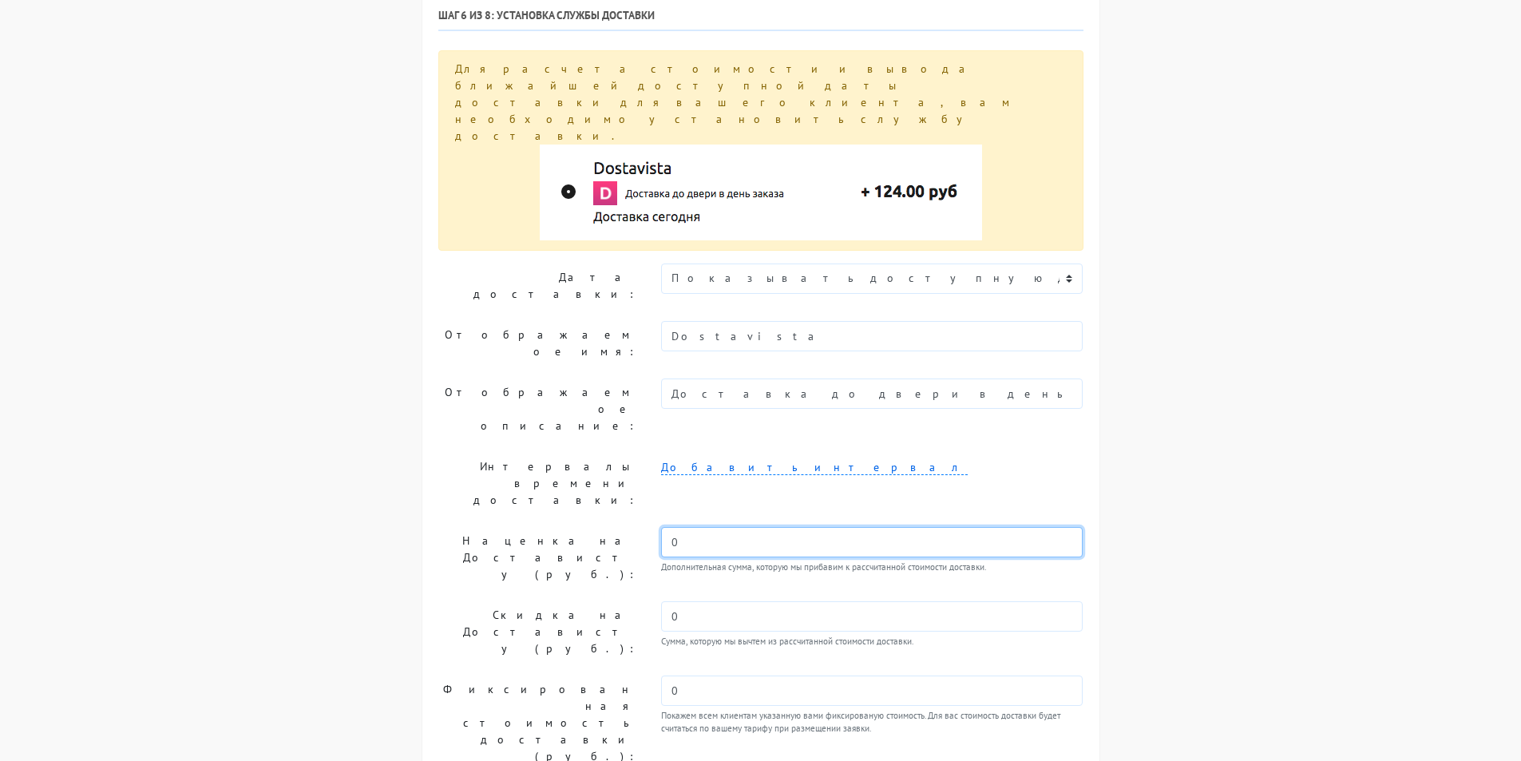
drag, startPoint x: 685, startPoint y: 405, endPoint x: 658, endPoint y: 402, distance: 27.3
click at [658, 527] on div "0 Дополнительная сумма, которую мы прибавим к рассчитанной стоимости доставки." at bounding box center [872, 557] width 446 height 61
type input "170"
click at [596, 527] on label "Наценка на Достависту (руб.):" at bounding box center [537, 557] width 223 height 61
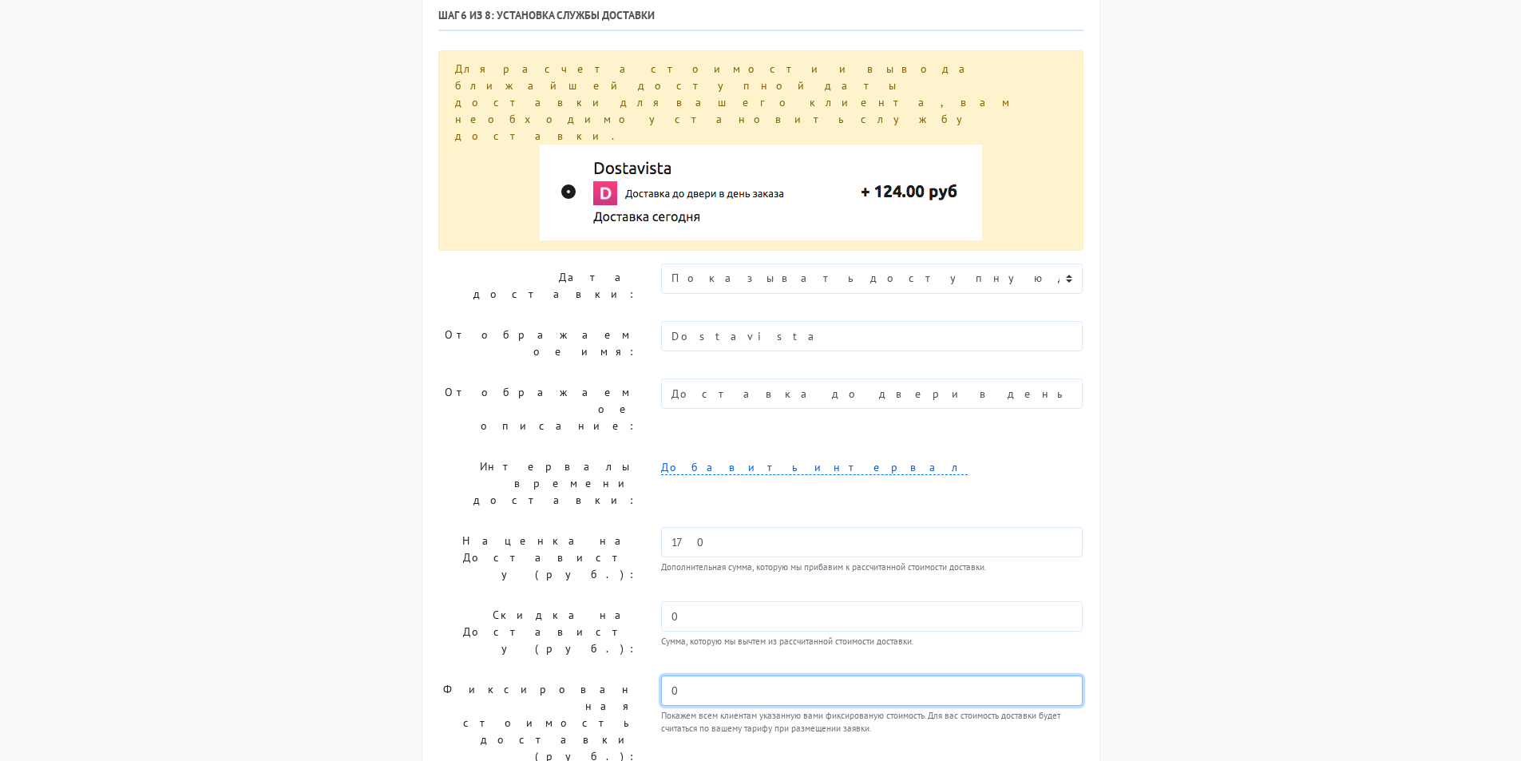
drag, startPoint x: 702, startPoint y: 517, endPoint x: 576, endPoint y: 513, distance: 126.2
click at [576, 675] on div "Фиксированная стоимость доставки (руб.): 0 Покажем всем клиентам указанную вами…" at bounding box center [760, 722] width 669 height 95
type input "600"
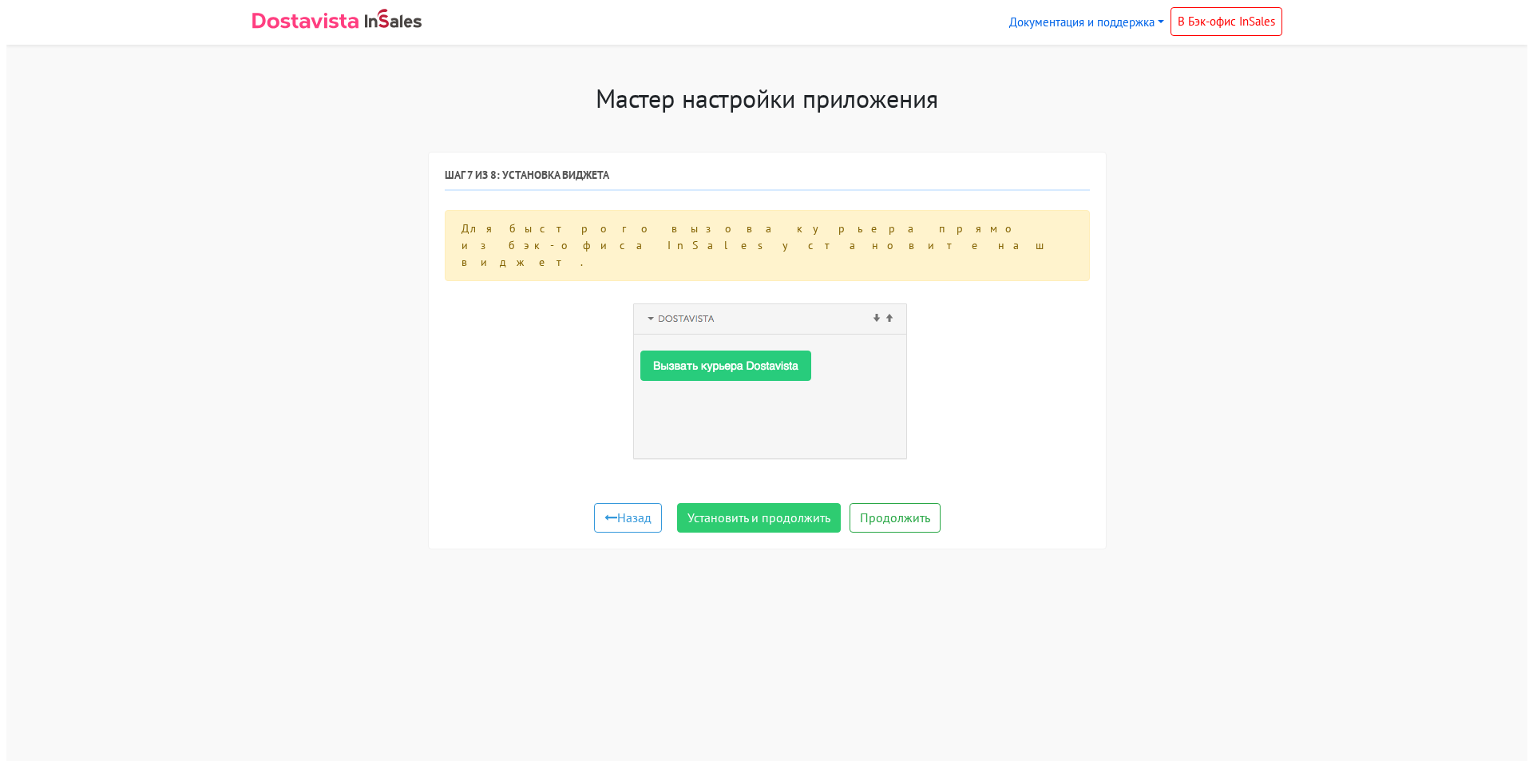
scroll to position [0, 0]
click at [714, 329] on img at bounding box center [766, 379] width 291 height 171
click at [767, 503] on button "Установить и продолжить" at bounding box center [758, 518] width 164 height 30
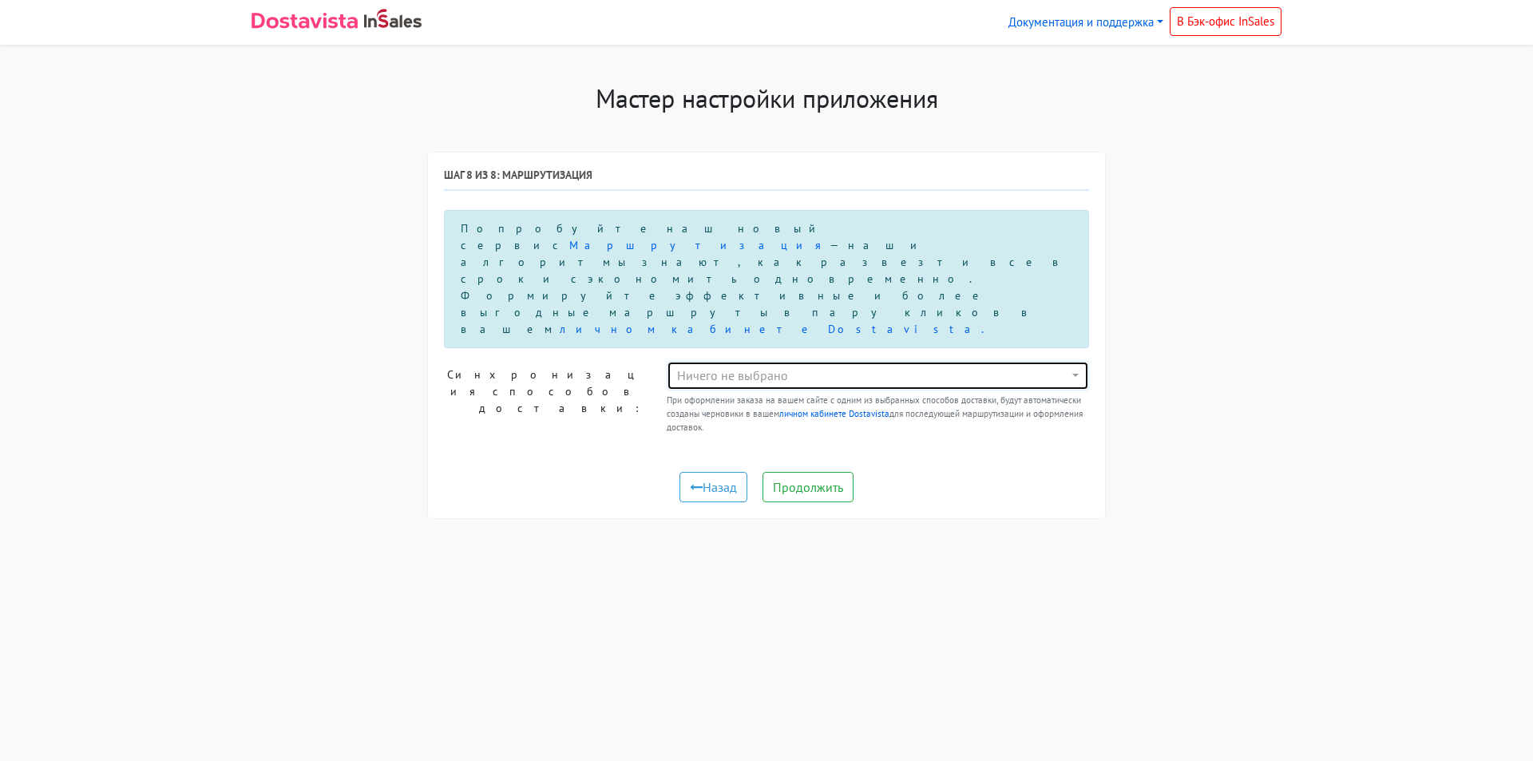
click at [714, 366] on div "Ничего не выбрано" at bounding box center [873, 375] width 392 height 19
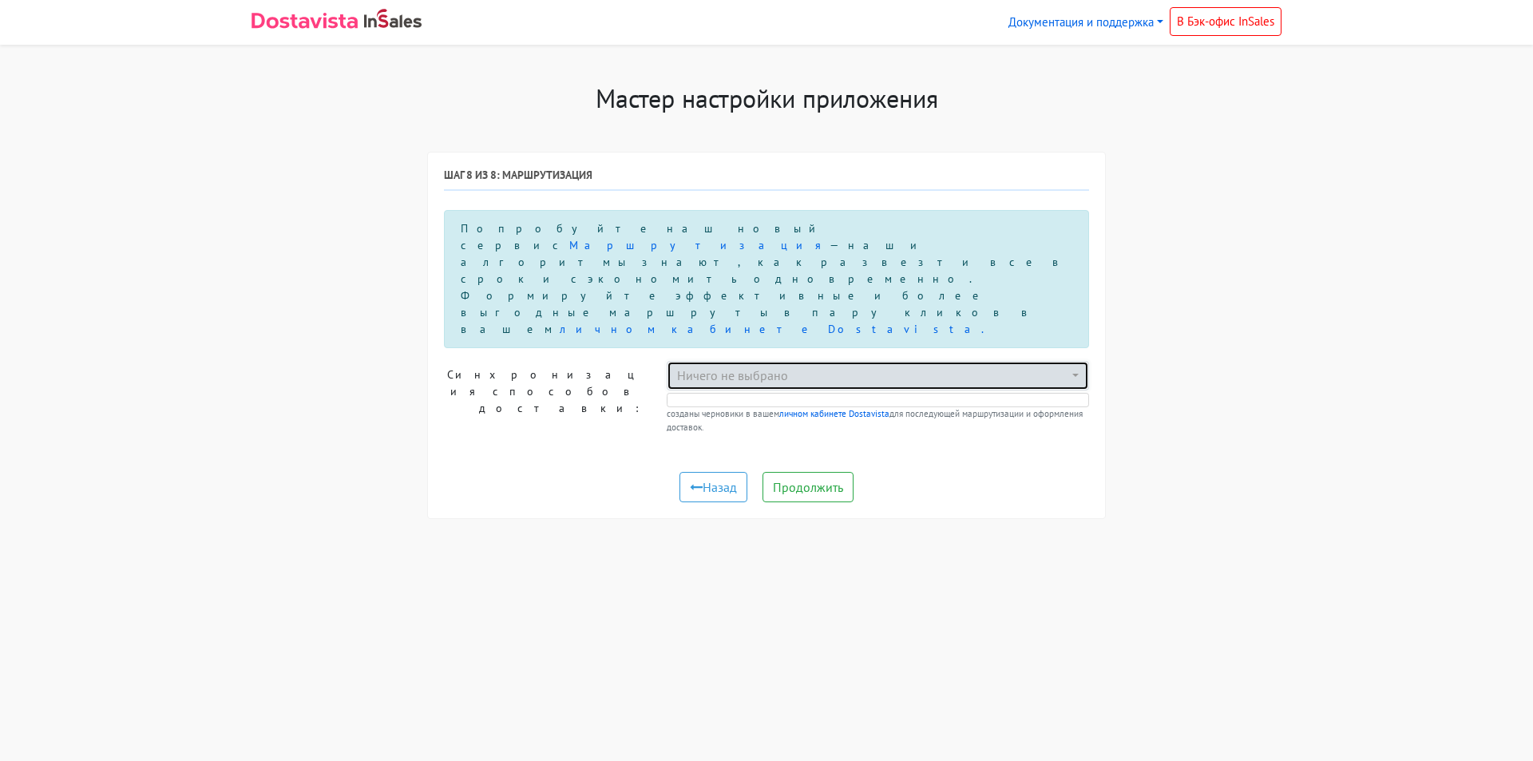
click at [715, 366] on div "Ничего не выбрано" at bounding box center [873, 375] width 392 height 19
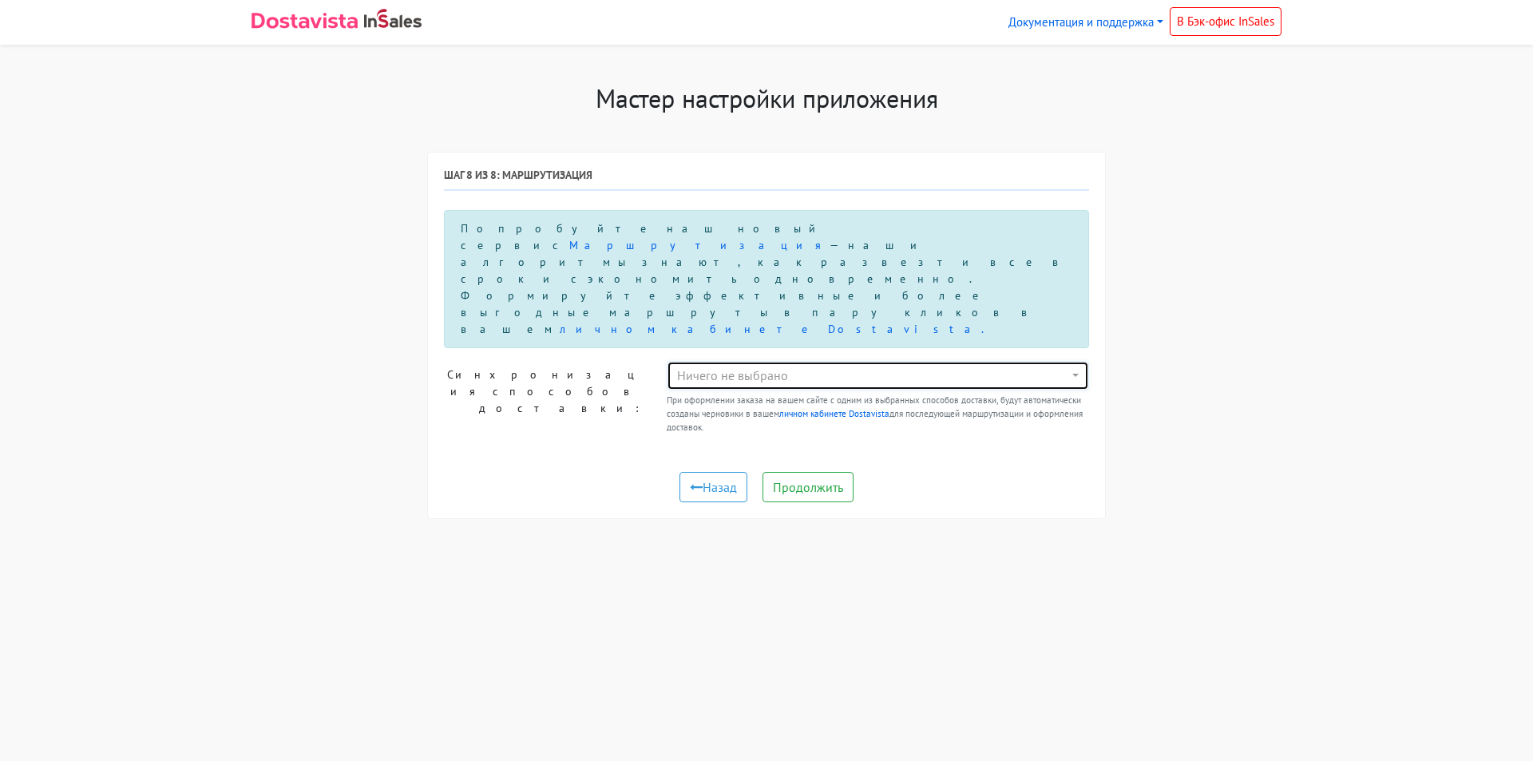
click at [719, 366] on div "Ничего не выбрано" at bounding box center [873, 375] width 392 height 19
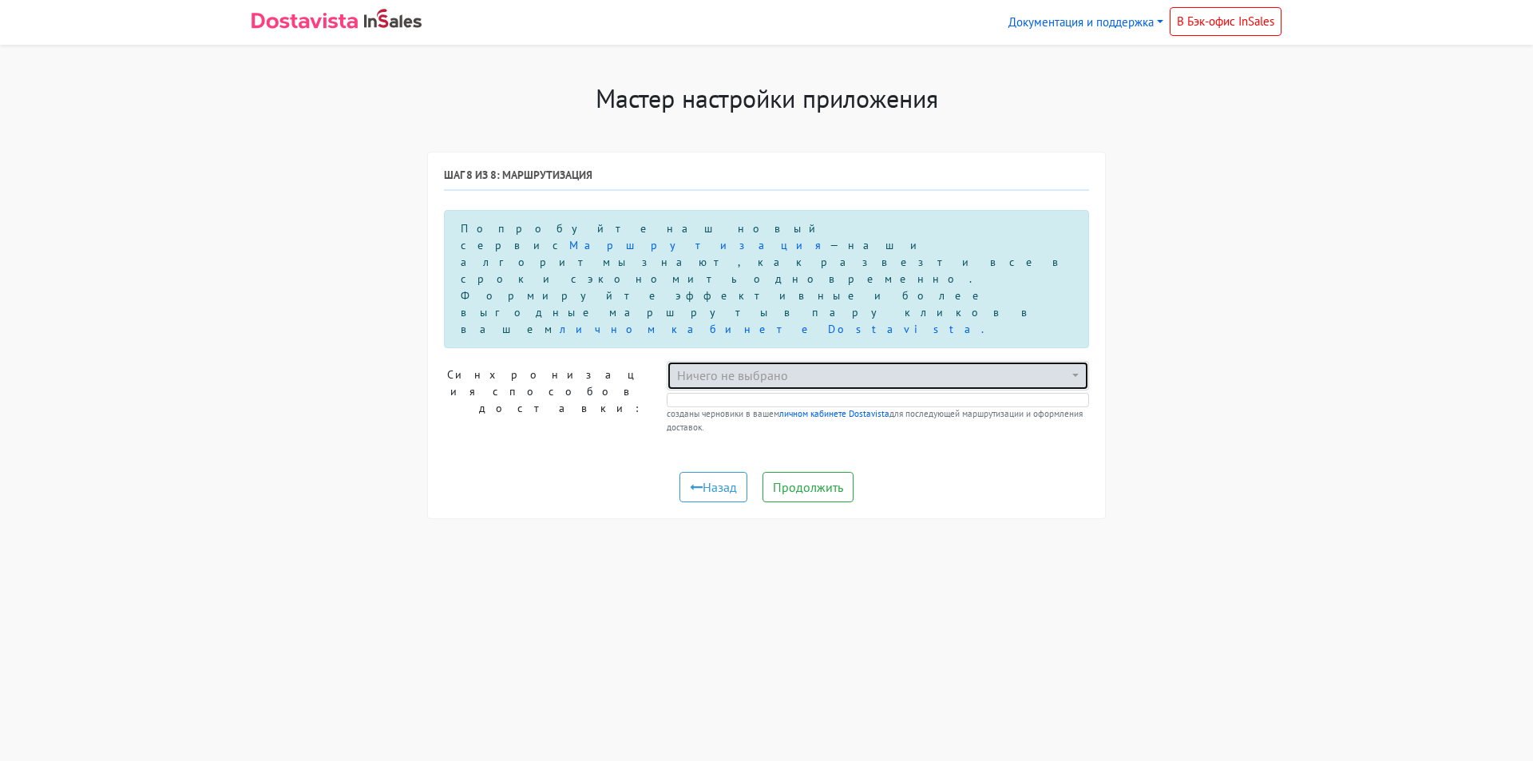
click at [722, 366] on div "Ничего не выбрано" at bounding box center [873, 375] width 392 height 19
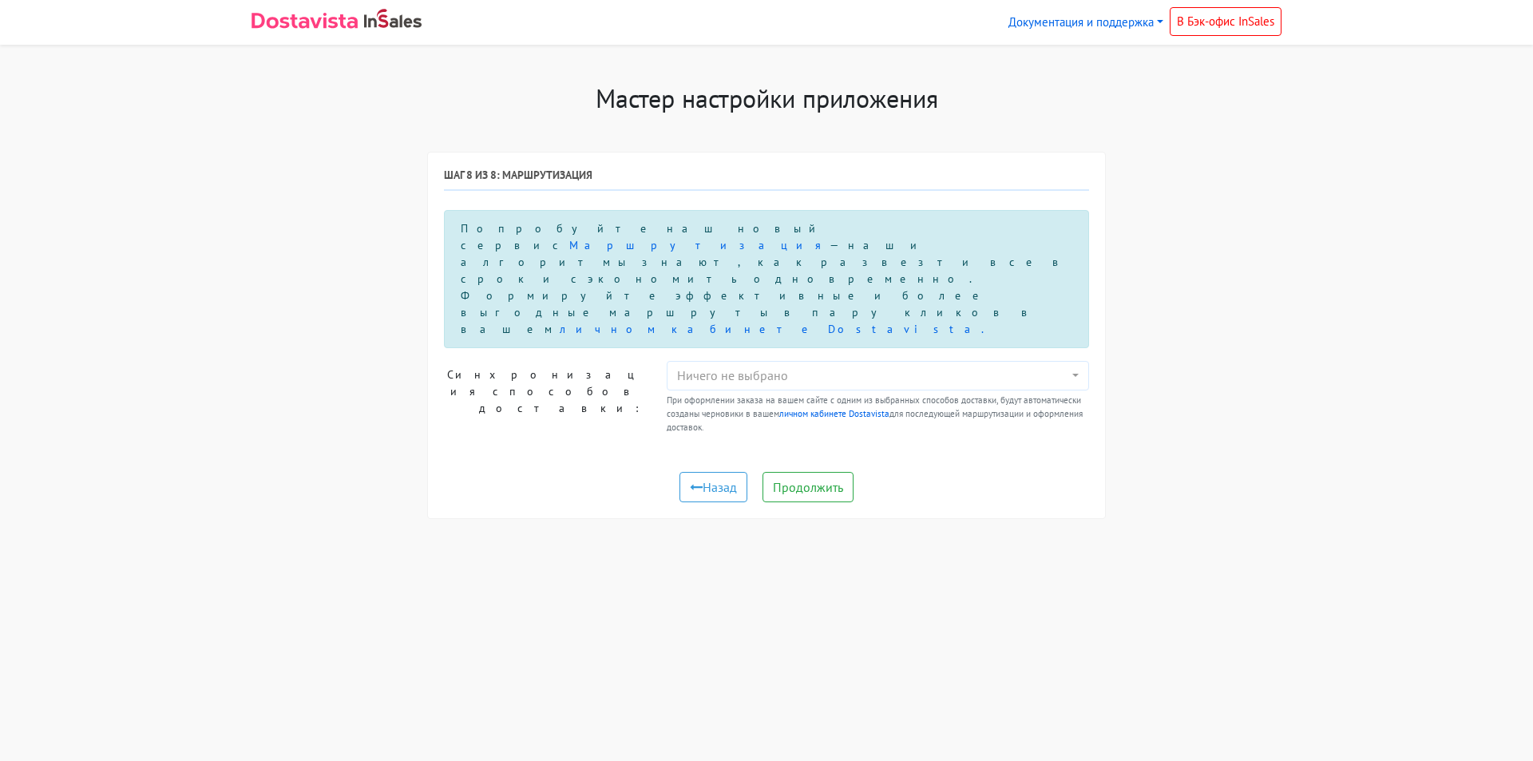
click at [739, 394] on small "При оформлении заказа на вашем сайте с одним из выбранных способов доставки, бу…" at bounding box center [878, 414] width 422 height 40
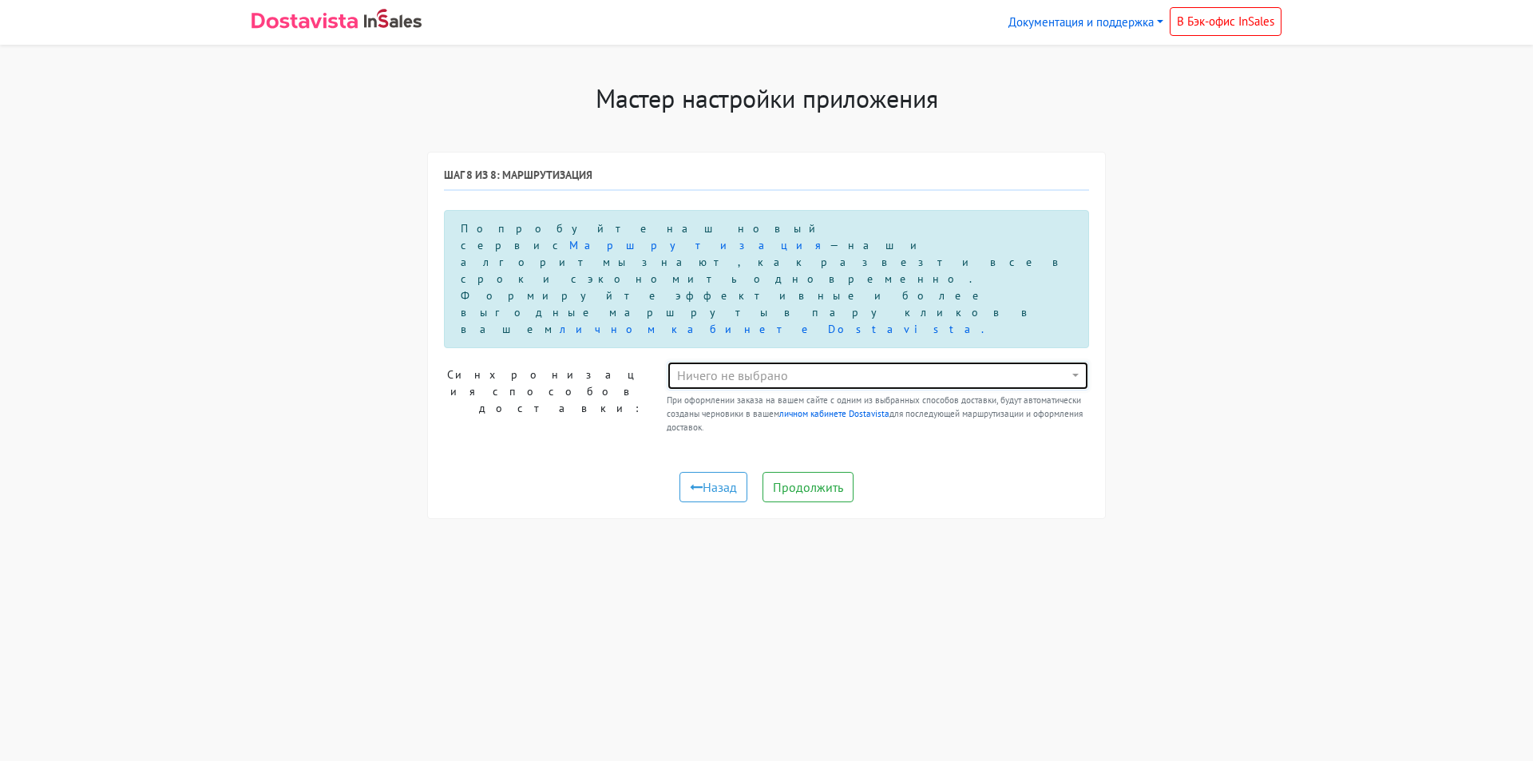
click at [743, 366] on div "Ничего не выбрано" at bounding box center [873, 375] width 392 height 19
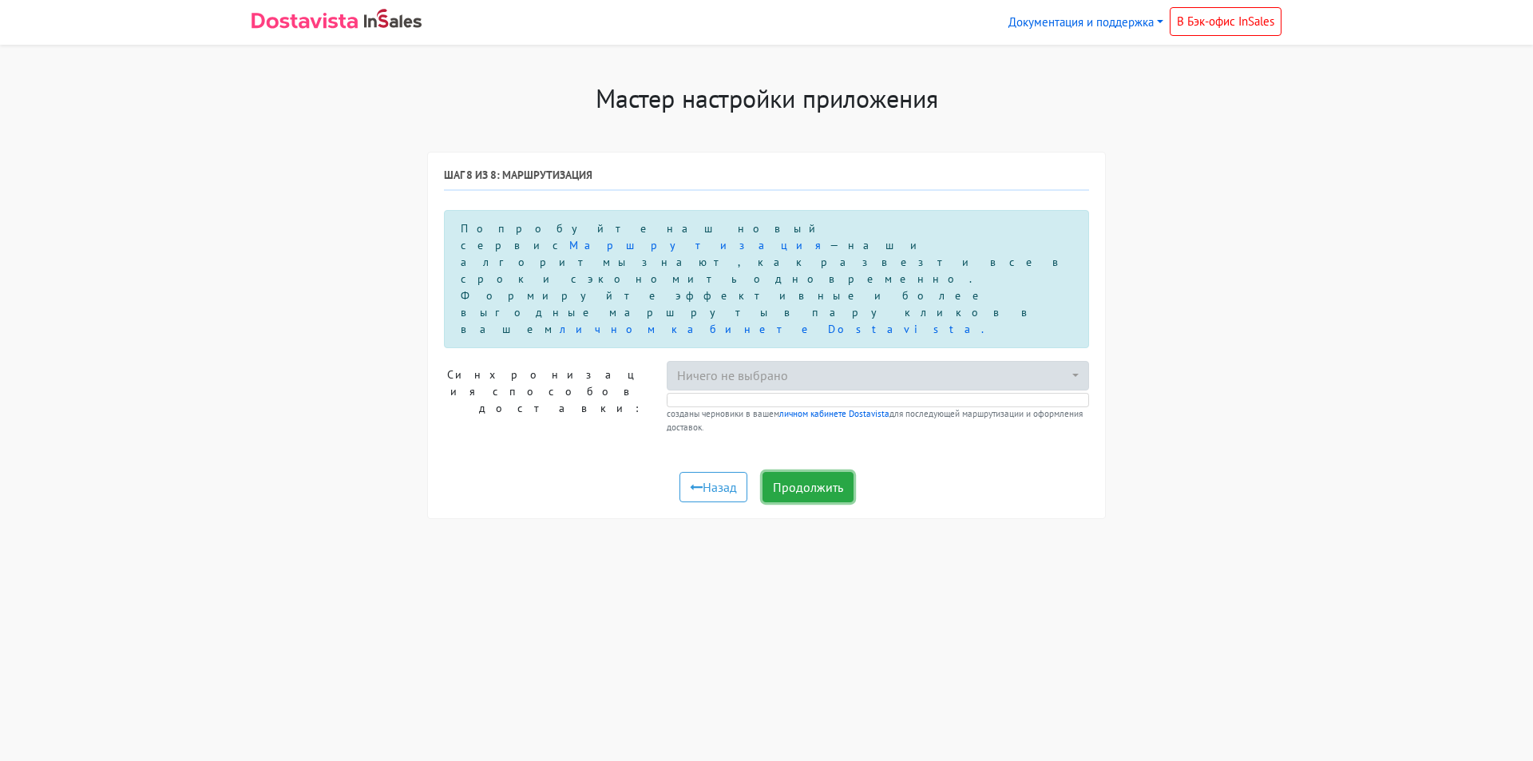
click at [804, 472] on button "Продолжить" at bounding box center [807, 487] width 91 height 30
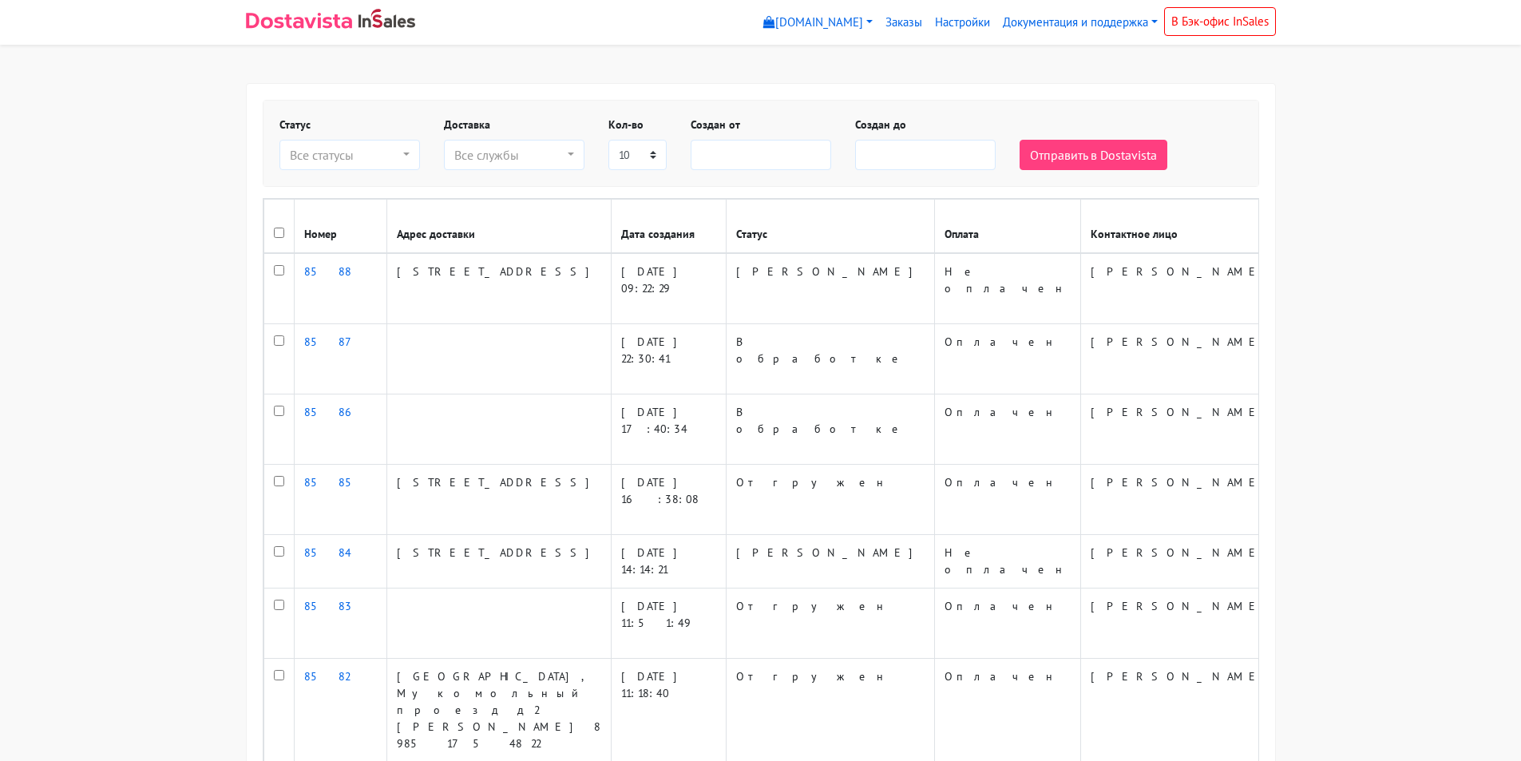
select select
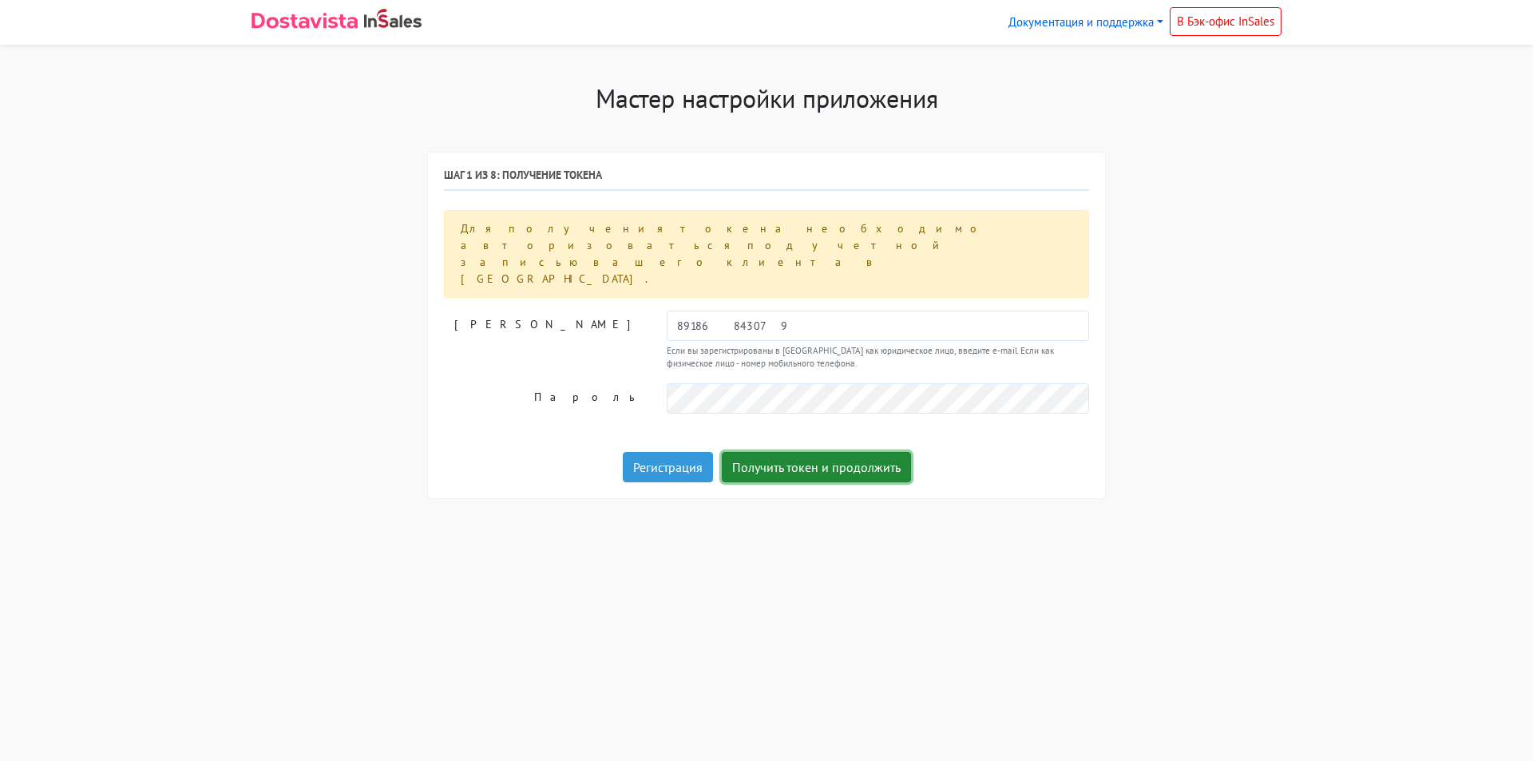
click at [798, 452] on button "Получить токен и продолжить" at bounding box center [816, 467] width 189 height 30
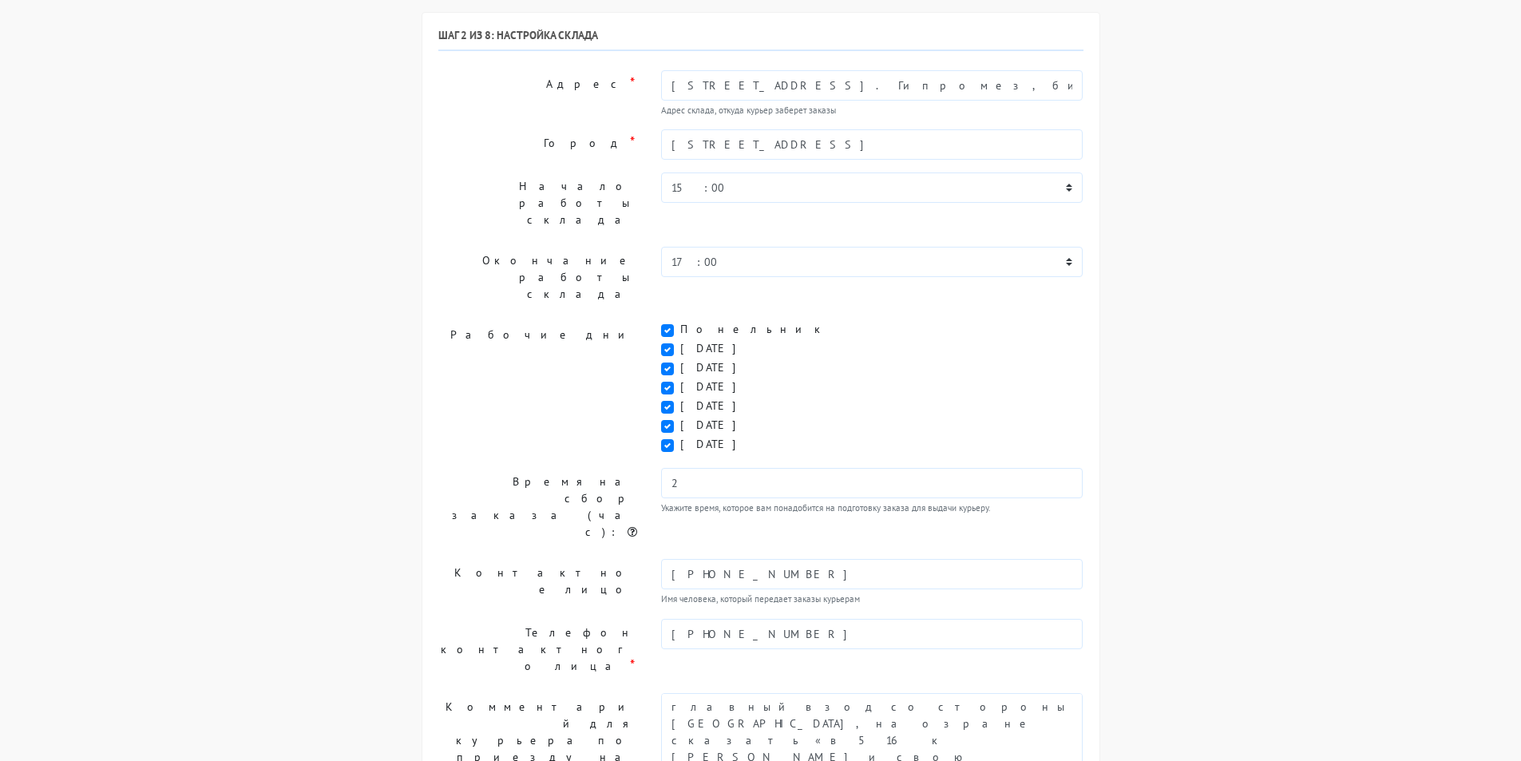
scroll to position [184, 0]
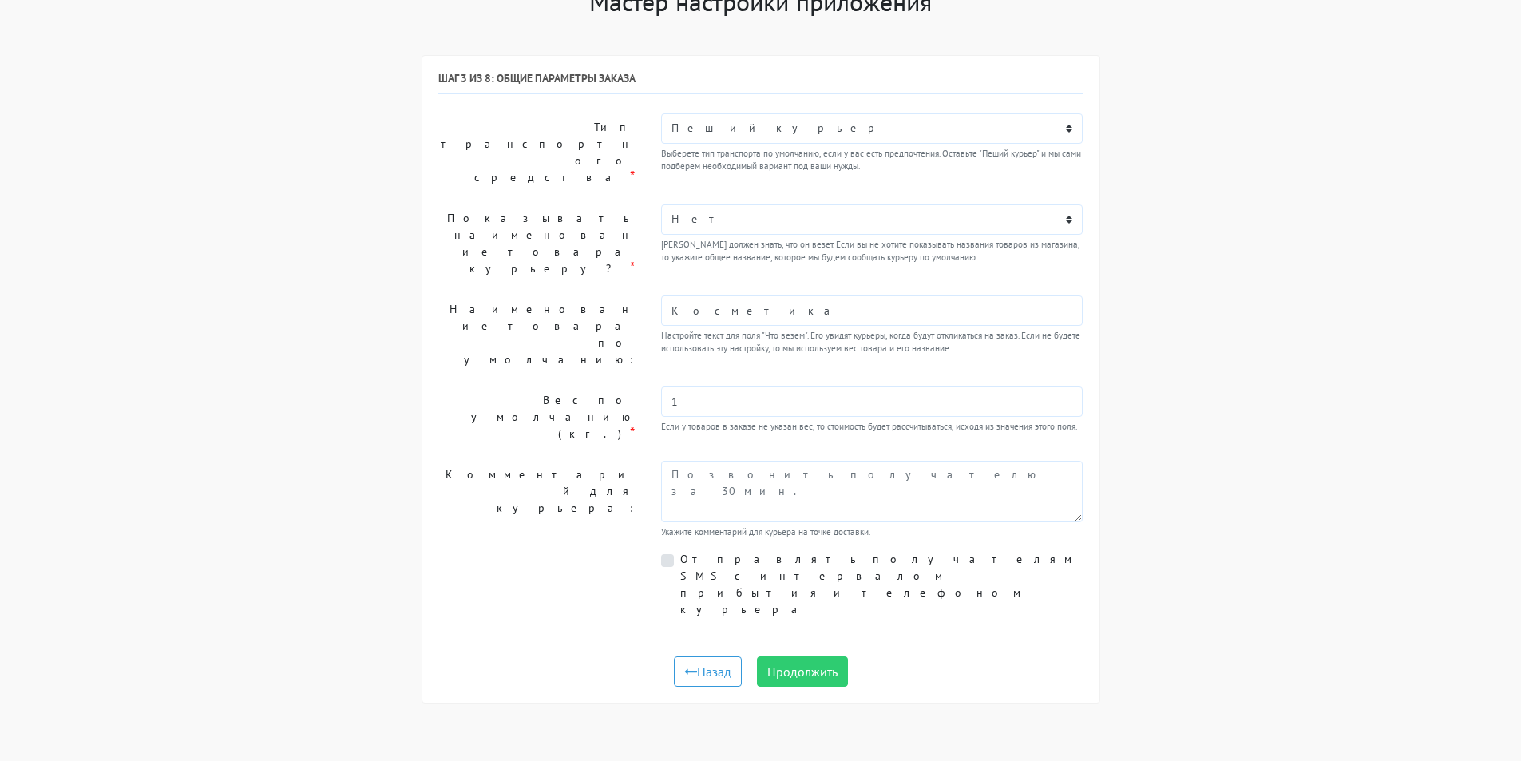
scroll to position [0, 0]
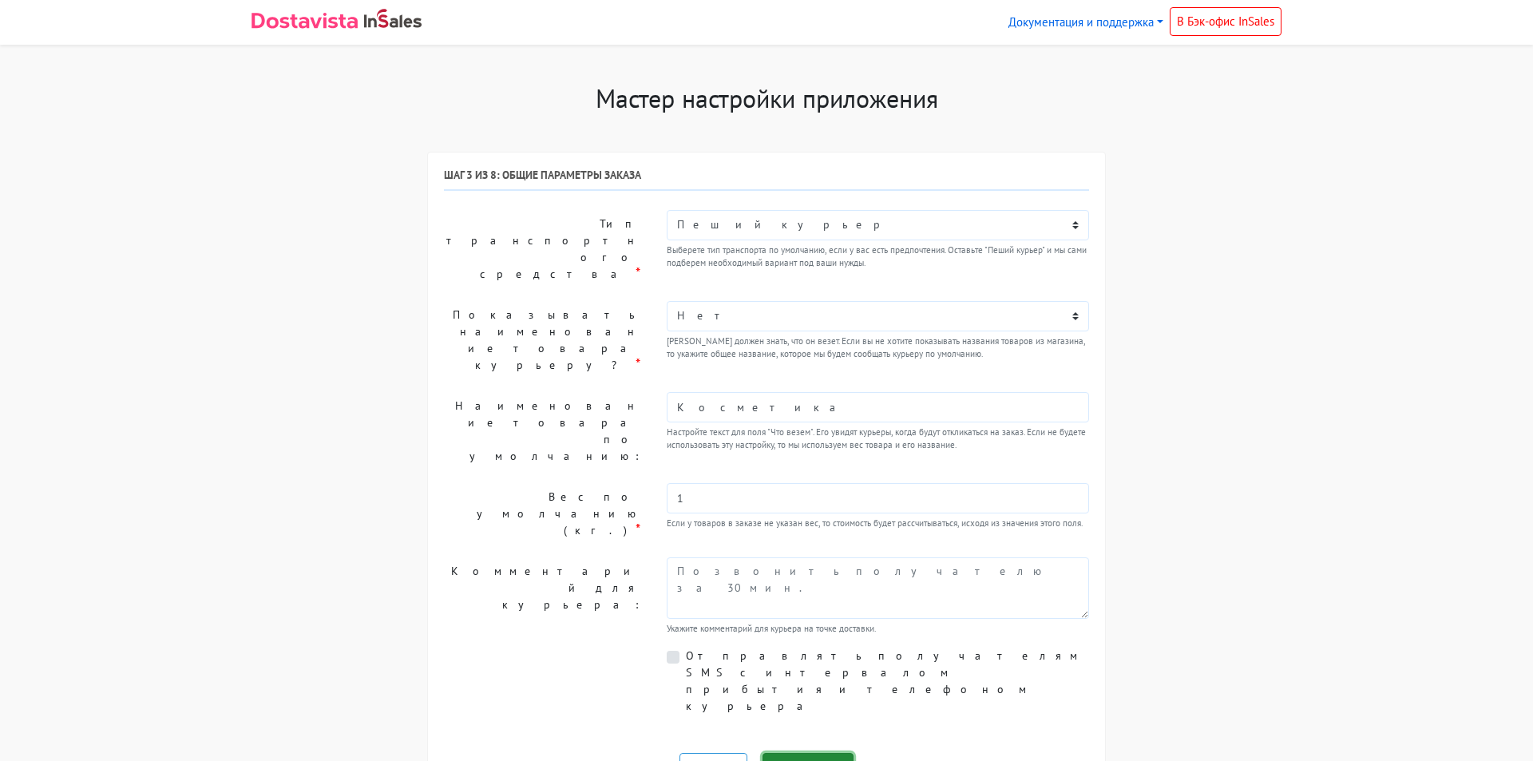
click at [788, 753] on button "Продолжить" at bounding box center [807, 768] width 91 height 30
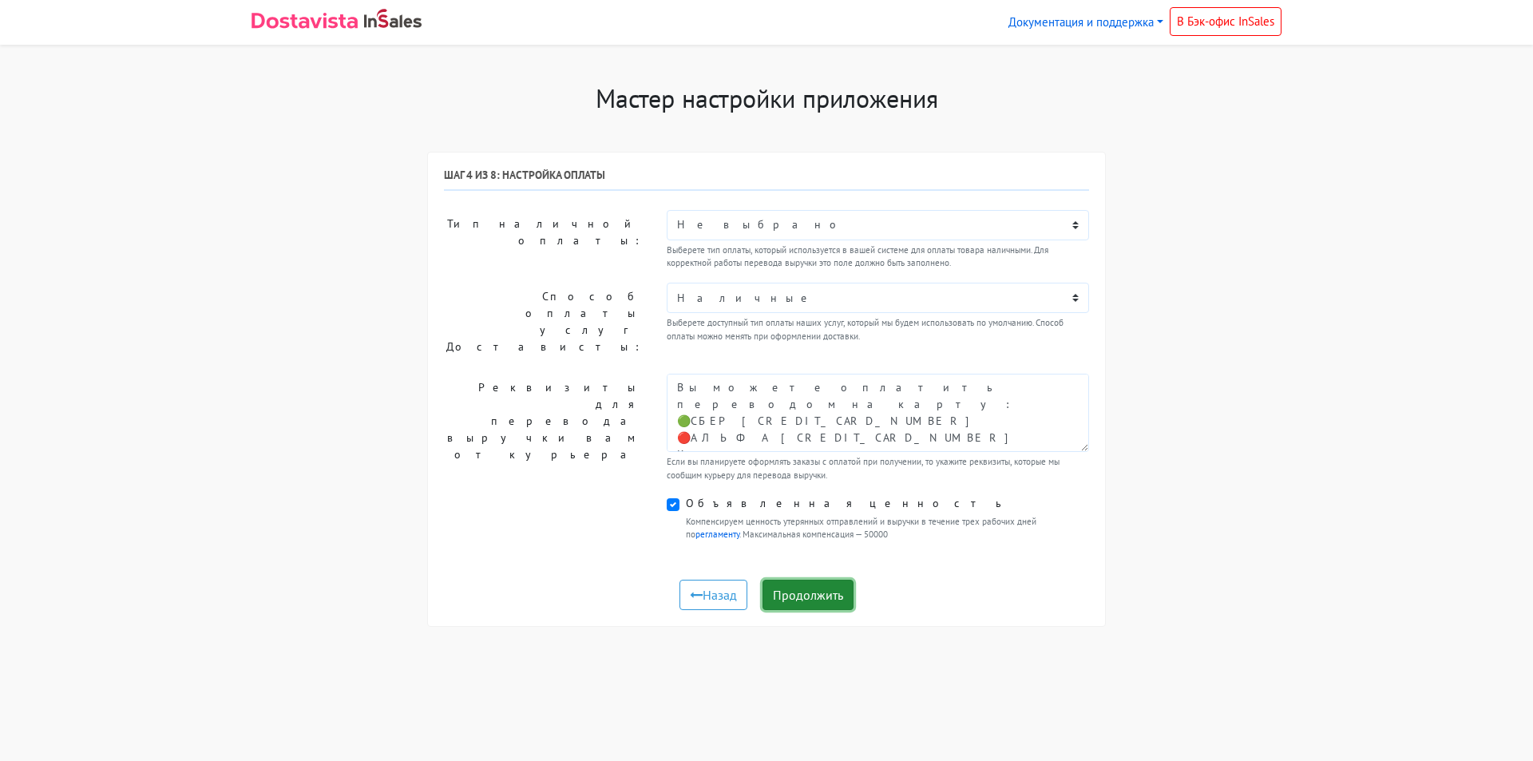
click at [792, 585] on button "Продолжить" at bounding box center [807, 595] width 91 height 30
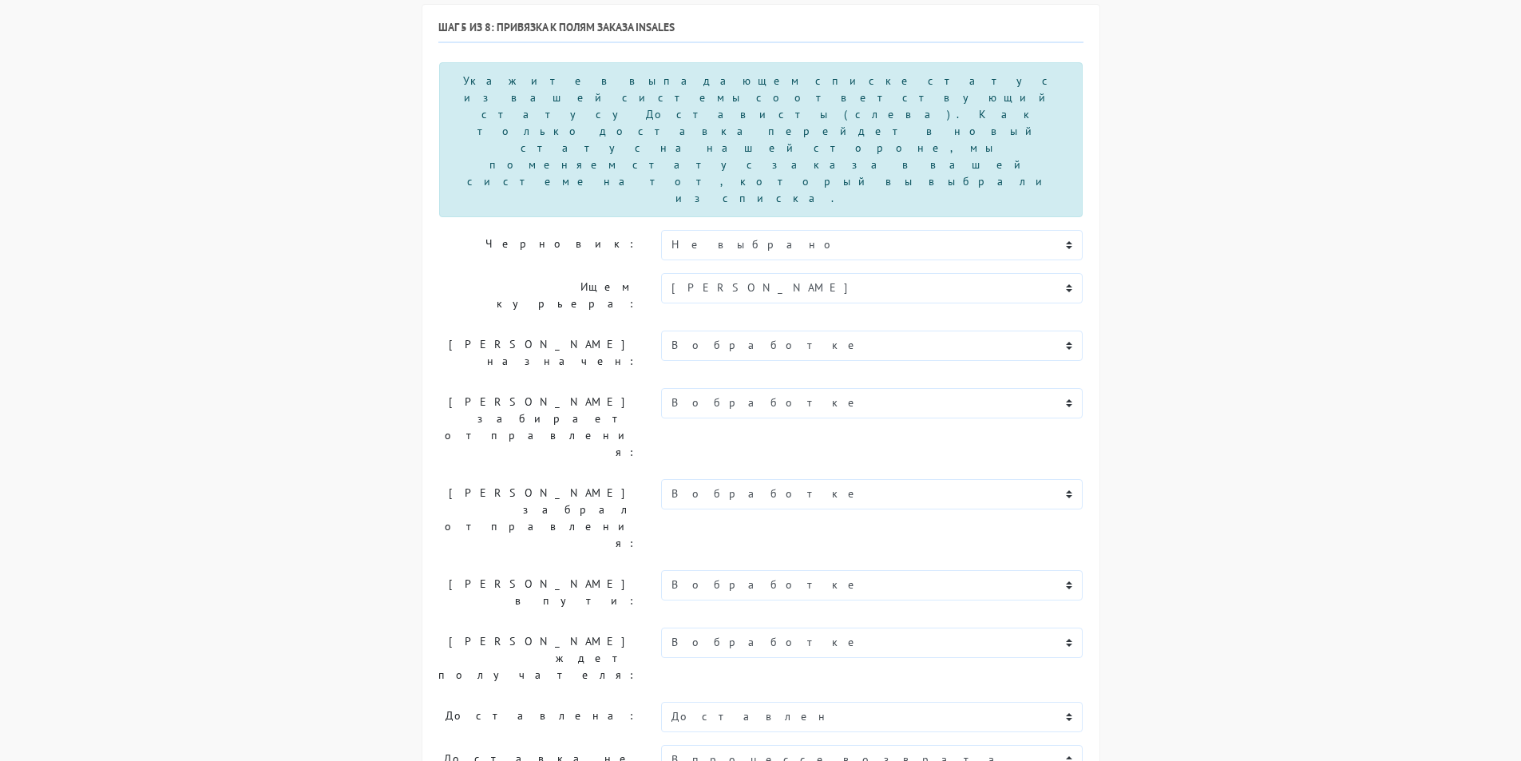
scroll to position [168, 0]
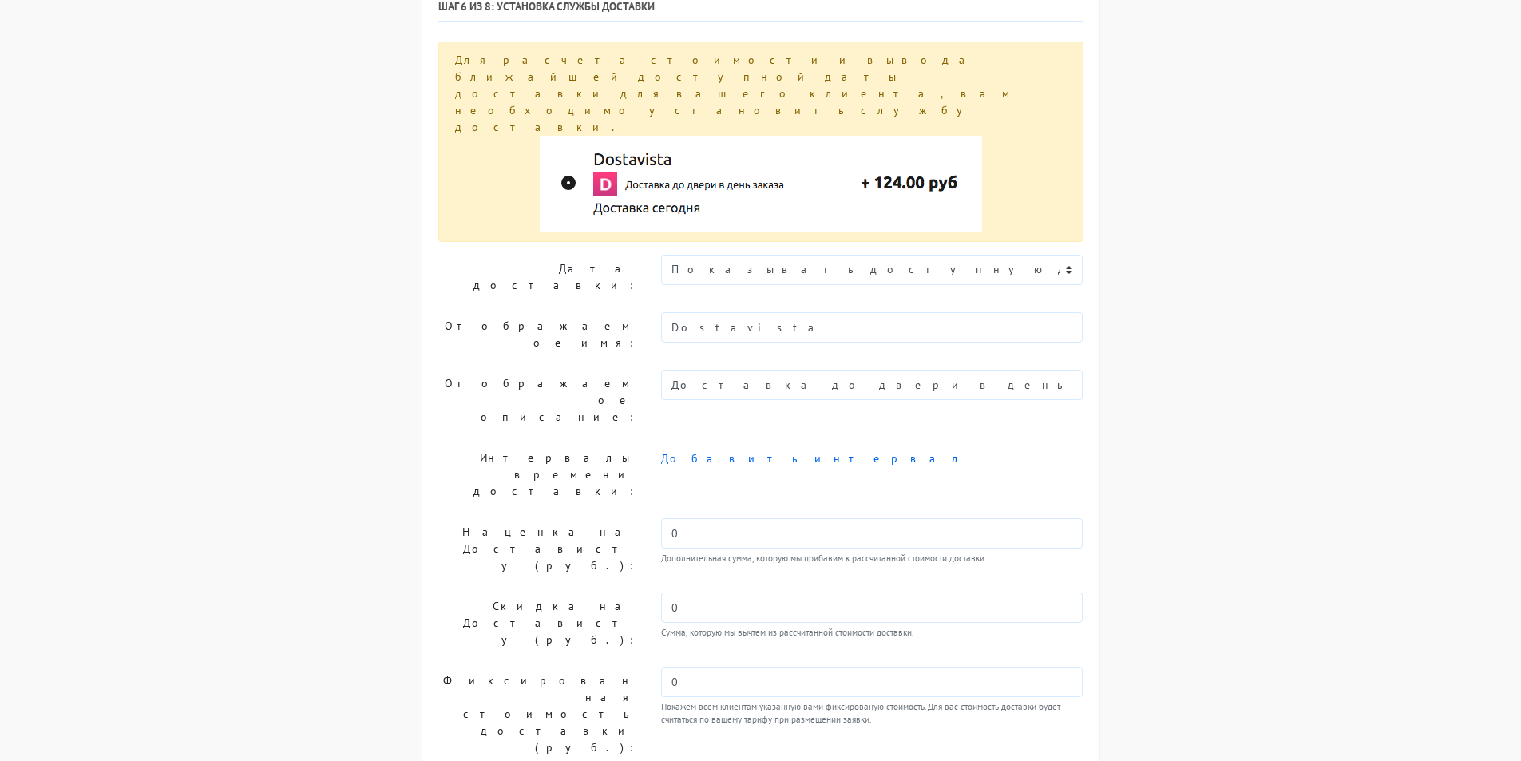
scroll to position [164, 0]
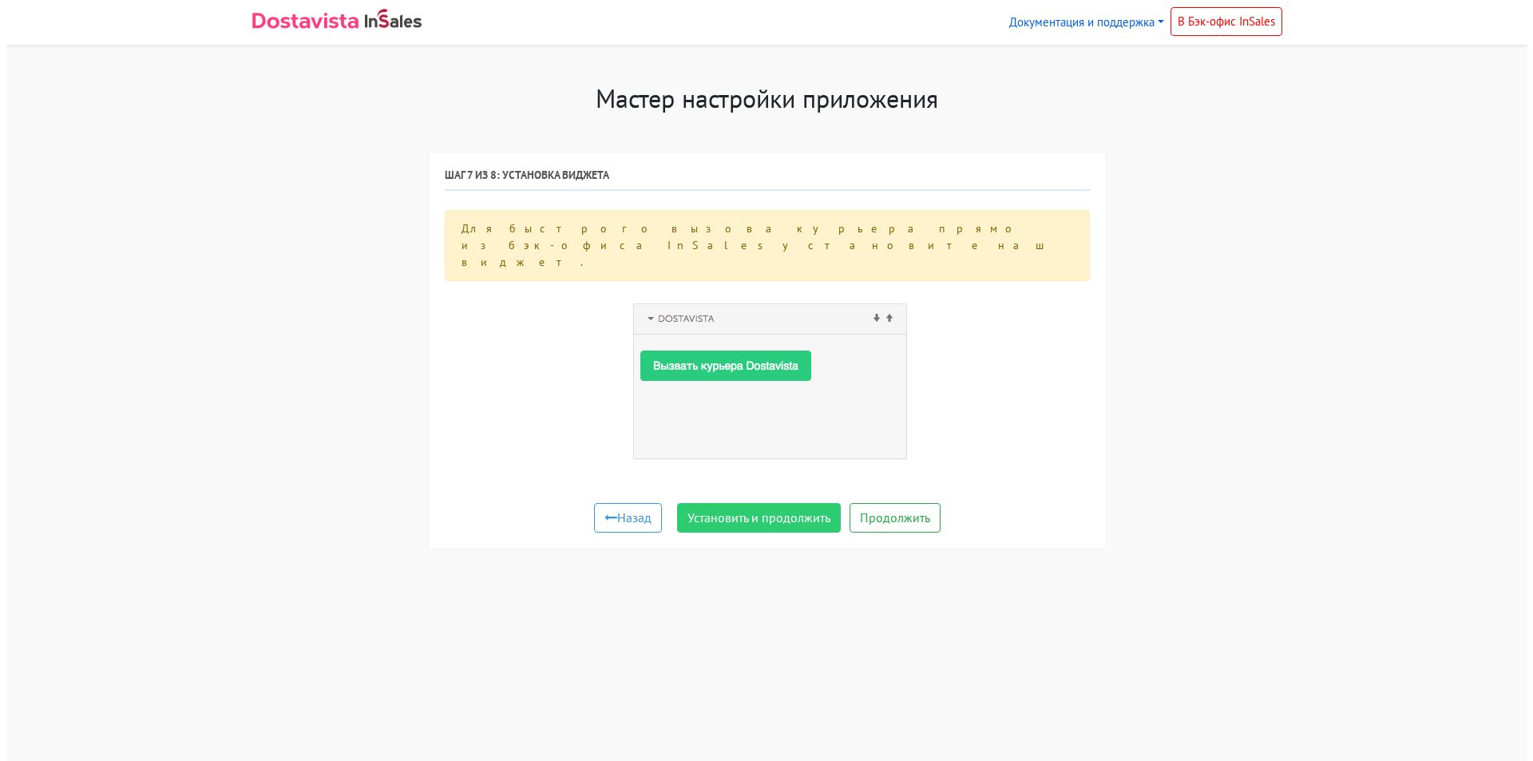
scroll to position [0, 0]
click at [890, 503] on button "Продолжить" at bounding box center [894, 518] width 91 height 30
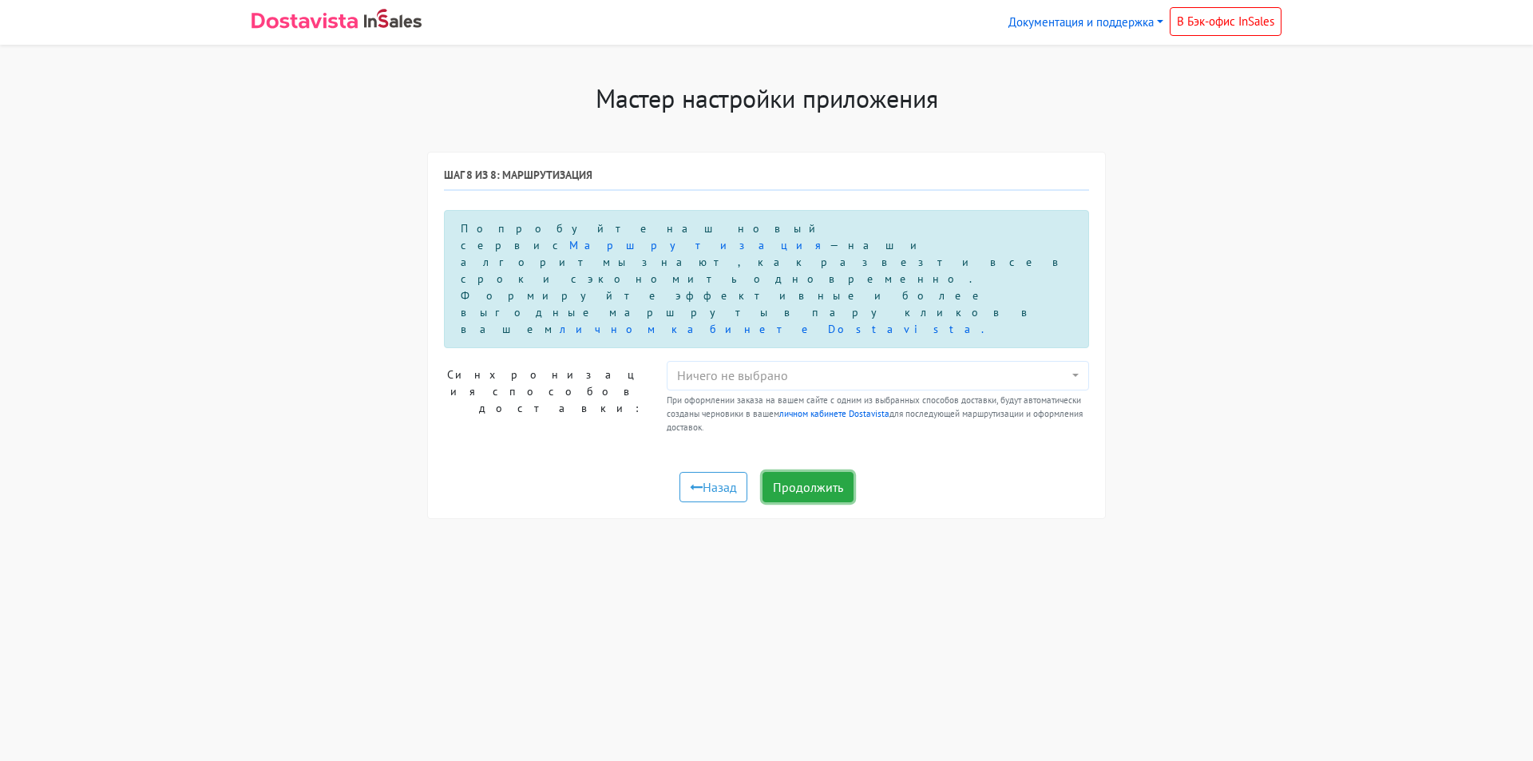
click at [815, 472] on button "Продолжить" at bounding box center [807, 487] width 91 height 30
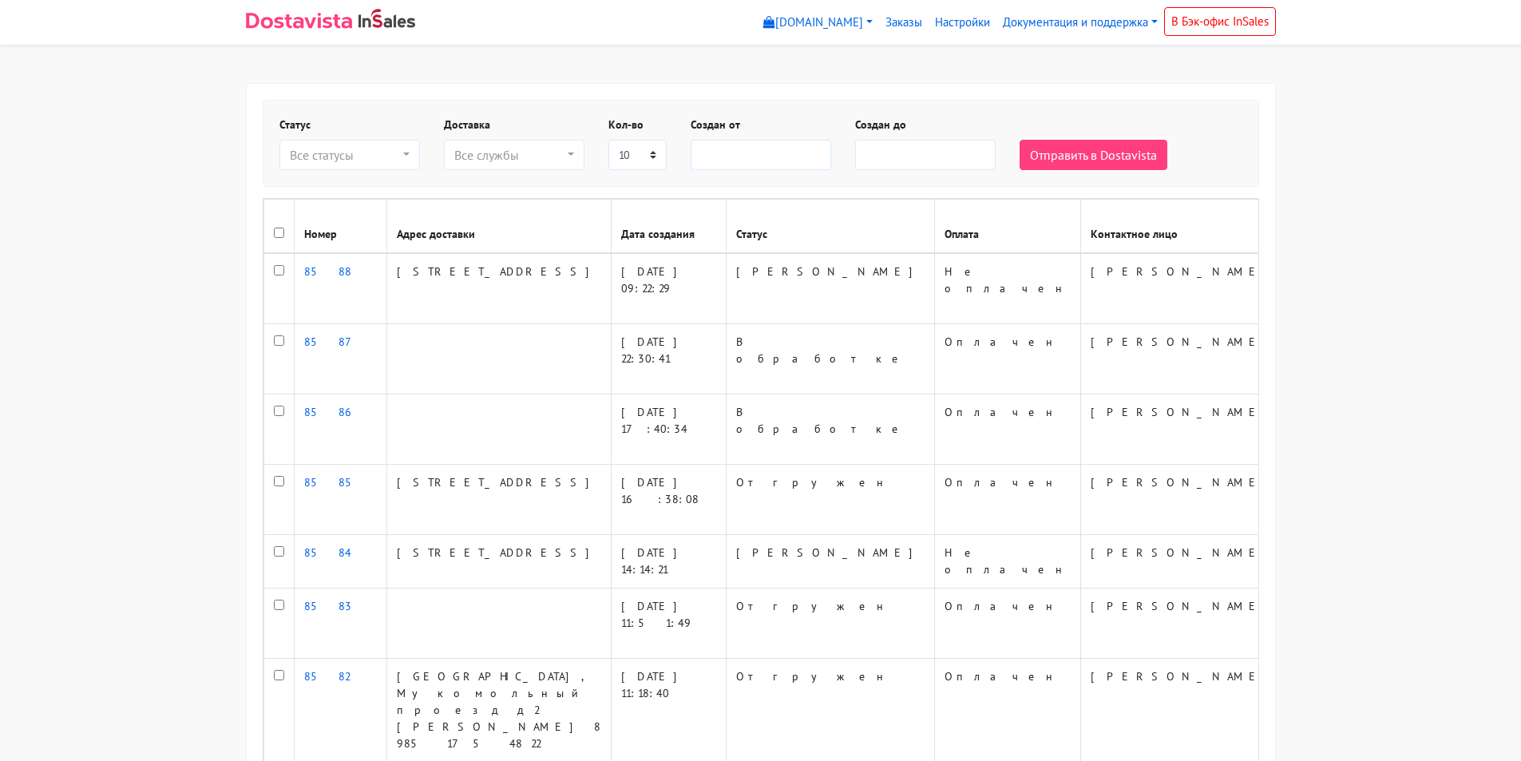
select select
click at [294, 7] on link at bounding box center [331, 22] width 170 height 32
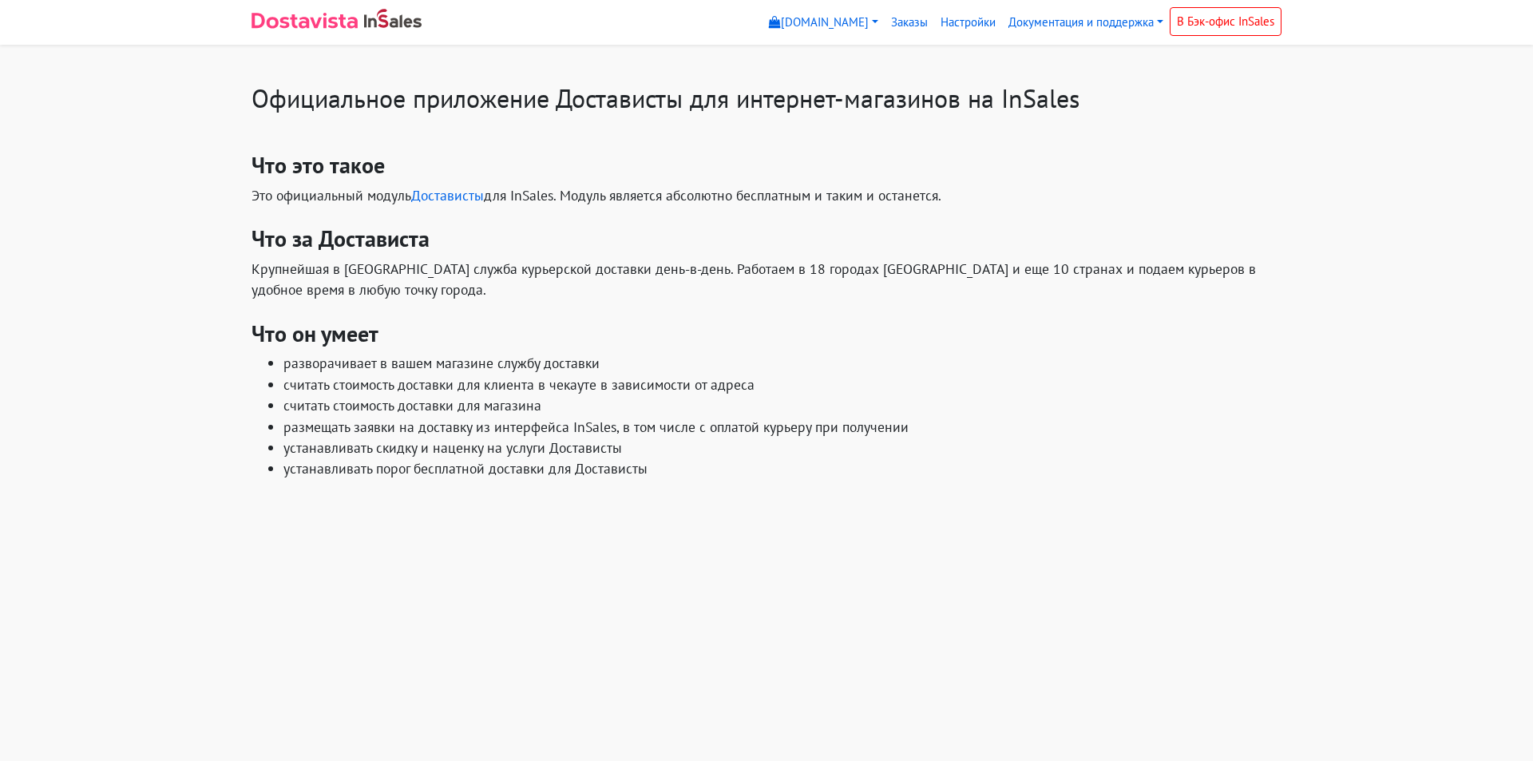
click at [303, 24] on img at bounding box center [305, 21] width 106 height 16
click at [782, 27] on link "[DOMAIN_NAME]" at bounding box center [823, 22] width 122 height 31
click at [764, 57] on link "[DOMAIN_NAME]" at bounding box center [829, 59] width 133 height 26
click at [826, 20] on link "[DOMAIN_NAME]" at bounding box center [823, 22] width 122 height 31
click at [833, 61] on link "[DOMAIN_NAME]" at bounding box center [829, 59] width 133 height 26
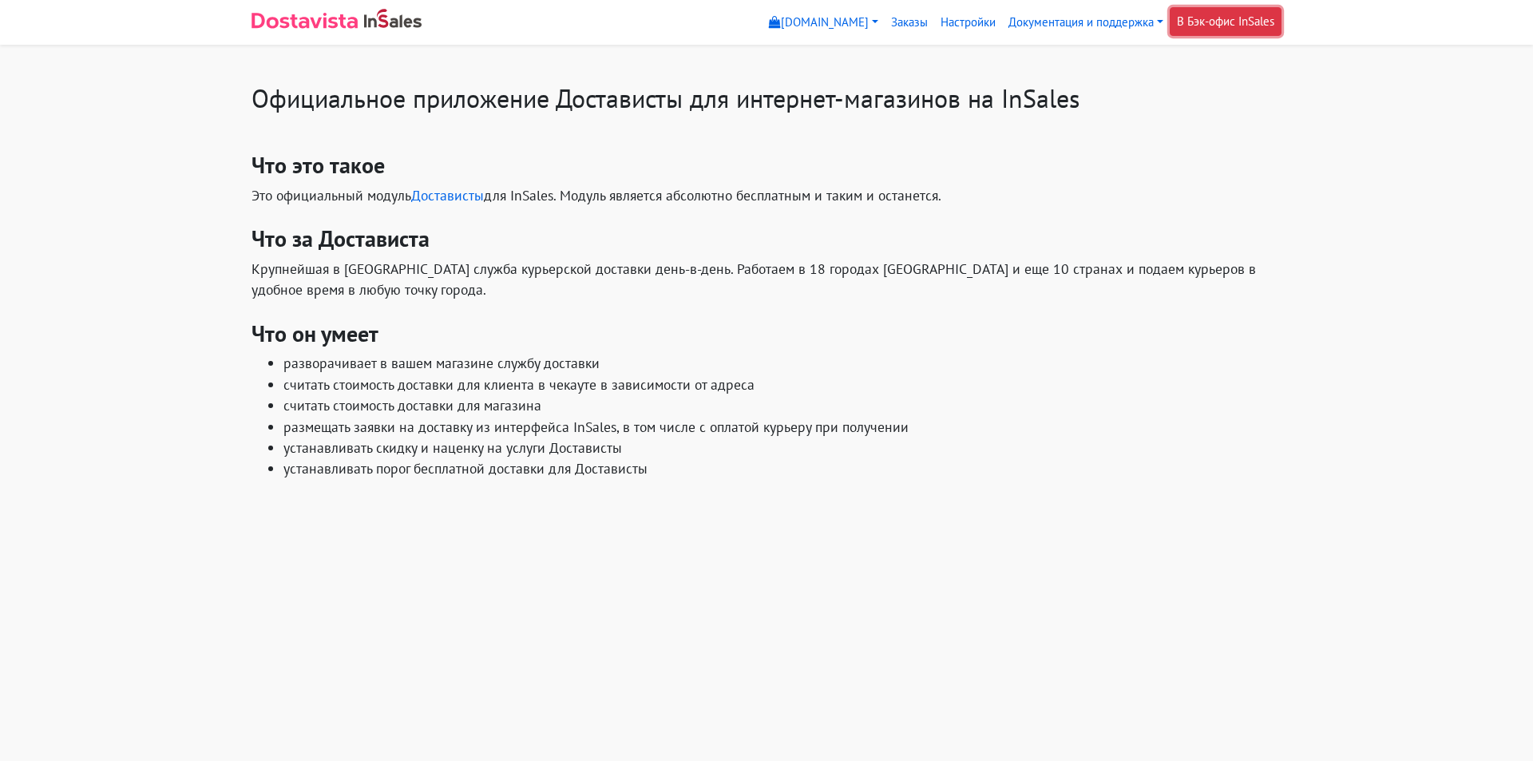
click at [1228, 20] on link "В Бэк-офис InSales" at bounding box center [1226, 21] width 112 height 29
click at [945, 22] on link "Настройки" at bounding box center [968, 22] width 68 height 31
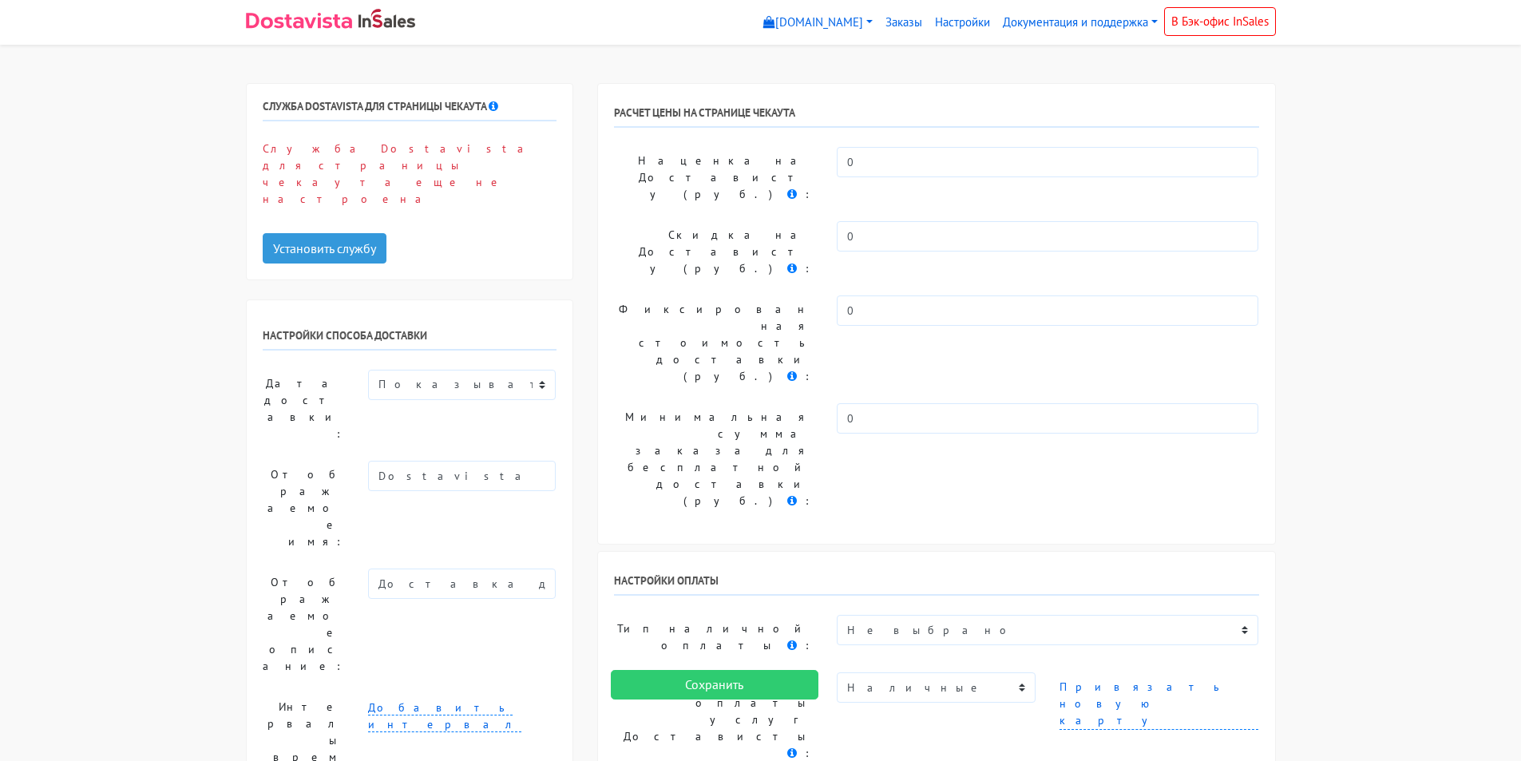
select select
click at [340, 233] on button "Установить службу" at bounding box center [325, 248] width 124 height 30
select select
click at [459, 370] on select "Показывать доступную дату доставки Убрать дату доставки Показывать свой текст" at bounding box center [462, 385] width 188 height 30
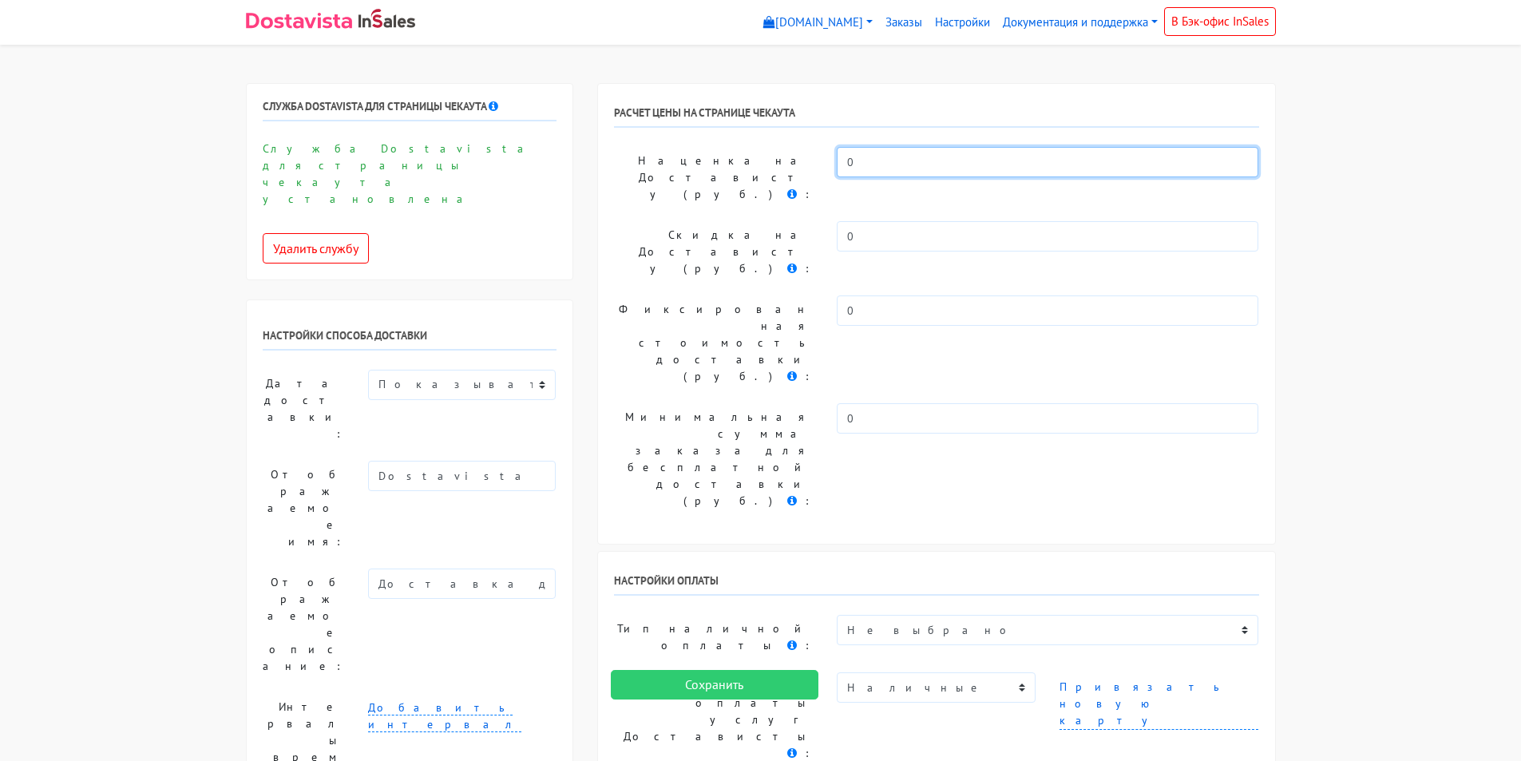
click at [859, 164] on input "0" at bounding box center [1048, 162] width 422 height 30
drag, startPoint x: 861, startPoint y: 171, endPoint x: 846, endPoint y: 164, distance: 17.2
click at [846, 164] on input "0" at bounding box center [1048, 162] width 422 height 30
type input "170"
click at [656, 221] on label "Скидка на Достависту (руб.) :" at bounding box center [713, 251] width 223 height 61
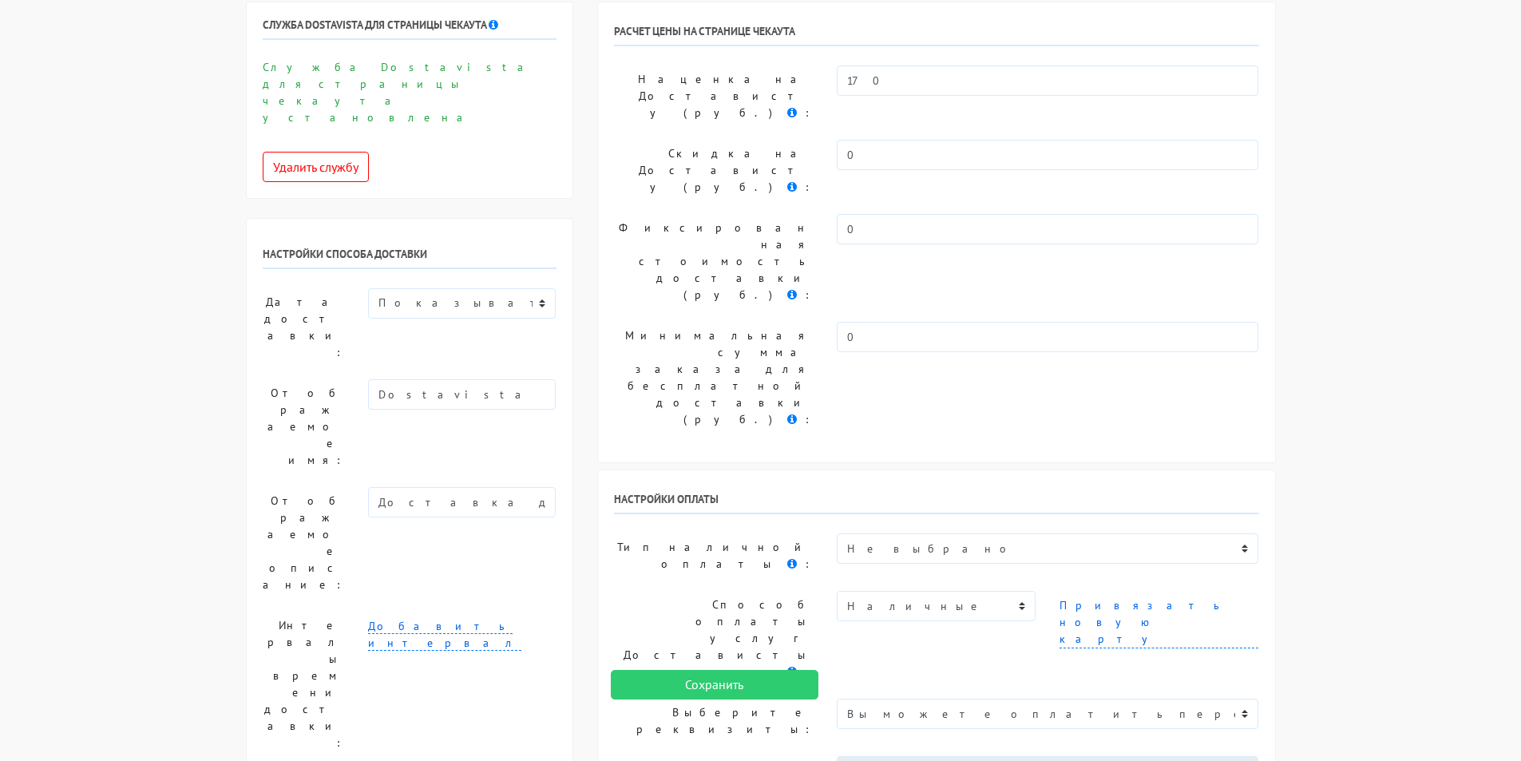
scroll to position [160, 0]
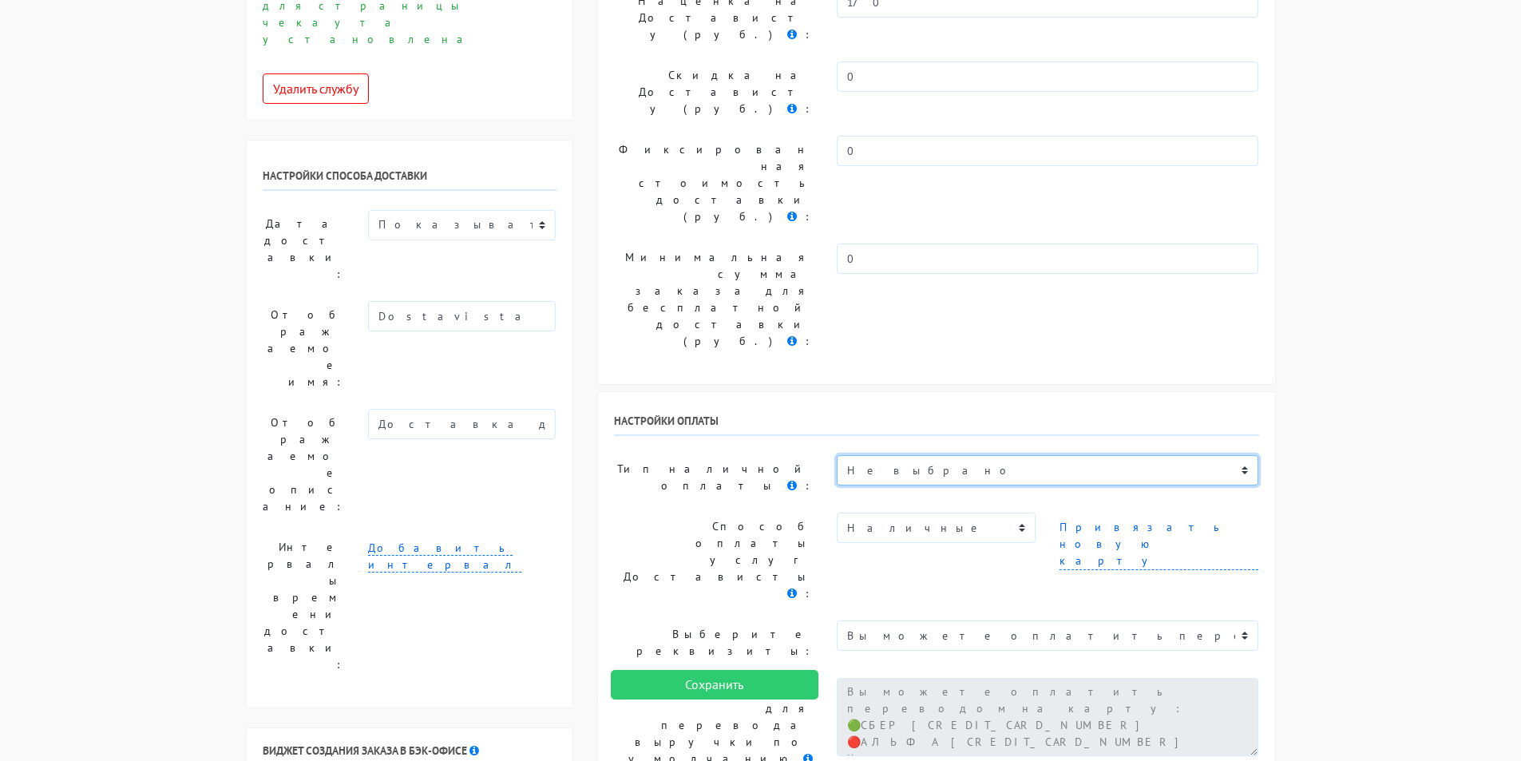
click at [919, 455] on select "Не выбрано Оплата картой онлайн Оплата в точке самовывоза Связь с менеджером Оп…" at bounding box center [1048, 470] width 422 height 30
select select "4011099"
click at [837, 455] on select "Не выбрано Оплата картой онлайн Оплата в точке самовывоза Связь с менеджером Оп…" at bounding box center [1048, 470] width 422 height 30
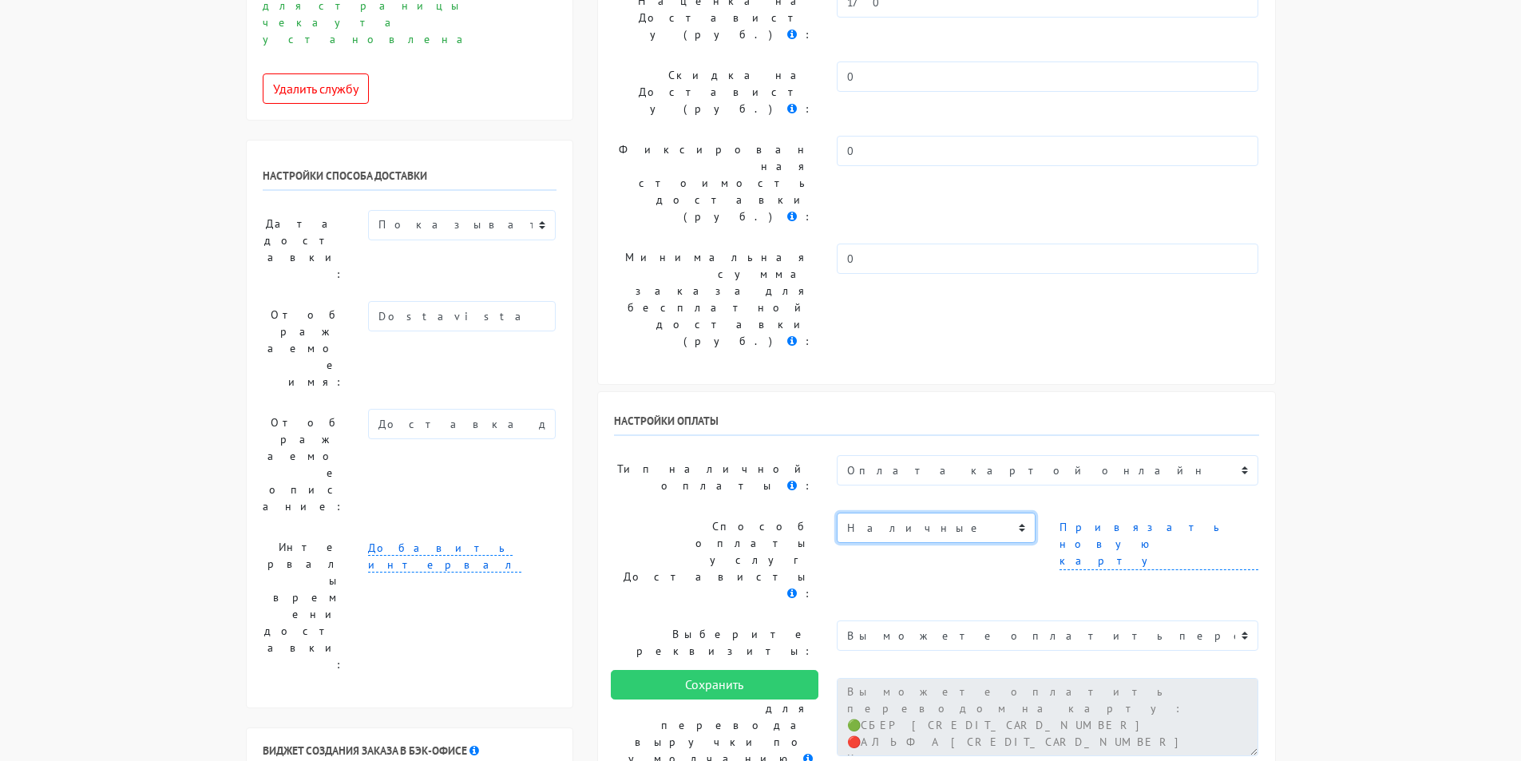
click at [921, 513] on select "Наличные Карта 220220******4554" at bounding box center [936, 528] width 199 height 30
select select "4644700"
click at [837, 513] on select "Наличные Карта 220220******4554" at bounding box center [936, 528] width 199 height 30
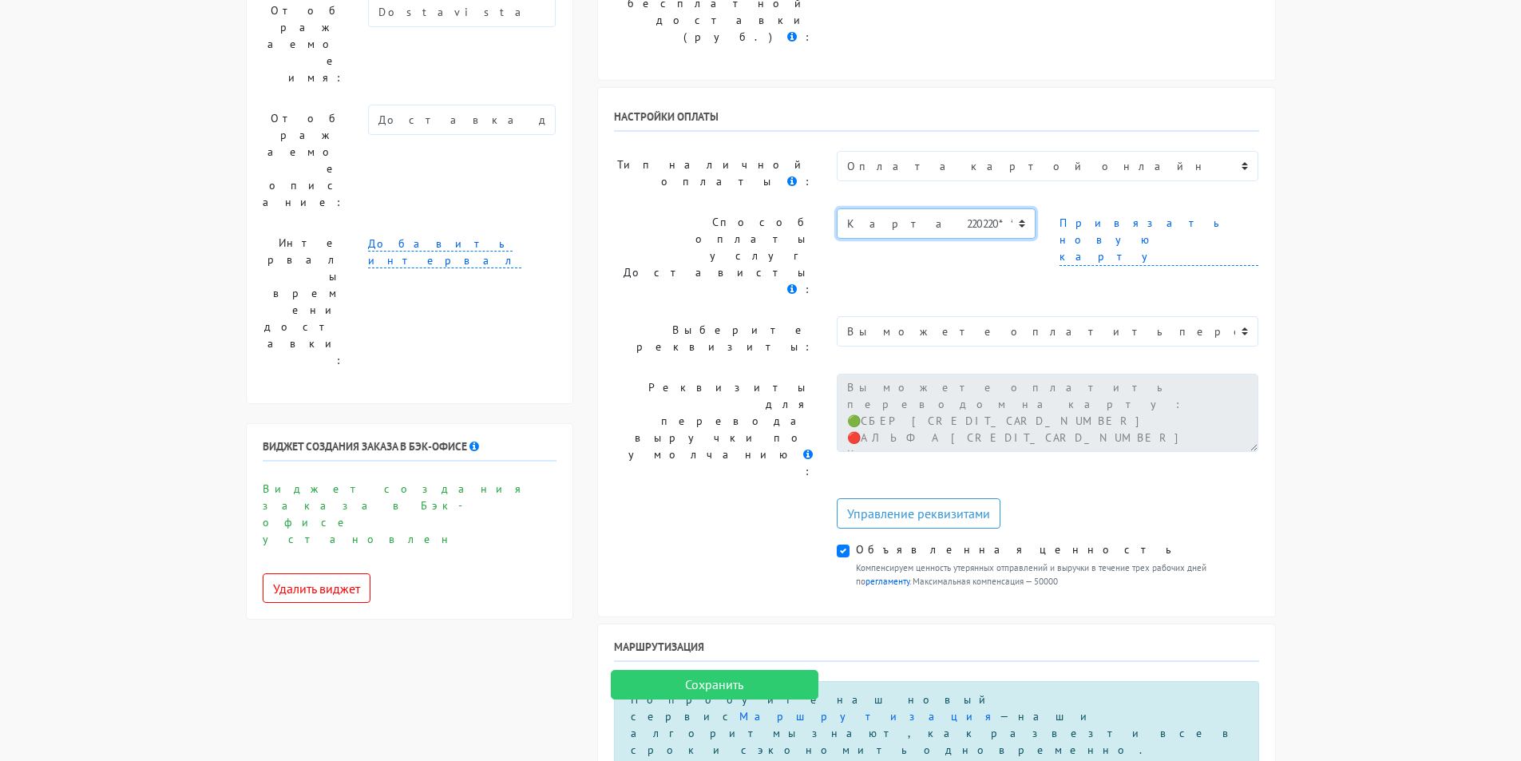
scroll to position [479, 0]
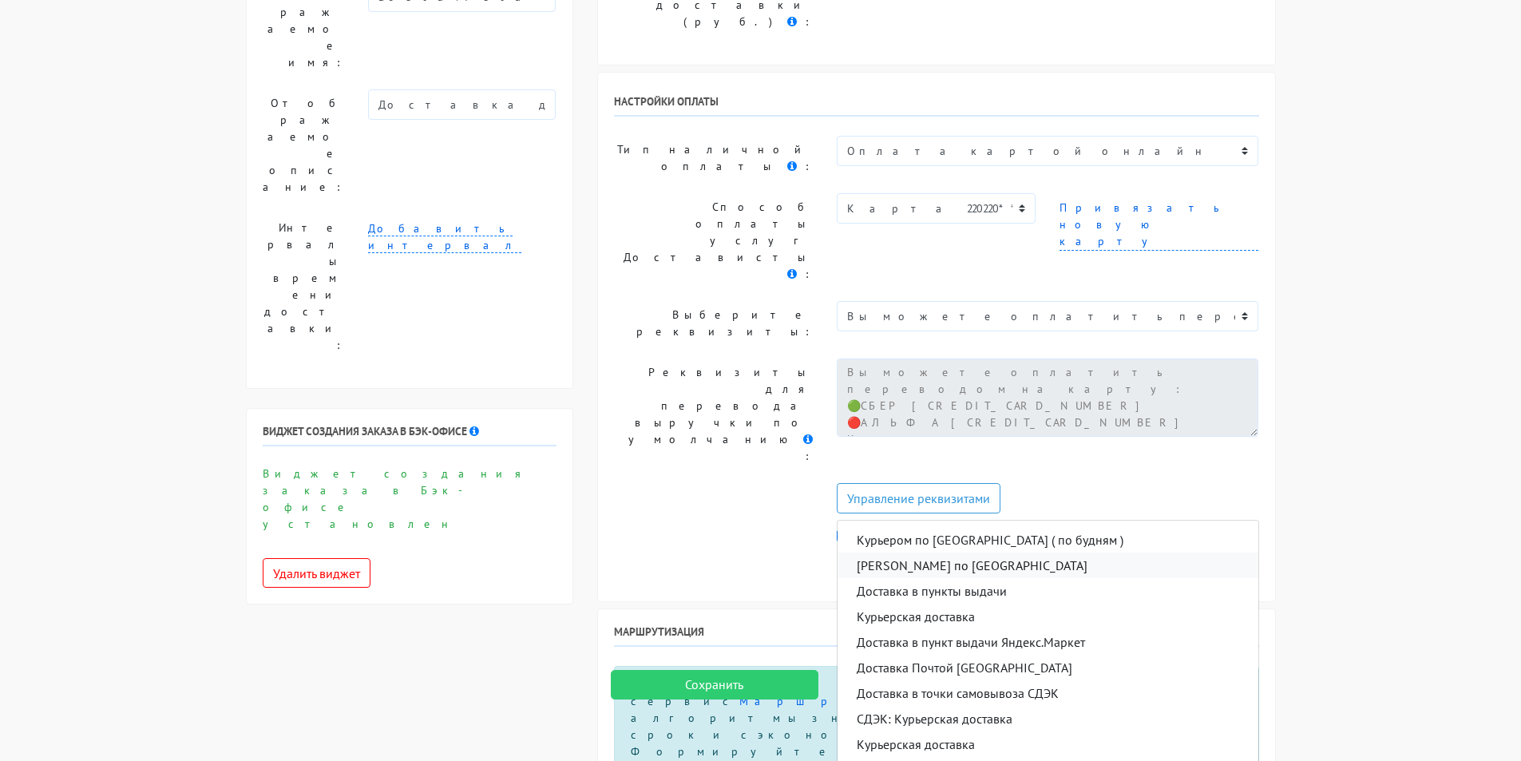
click at [951, 556] on span "[PERSON_NAME] по [GEOGRAPHIC_DATA]" at bounding box center [972, 565] width 231 height 19
select select "7960114"
click at [858, 609] on div "Маршрутизация Попробуйте наш новый сервис Маршрутизация — наши алгоритмы знают,…" at bounding box center [936, 764] width 677 height 310
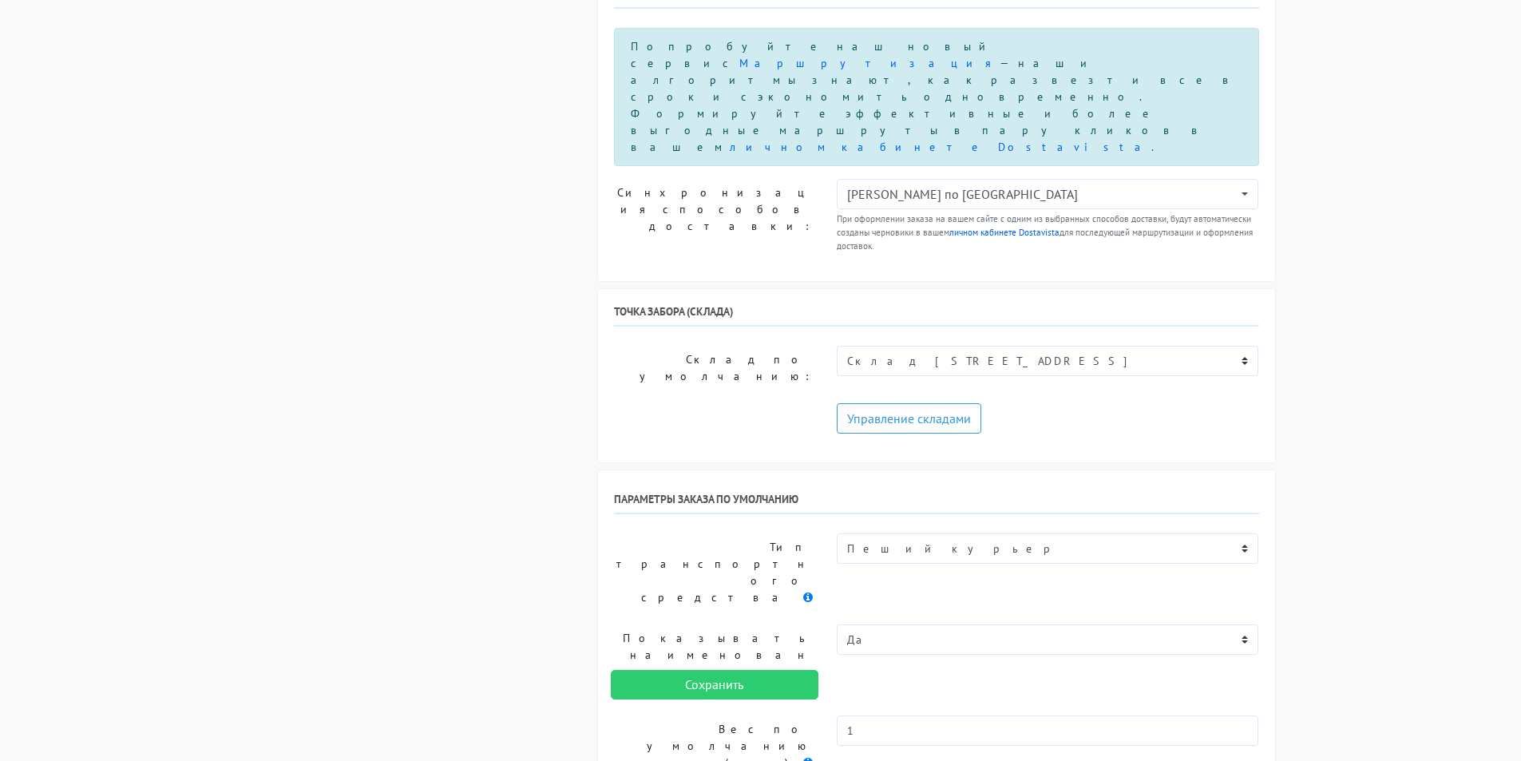
scroll to position [1118, 0]
paste textarea "главный взод со стороны проспекта мира, на озране сказать «в 516 к Ласкееву и с…"
type textarea "главный взод со стороны проспекта мира, на озране сказать «в 516 к Ласкееву и с…"
click at [880, 624] on select "Нет Да" at bounding box center [1048, 639] width 422 height 30
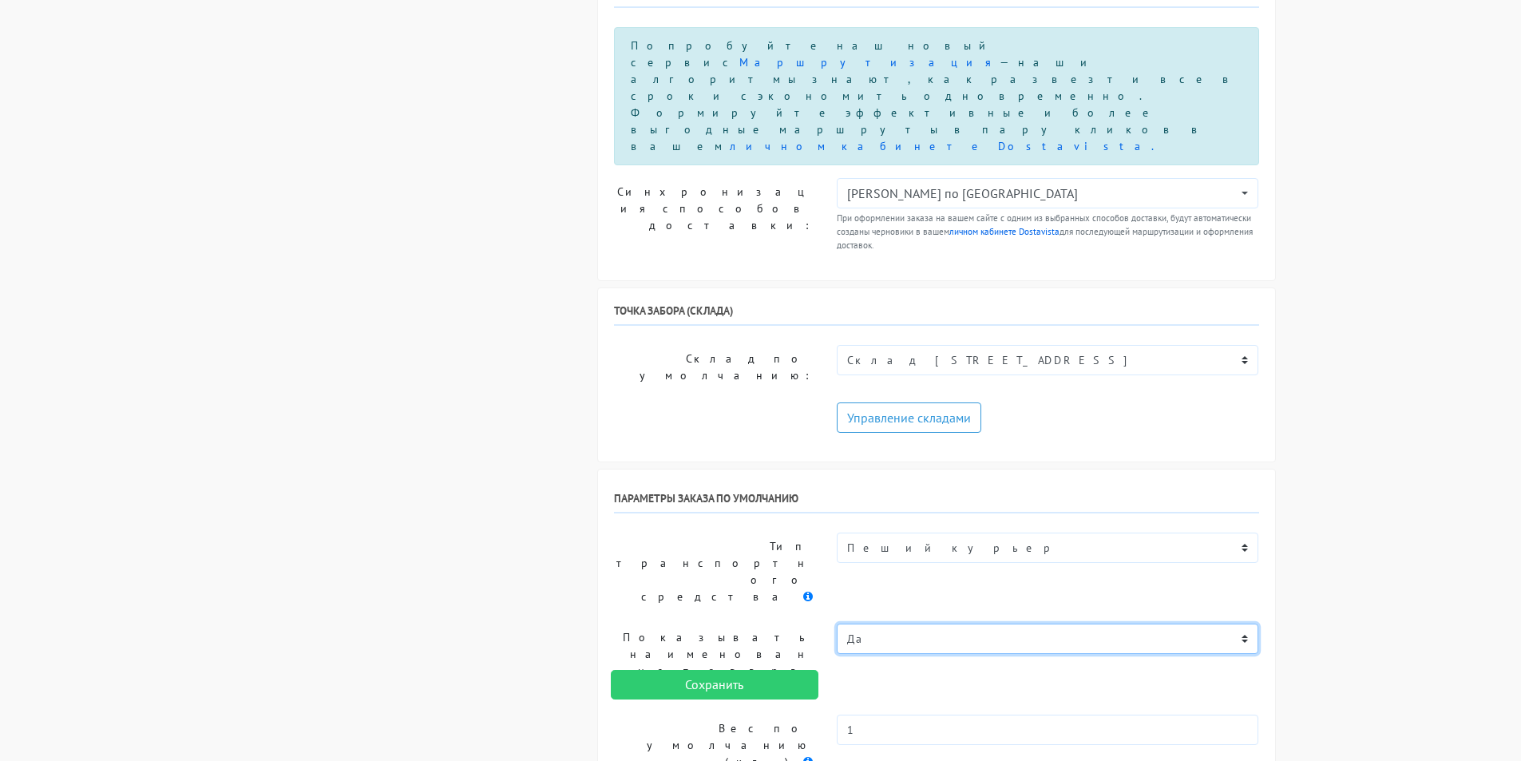
select select "0"
click at [837, 624] on select "Нет Да" at bounding box center [1048, 639] width 422 height 30
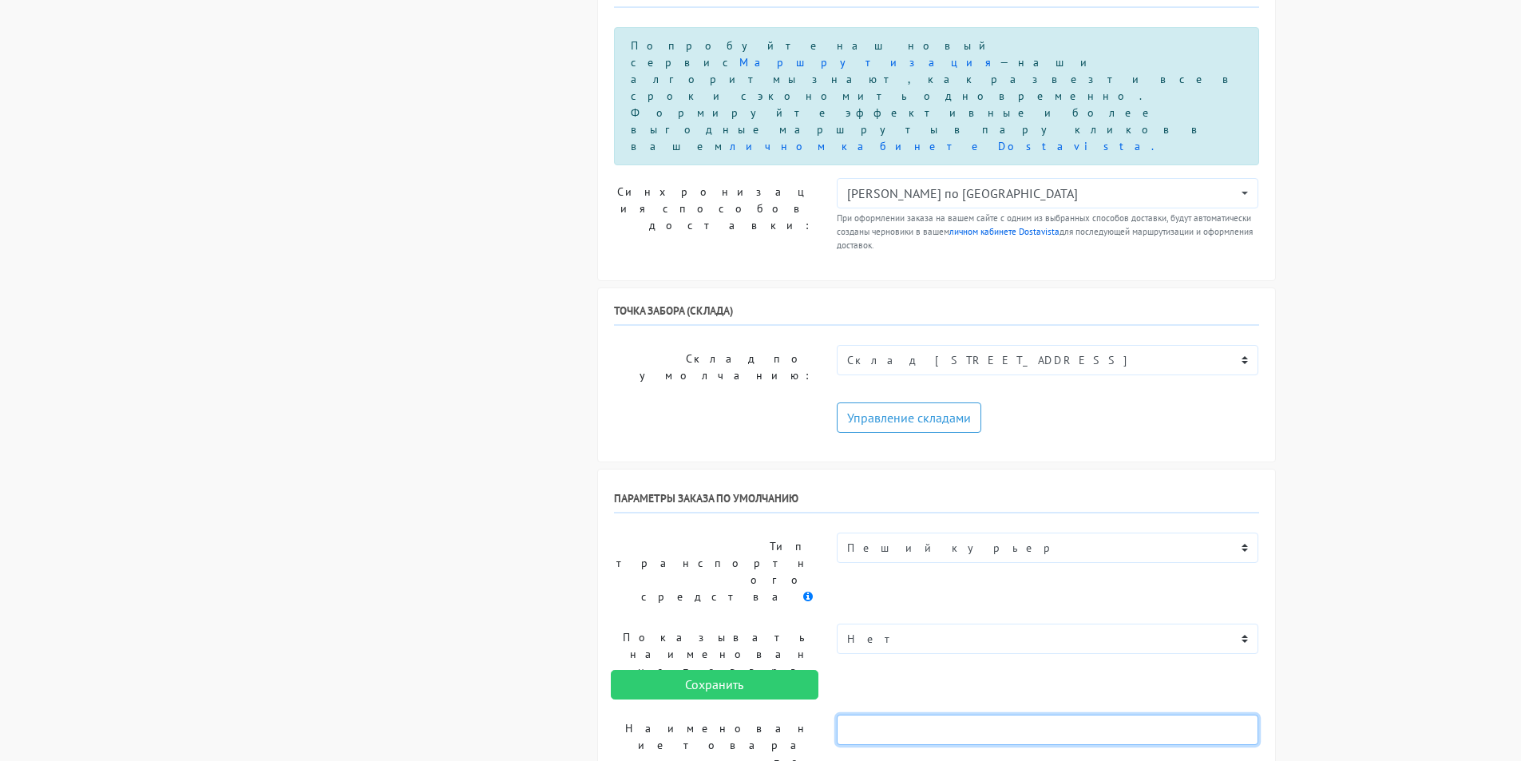
click at [866, 715] on input "text" at bounding box center [1048, 730] width 422 height 30
type input "Косметика"
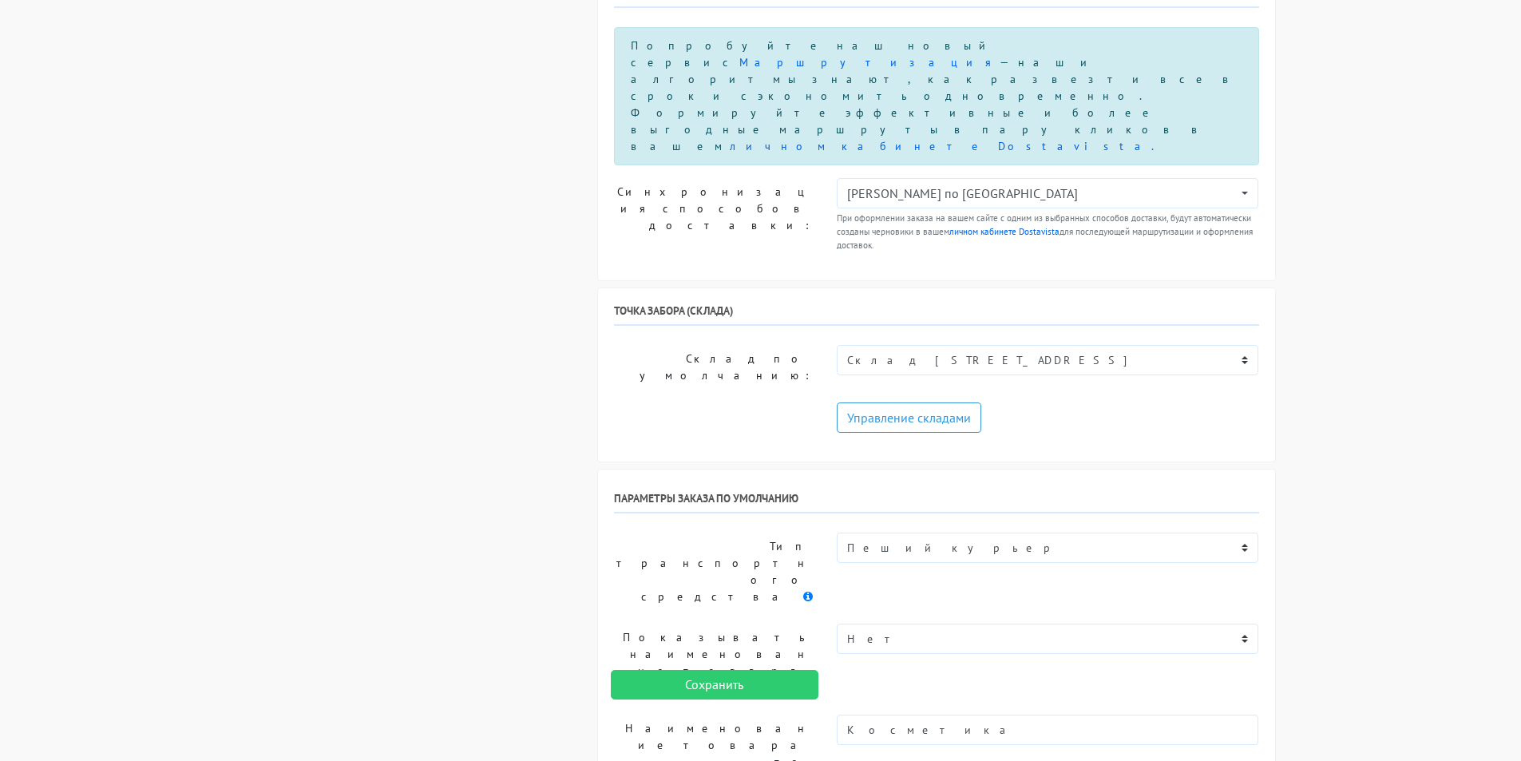
type textarea "главный вход со стороны проспекта мира, на охране сказать «в 516 к Ласкееву и с…"
checkbox input "true"
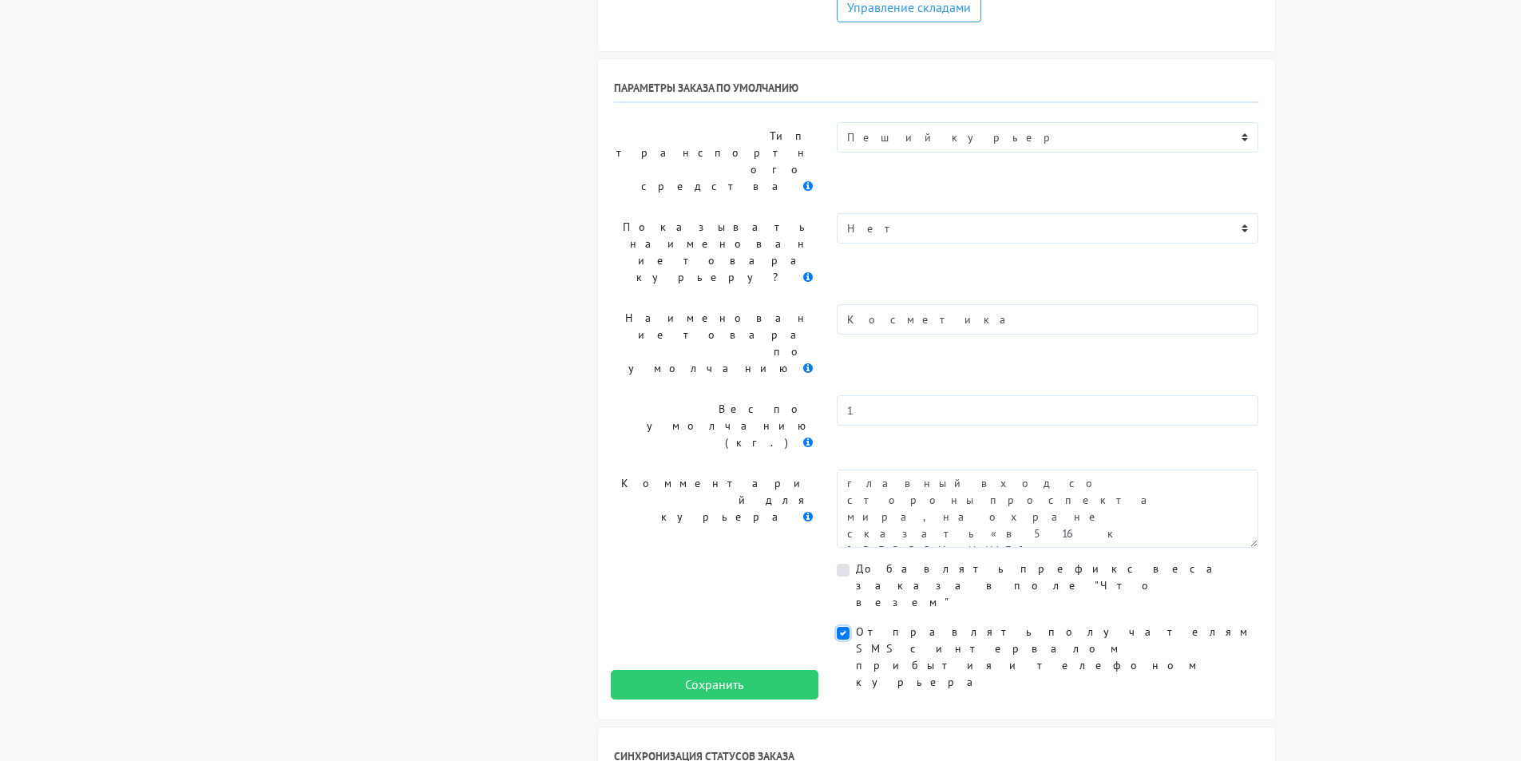
scroll to position [1558, 0]
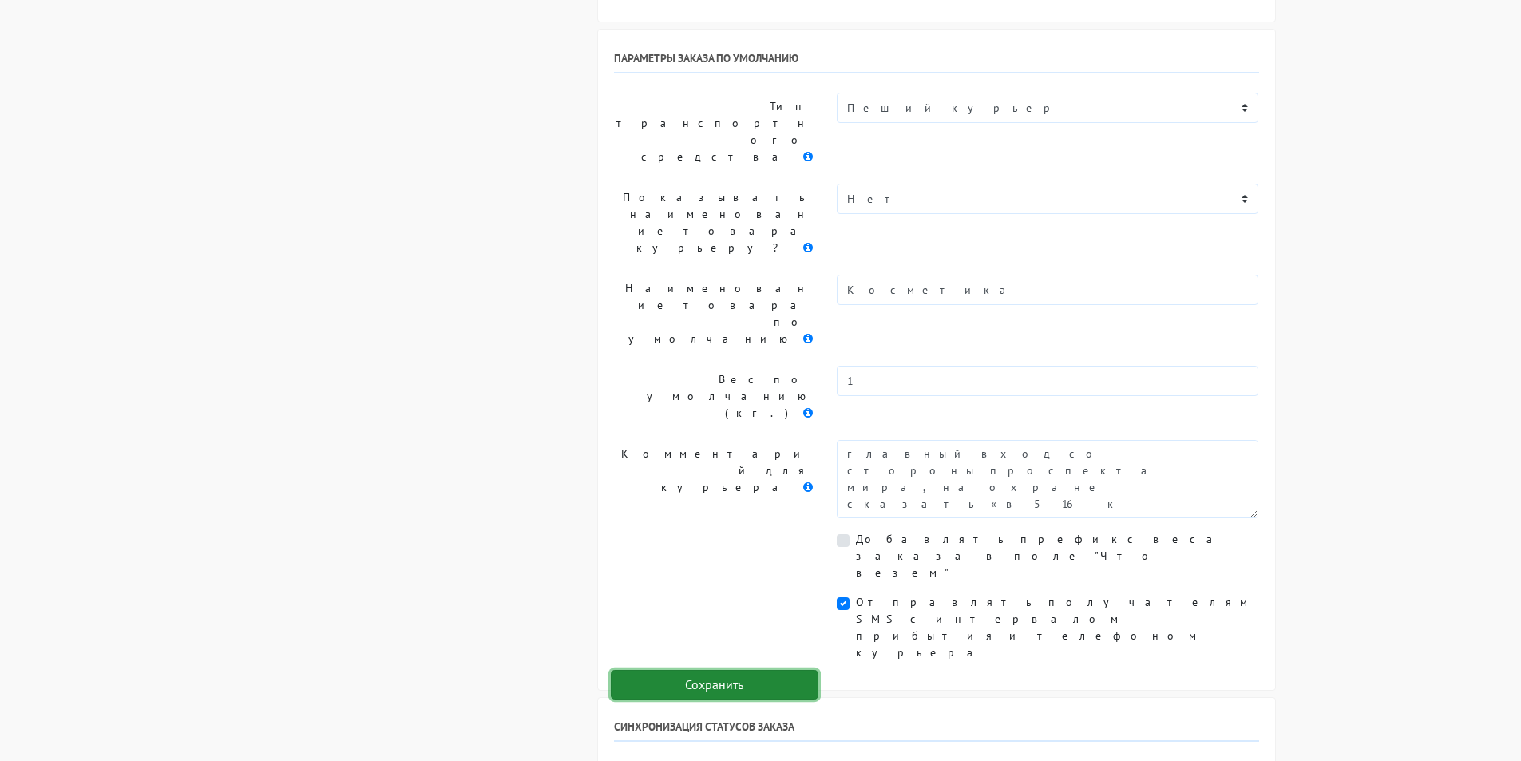
click at [709, 688] on input "Сохранить" at bounding box center [715, 685] width 208 height 30
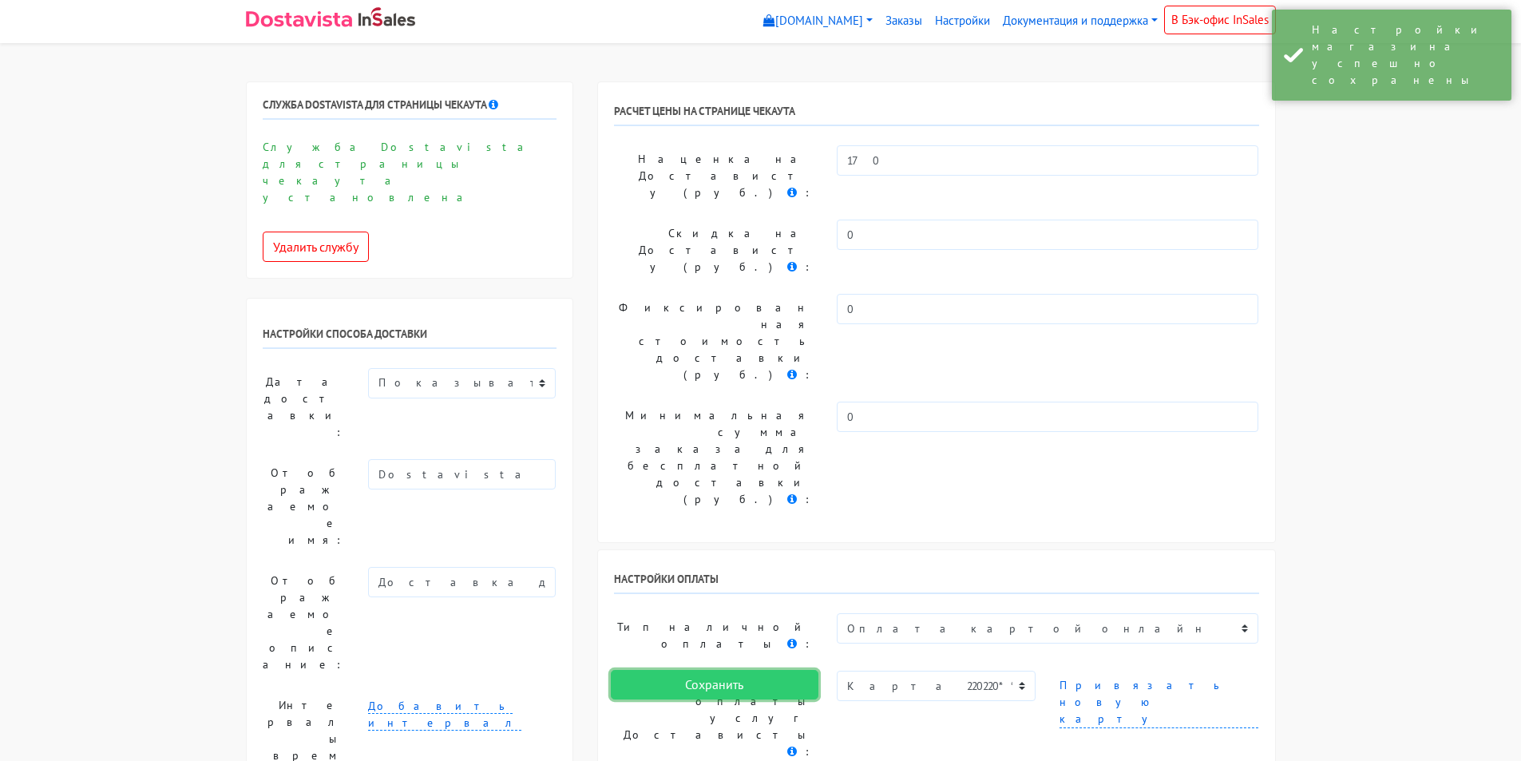
scroll to position [0, 0]
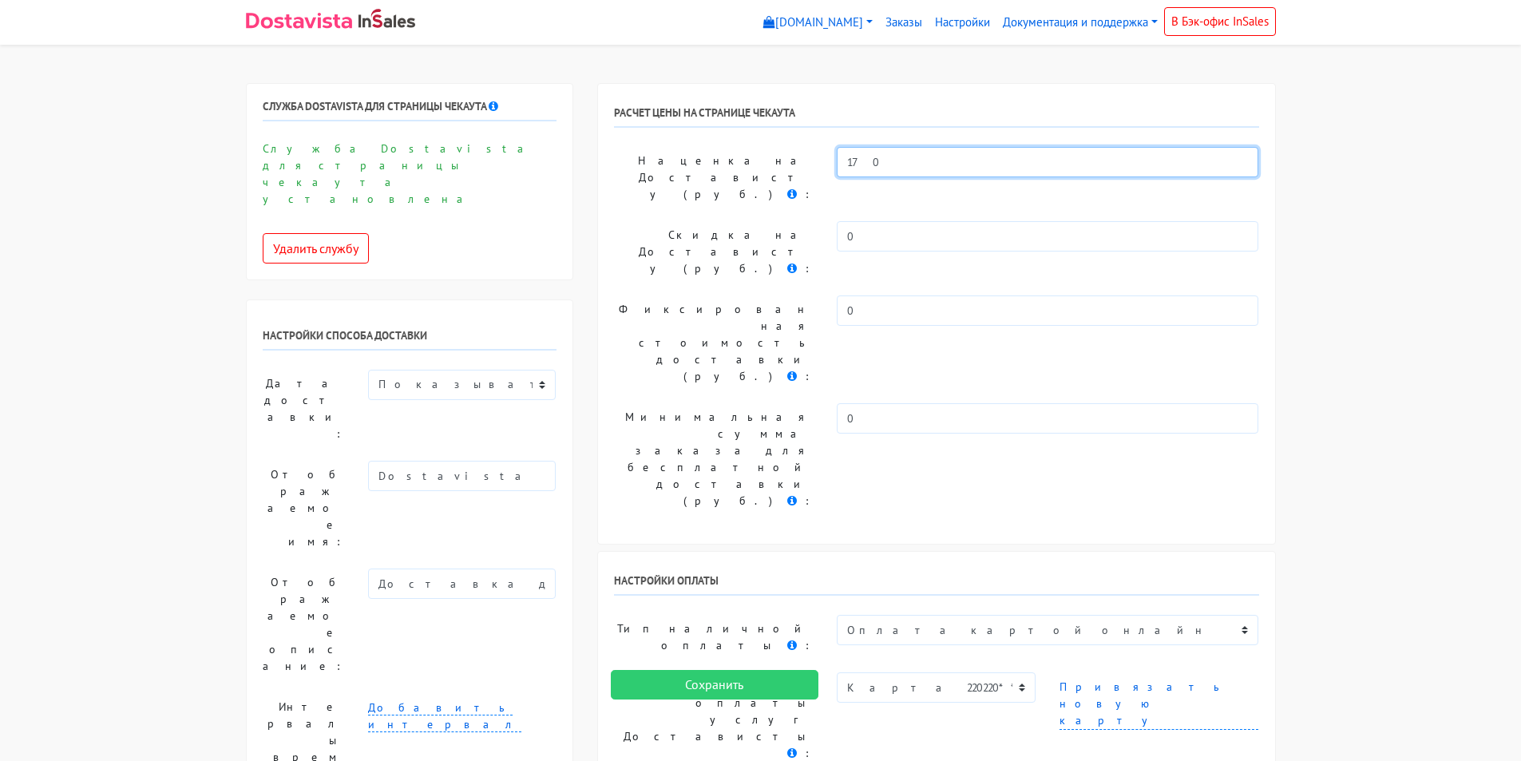
drag, startPoint x: 877, startPoint y: 160, endPoint x: 825, endPoint y: 155, distance: 52.2
click at [825, 155] on div "170" at bounding box center [1048, 177] width 446 height 61
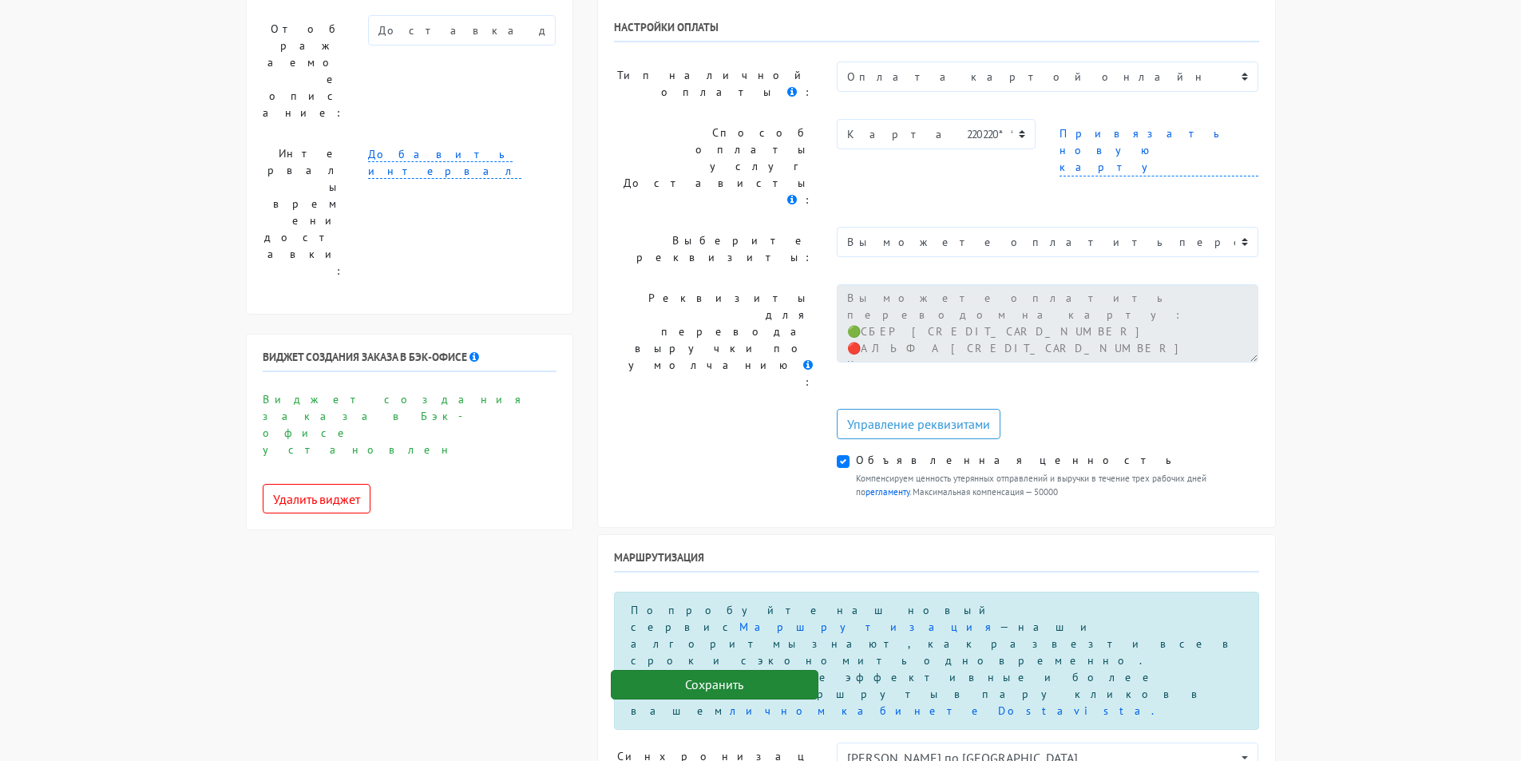
scroll to position [719, 0]
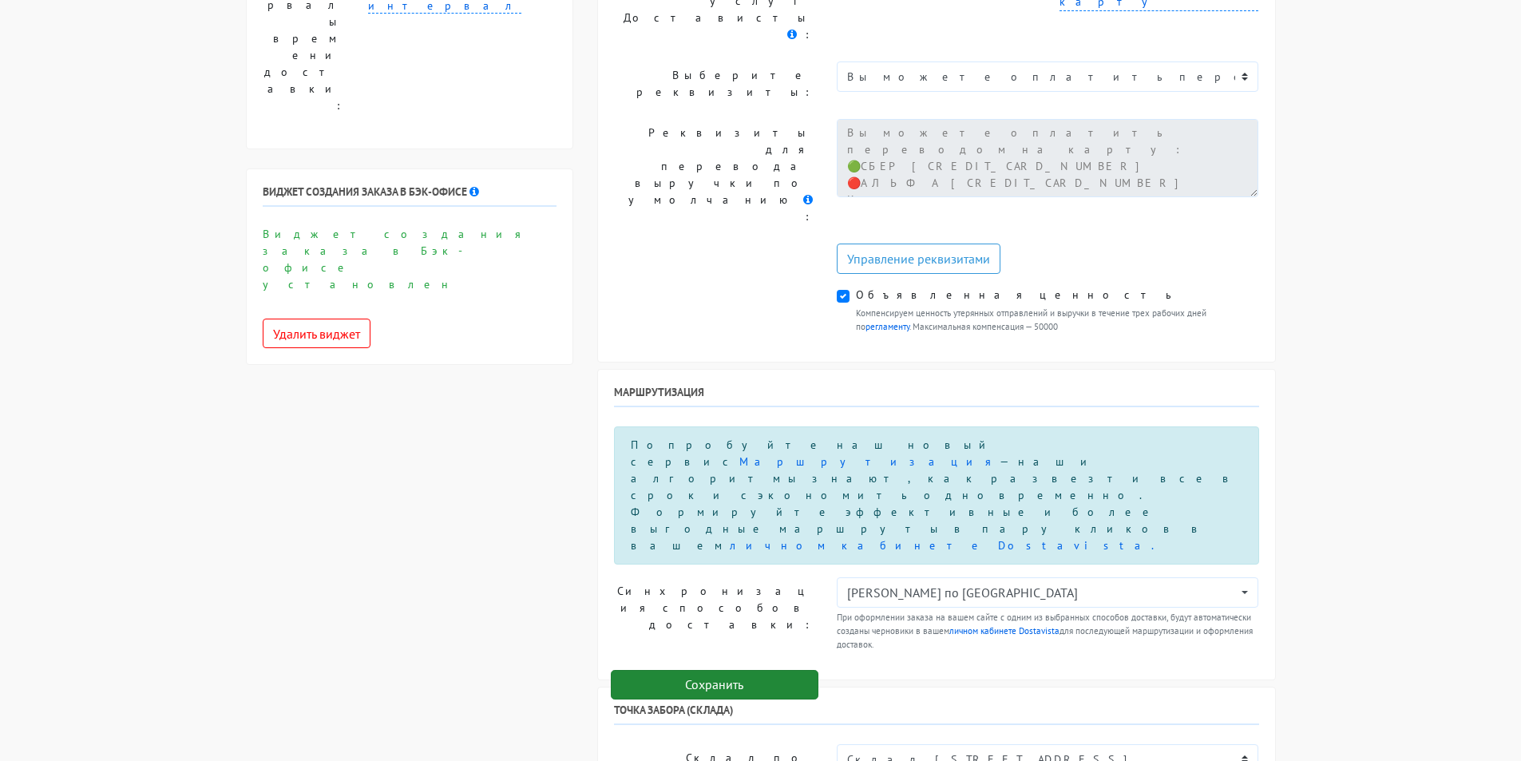
type input "0"
click at [709, 691] on input "Сохранить" at bounding box center [715, 685] width 208 height 30
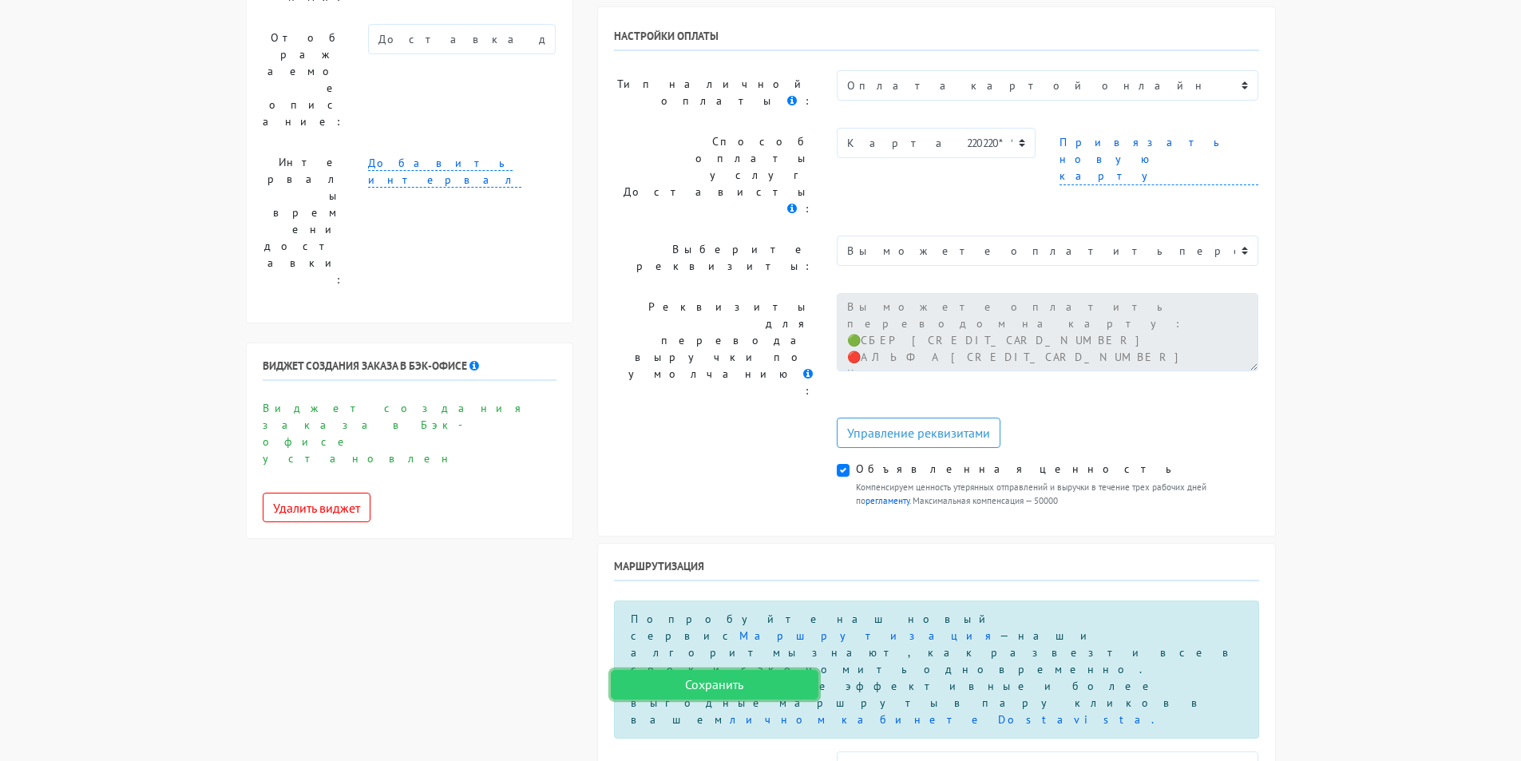
scroll to position [600, 0]
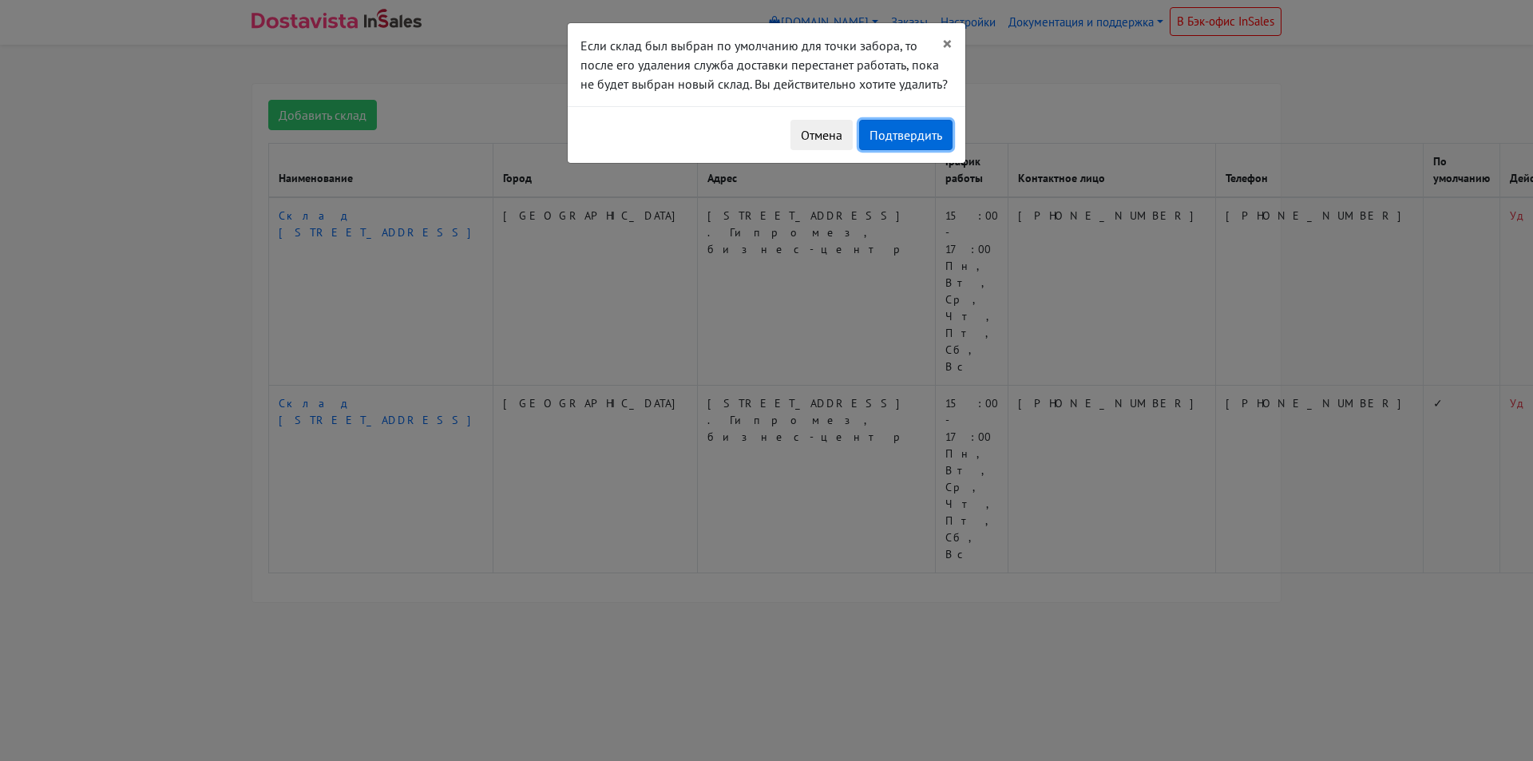
click at [897, 137] on button "Подтвердить" at bounding box center [905, 135] width 93 height 30
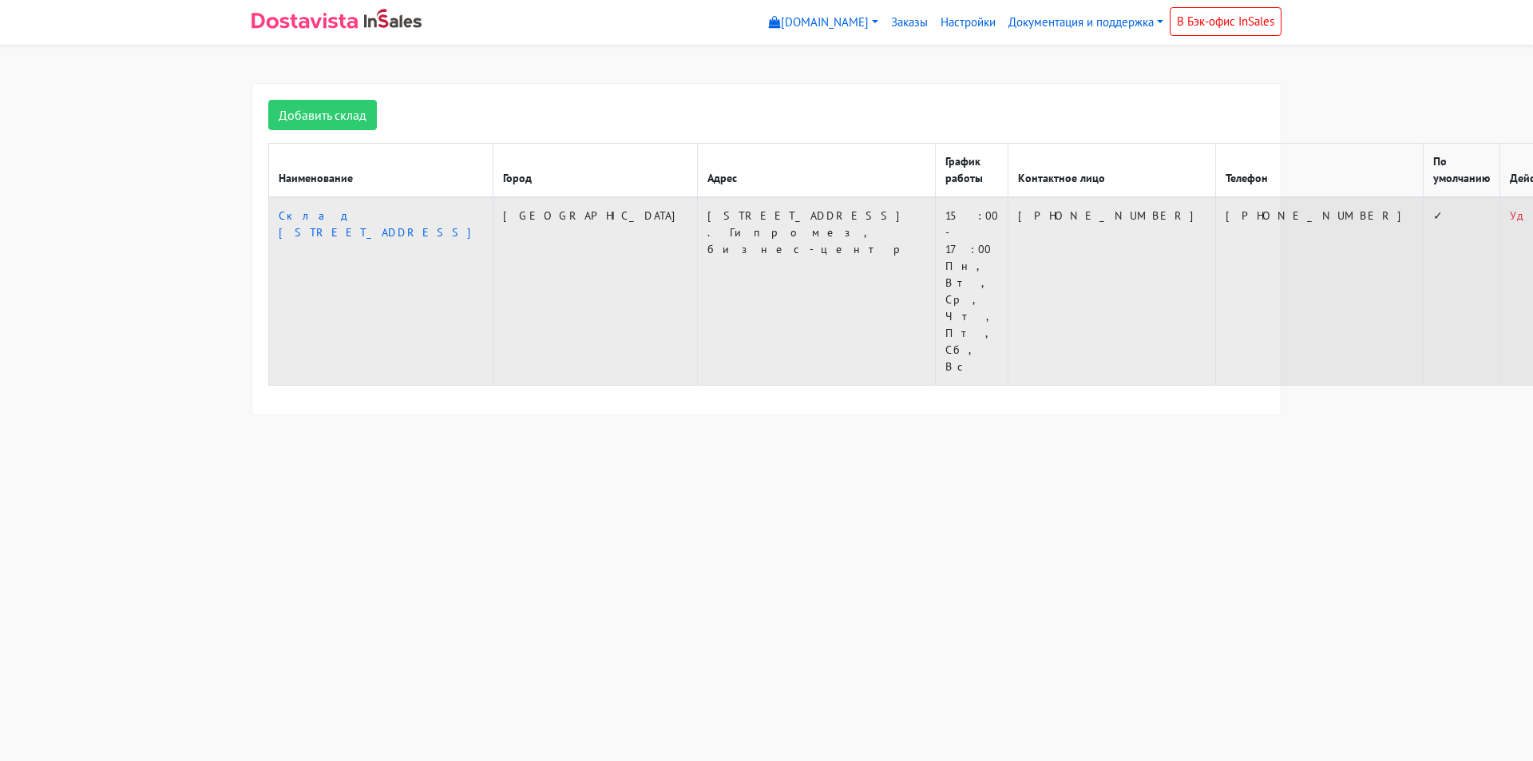
click at [1008, 252] on td "[PHONE_NUMBER]" at bounding box center [1112, 291] width 208 height 188
click at [377, 216] on link "Склад [STREET_ADDRESS]" at bounding box center [381, 223] width 204 height 31
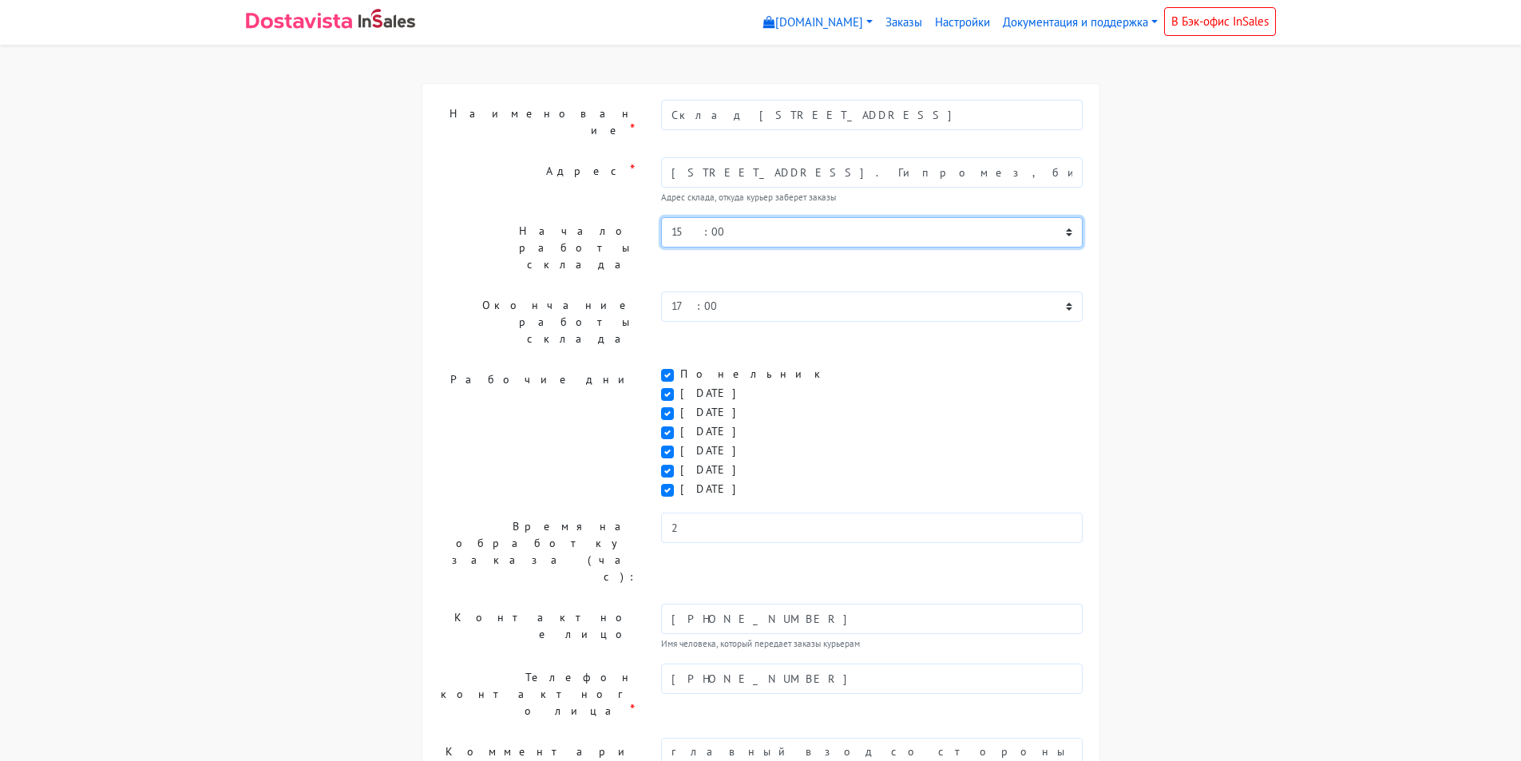
click at [699, 217] on select "00:00 00:30 01:00 01:30 02:00 02:30 03:00 03:30 04:00 04:30 05:00 05:30 06:00 0…" at bounding box center [872, 232] width 422 height 30
select select "13:00"
click at [661, 217] on select "00:00 00:30 01:00 01:30 02:00 02:30 03:00 03:30 04:00 04:30 05:00 05:30 06:00 0…" at bounding box center [872, 232] width 422 height 30
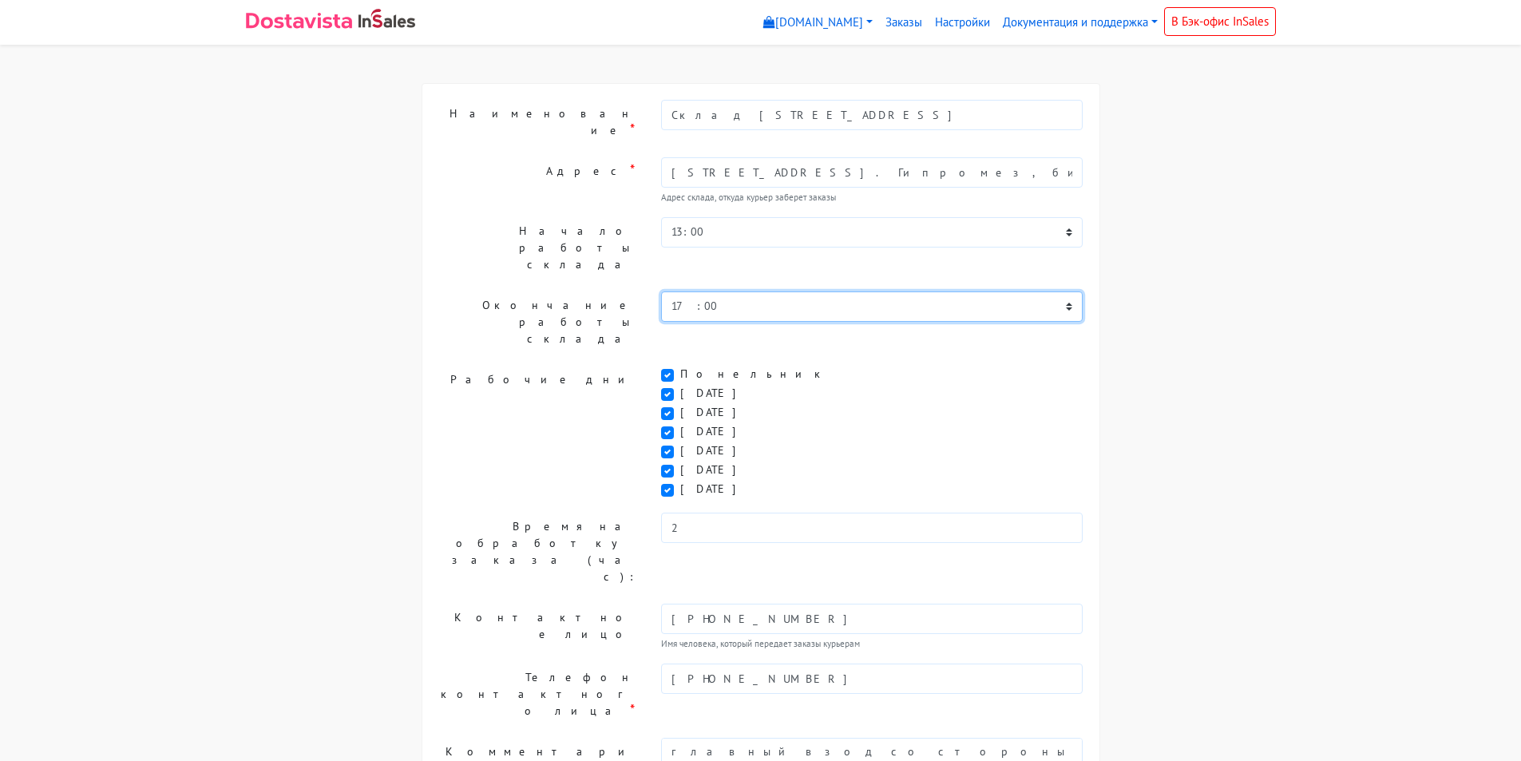
click at [696, 291] on select "00:00 00:30 01:00 01:30 02:00 02:30 03:00 03:30 04:00 04:30 05:00 05:30 06:00 0…" at bounding box center [872, 306] width 422 height 30
select select "19:00"
click at [661, 291] on select "00:00 00:30 01:00 01:30 02:00 02:30 03:00 03:30 04:00 04:30 05:00 05:30 06:00 0…" at bounding box center [872, 306] width 422 height 30
click at [567, 366] on label "Рабочие дни" at bounding box center [537, 433] width 223 height 134
drag, startPoint x: 472, startPoint y: 677, endPoint x: 473, endPoint y: 695, distance: 18.4
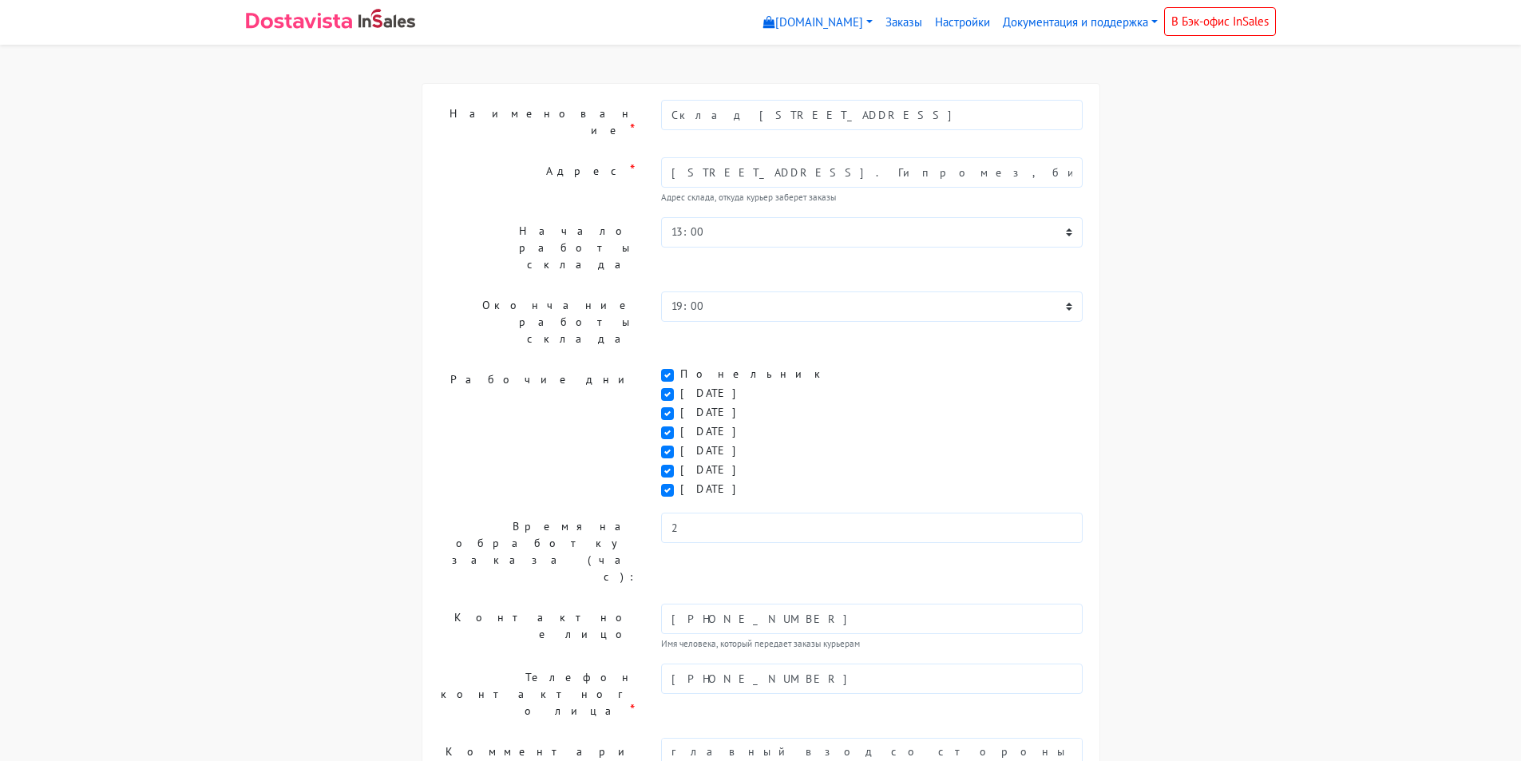
drag, startPoint x: 473, startPoint y: 695, endPoint x: 460, endPoint y: 709, distance: 18.6
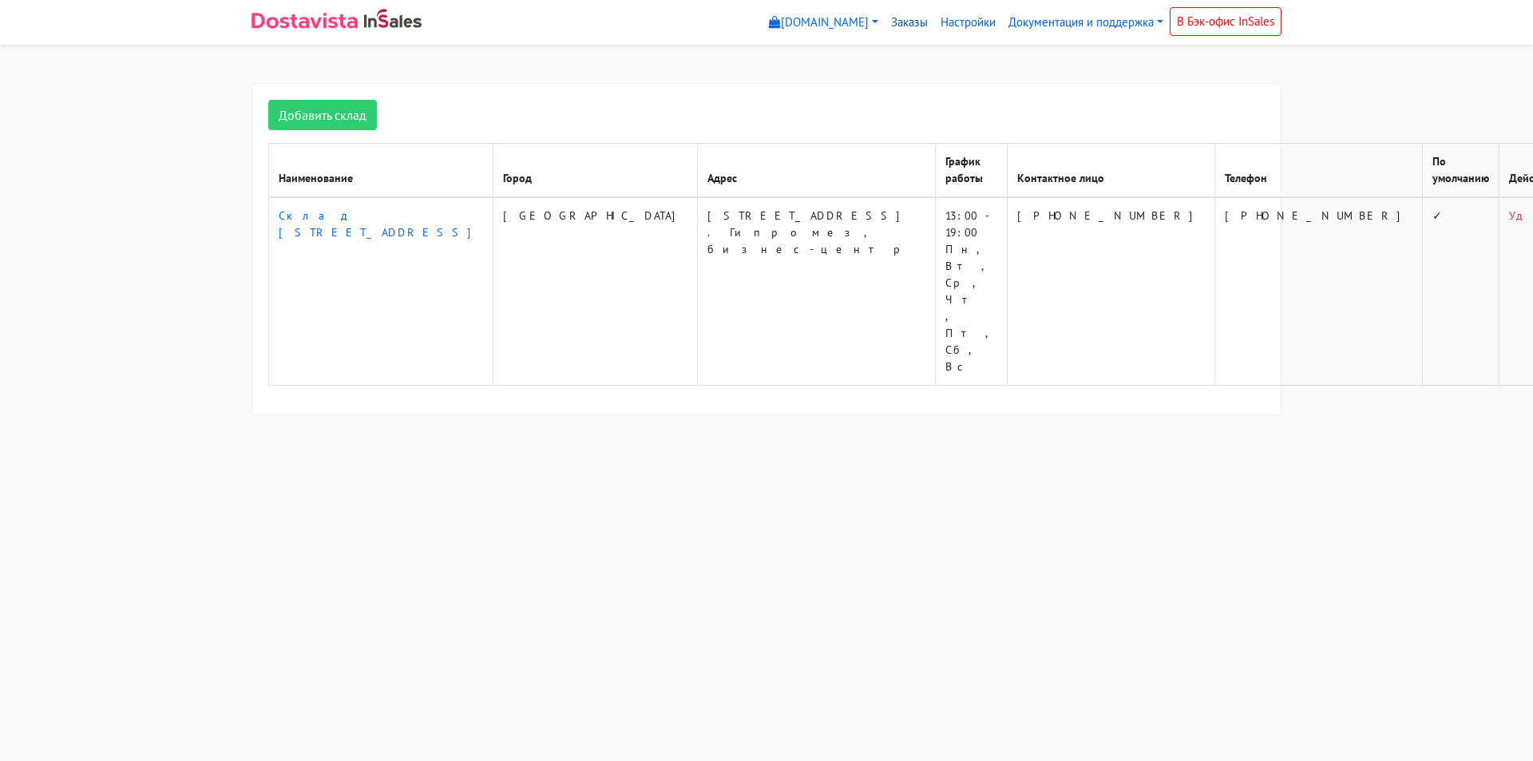
click at [913, 21] on link "Заказы" at bounding box center [910, 22] width 50 height 31
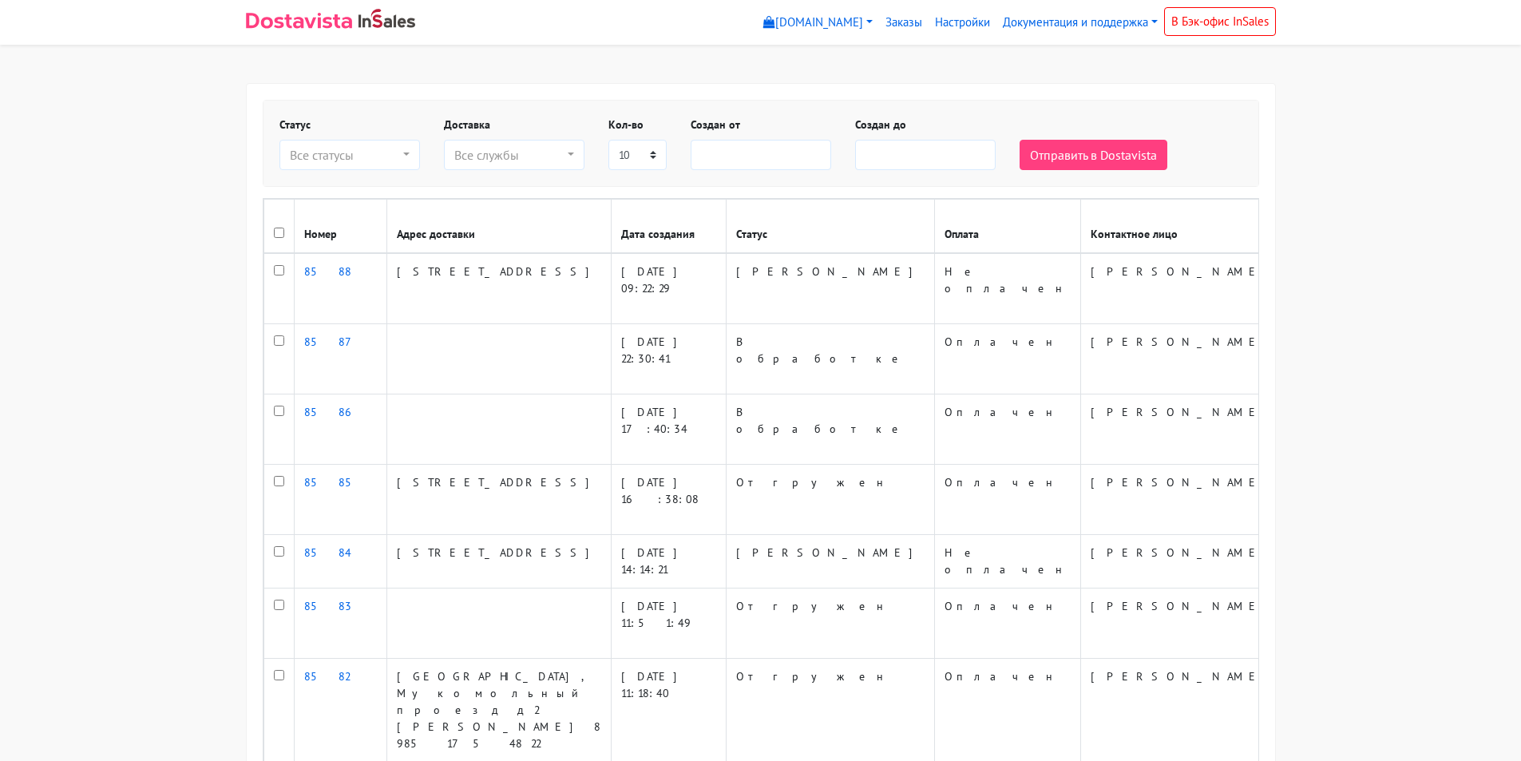
select select
click at [1086, 29] on link "Документация и поддержка" at bounding box center [1080, 22] width 168 height 31
click at [1087, 22] on link "Документация и поддержка" at bounding box center [1080, 22] width 168 height 31
